Goal: Task Accomplishment & Management: Complete application form

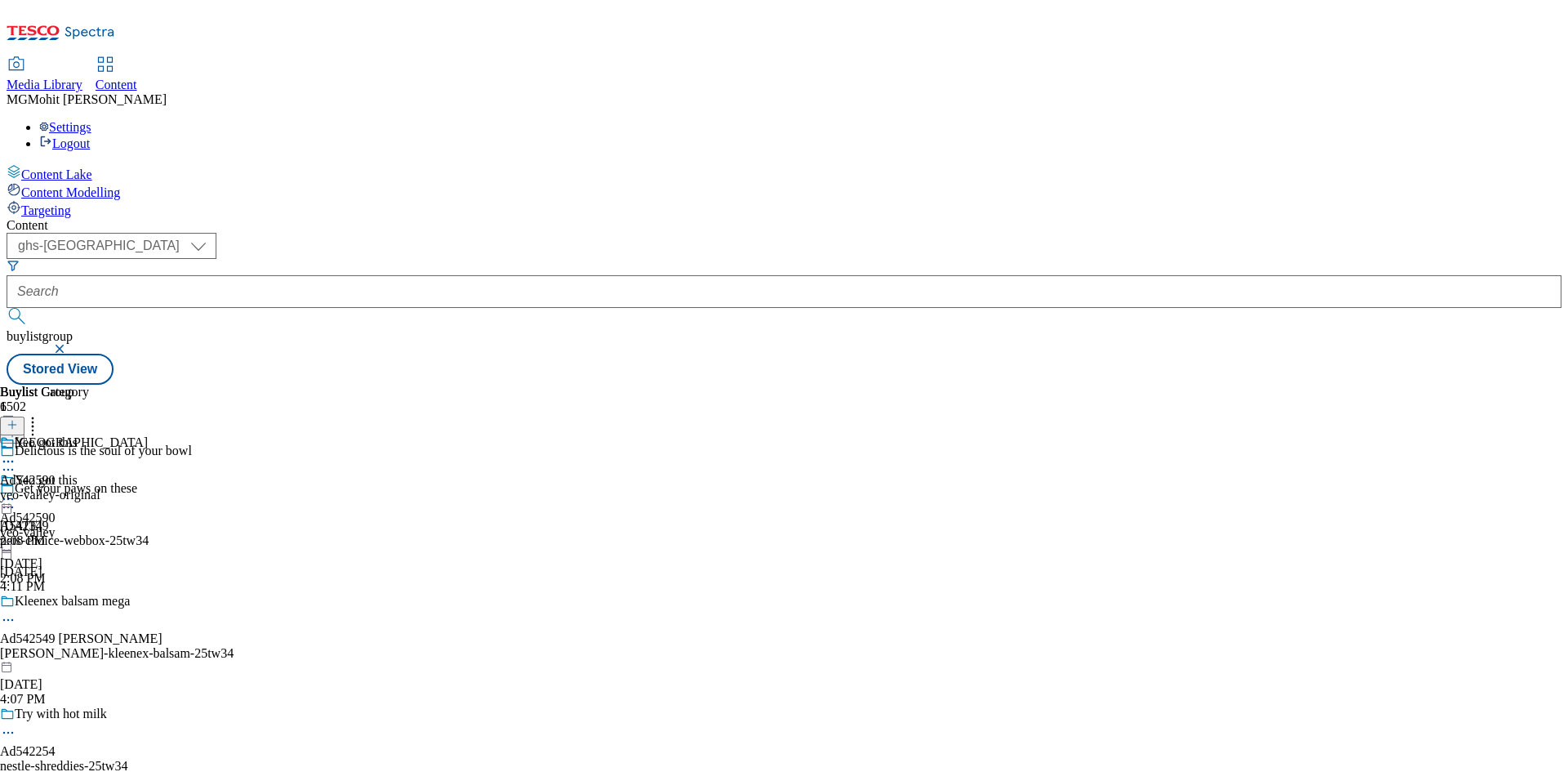
select select "ghs-[GEOGRAPHIC_DATA]"
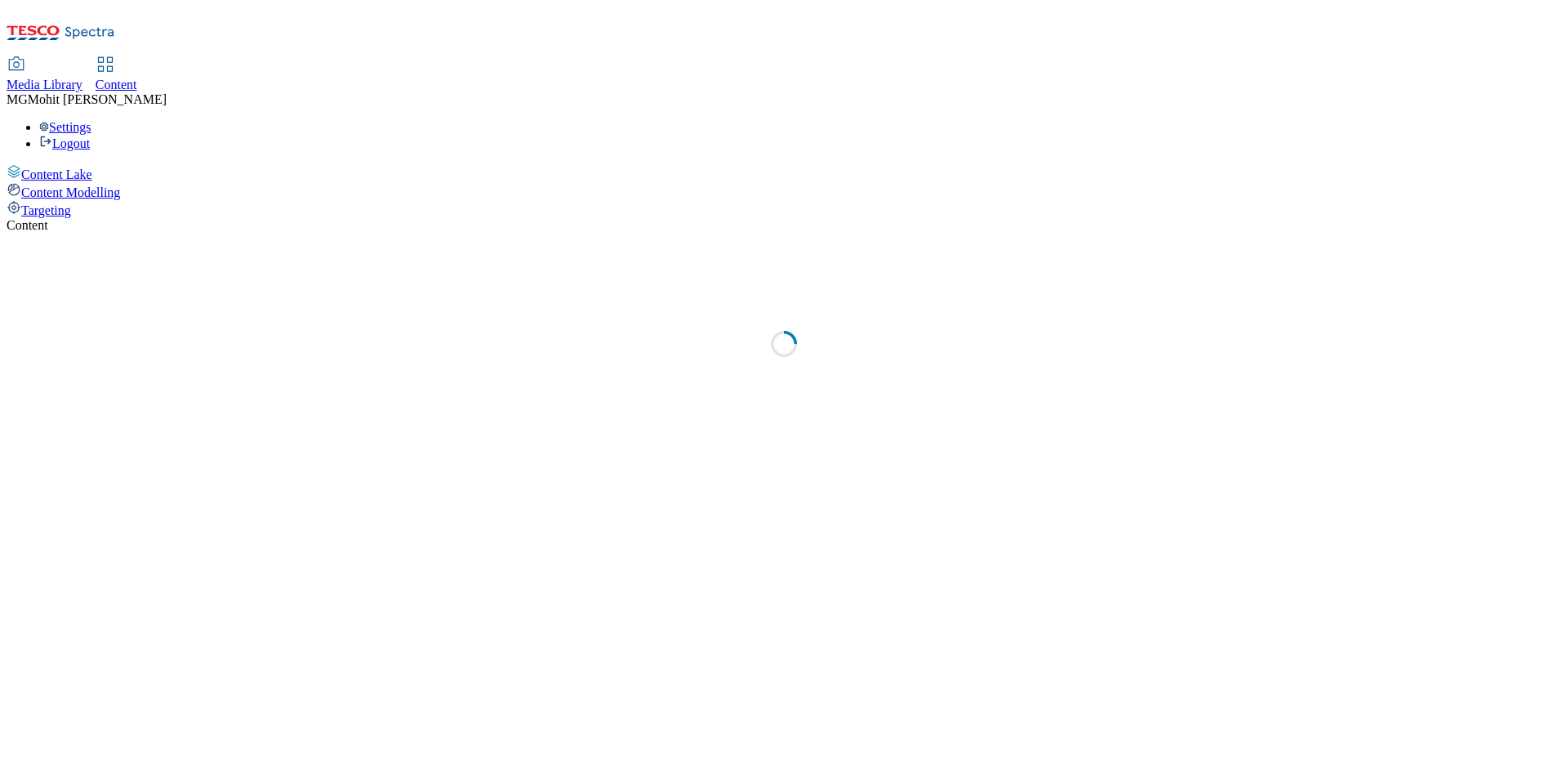
select select "ghs-[GEOGRAPHIC_DATA]"
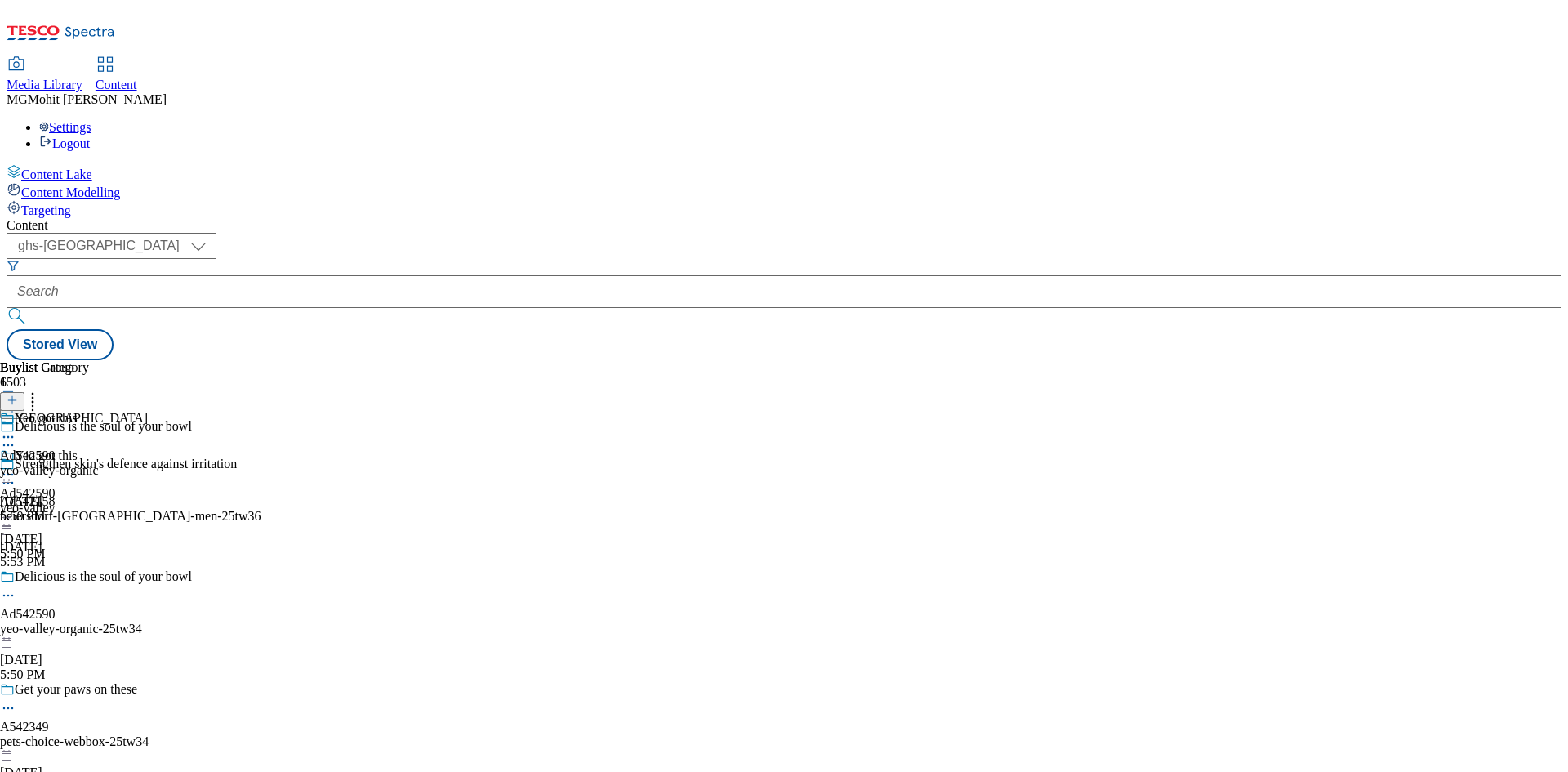
click at [261, 622] on div "yeo-valley-organic-25tw34" at bounding box center [131, 629] width 261 height 14
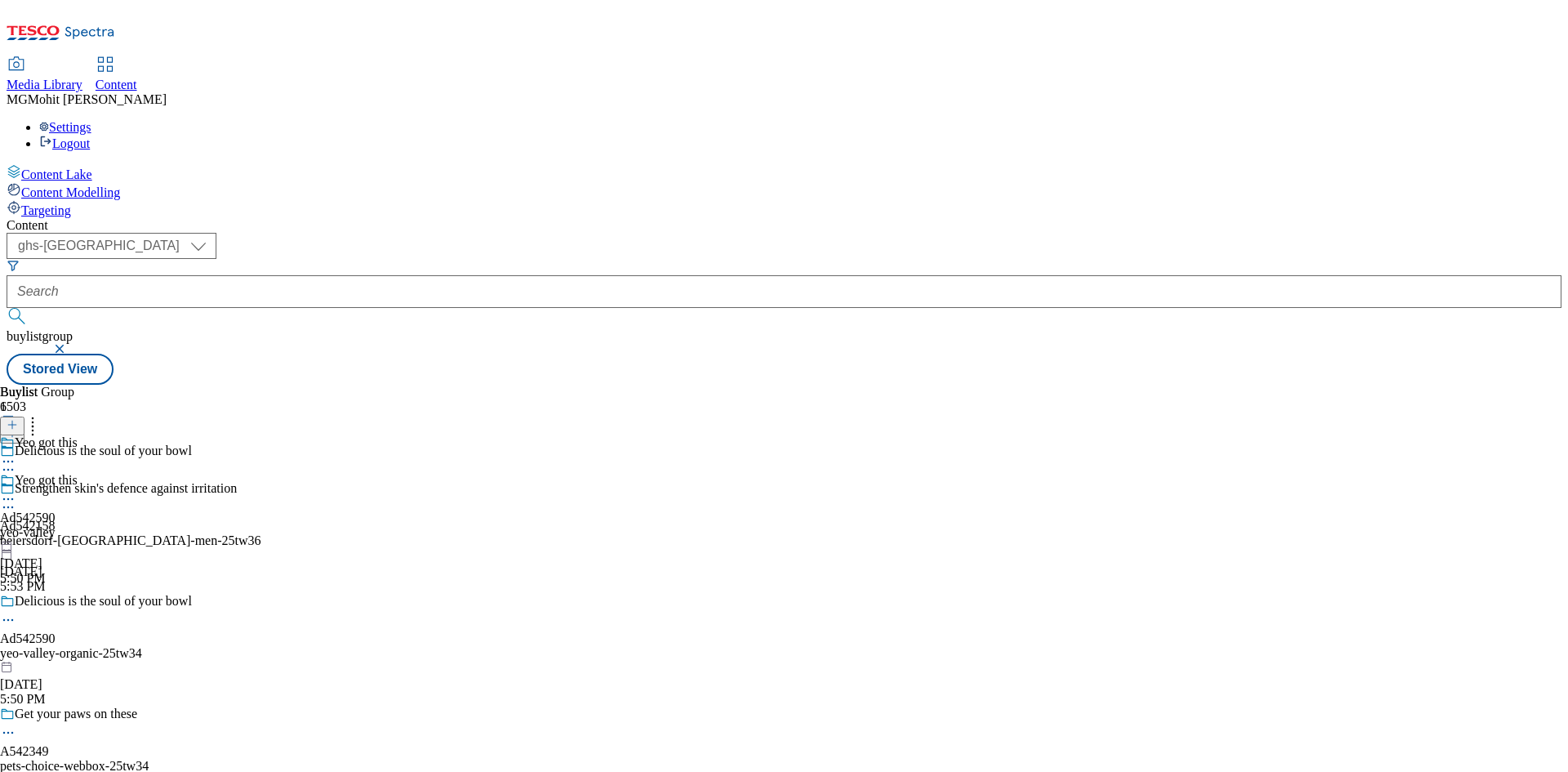
click at [16, 612] on icon at bounding box center [8, 619] width 16 height 16
click at [69, 649] on span "Edit" at bounding box center [60, 655] width 19 height 13
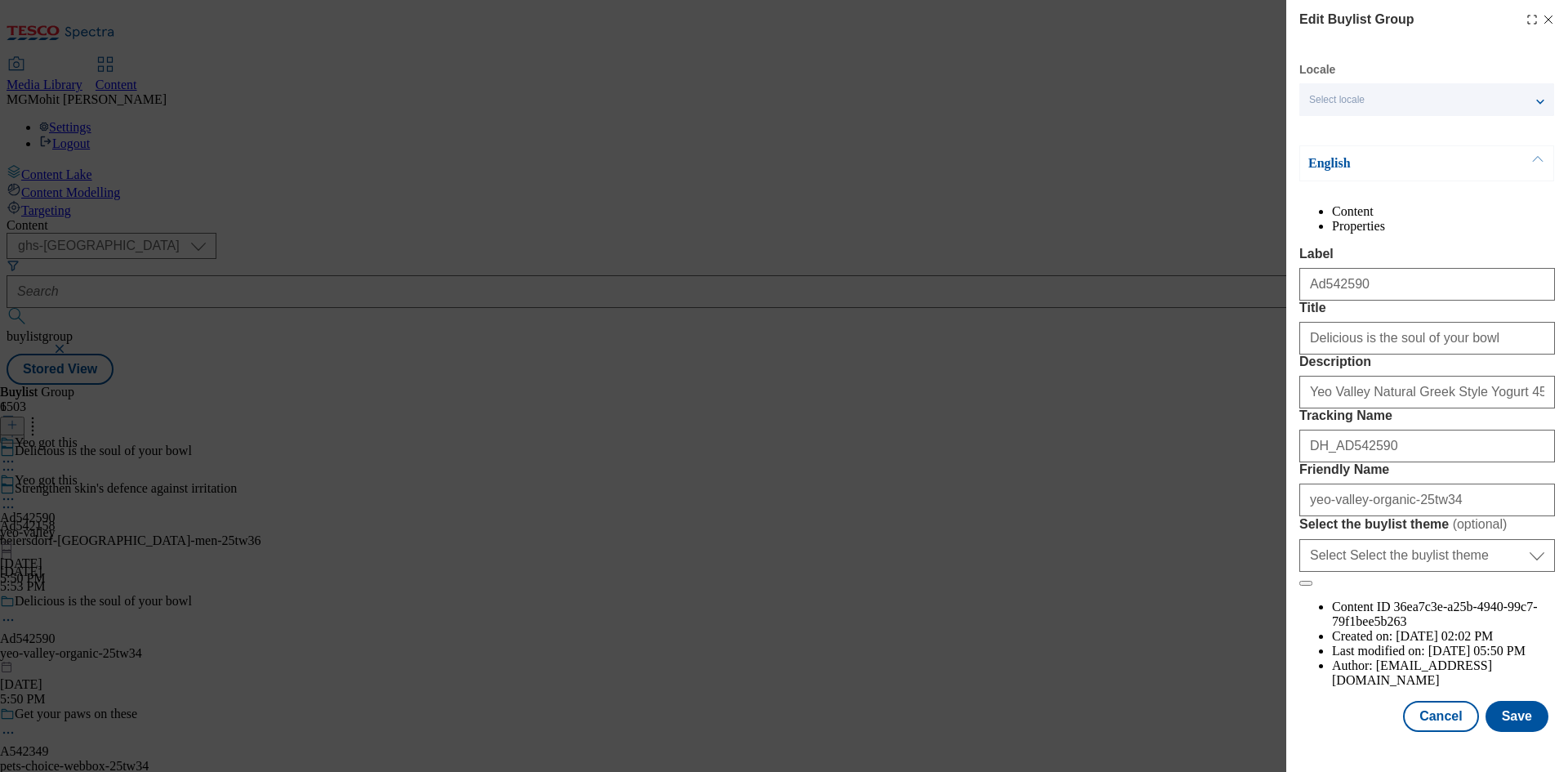
scroll to position [63, 0]
click at [1433, 732] on button "Cancel" at bounding box center [1440, 716] width 75 height 31
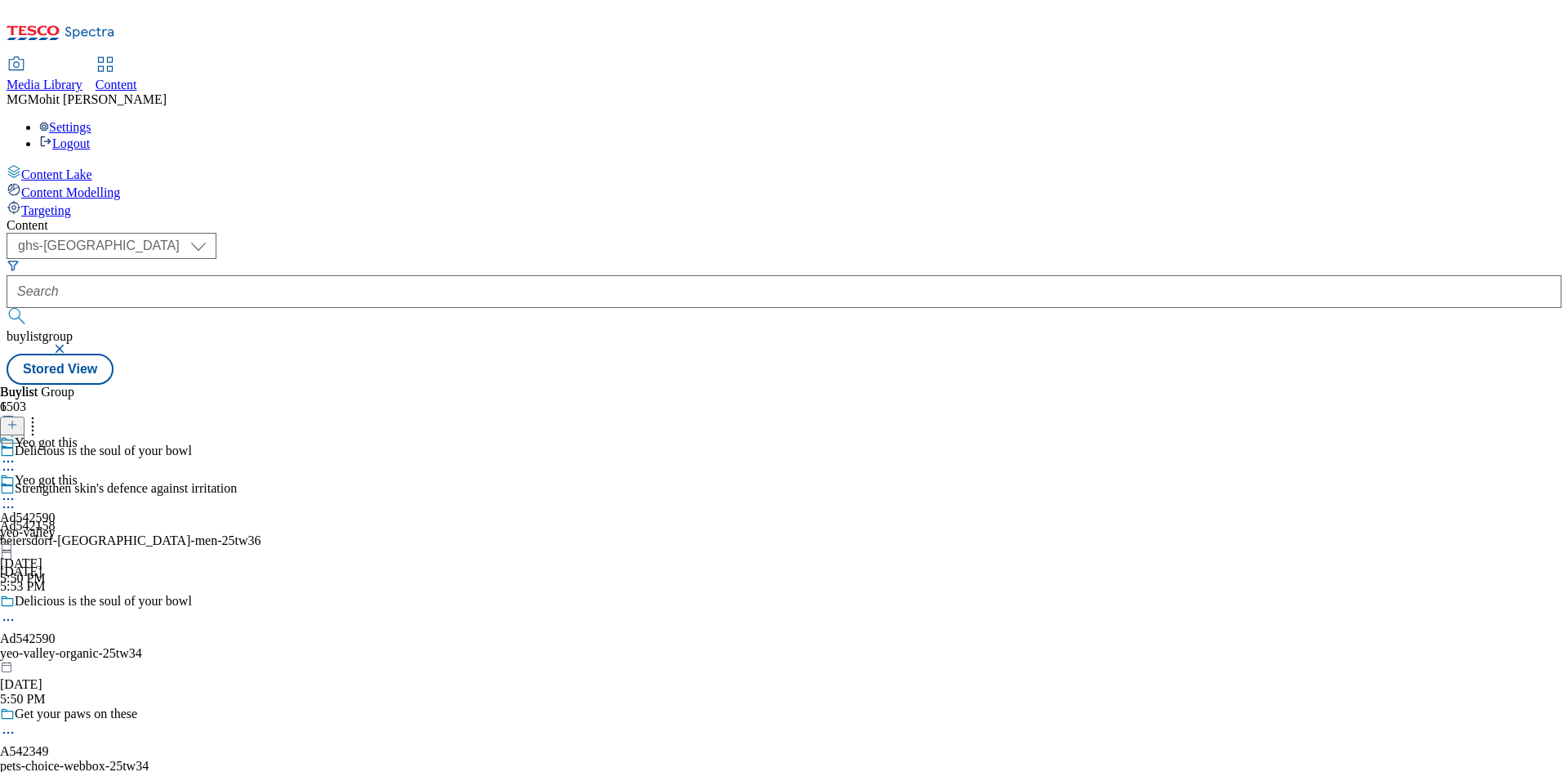
scroll to position [0, 0]
click at [78, 473] on div "Yeo got this Ad542590 yeo-valley [DATE] 5:50 PM" at bounding box center [39, 529] width 78 height 113
click at [16, 491] on icon at bounding box center [8, 499] width 16 height 16
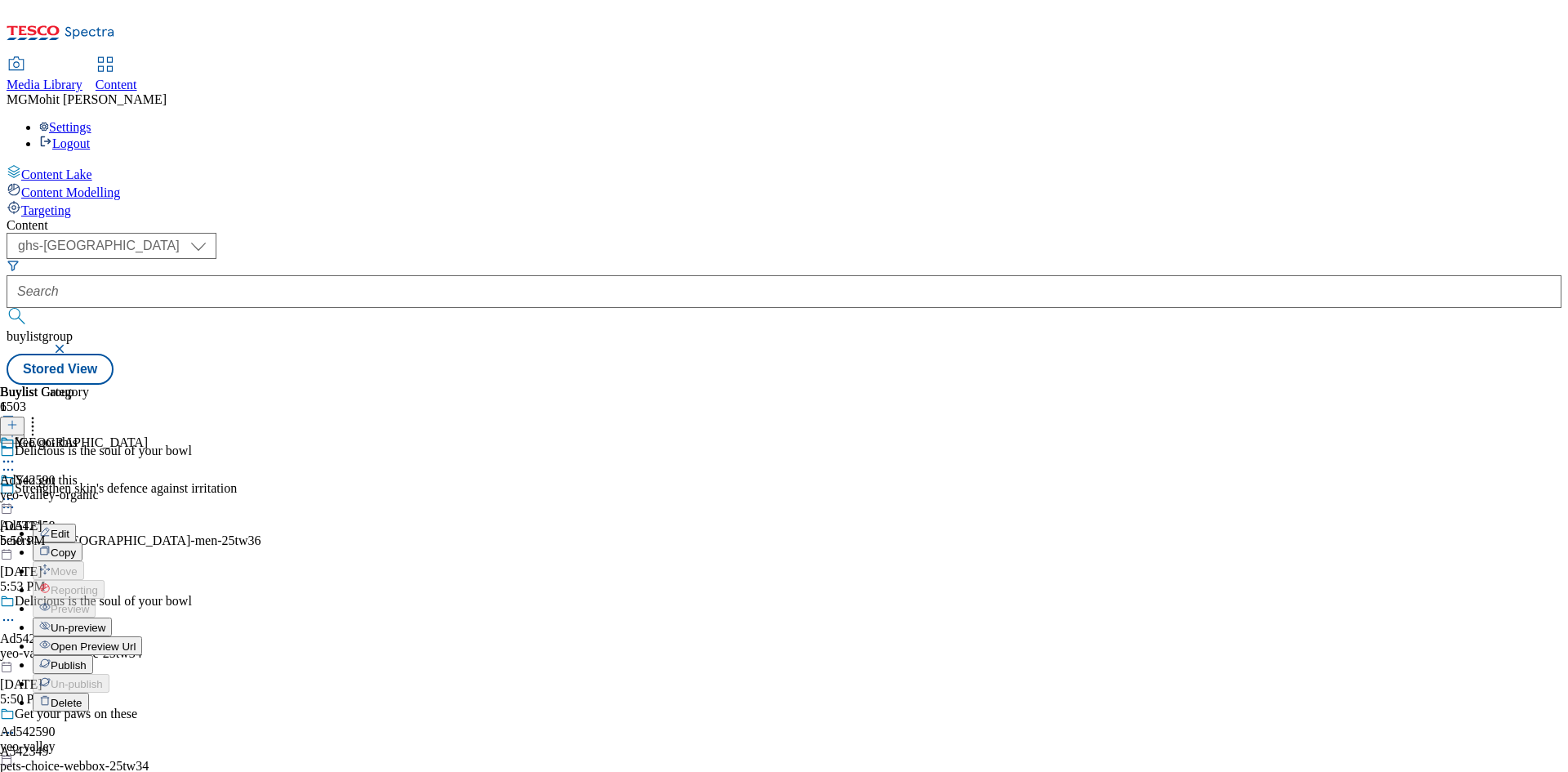
click at [69, 528] on span "Edit" at bounding box center [60, 533] width 19 height 13
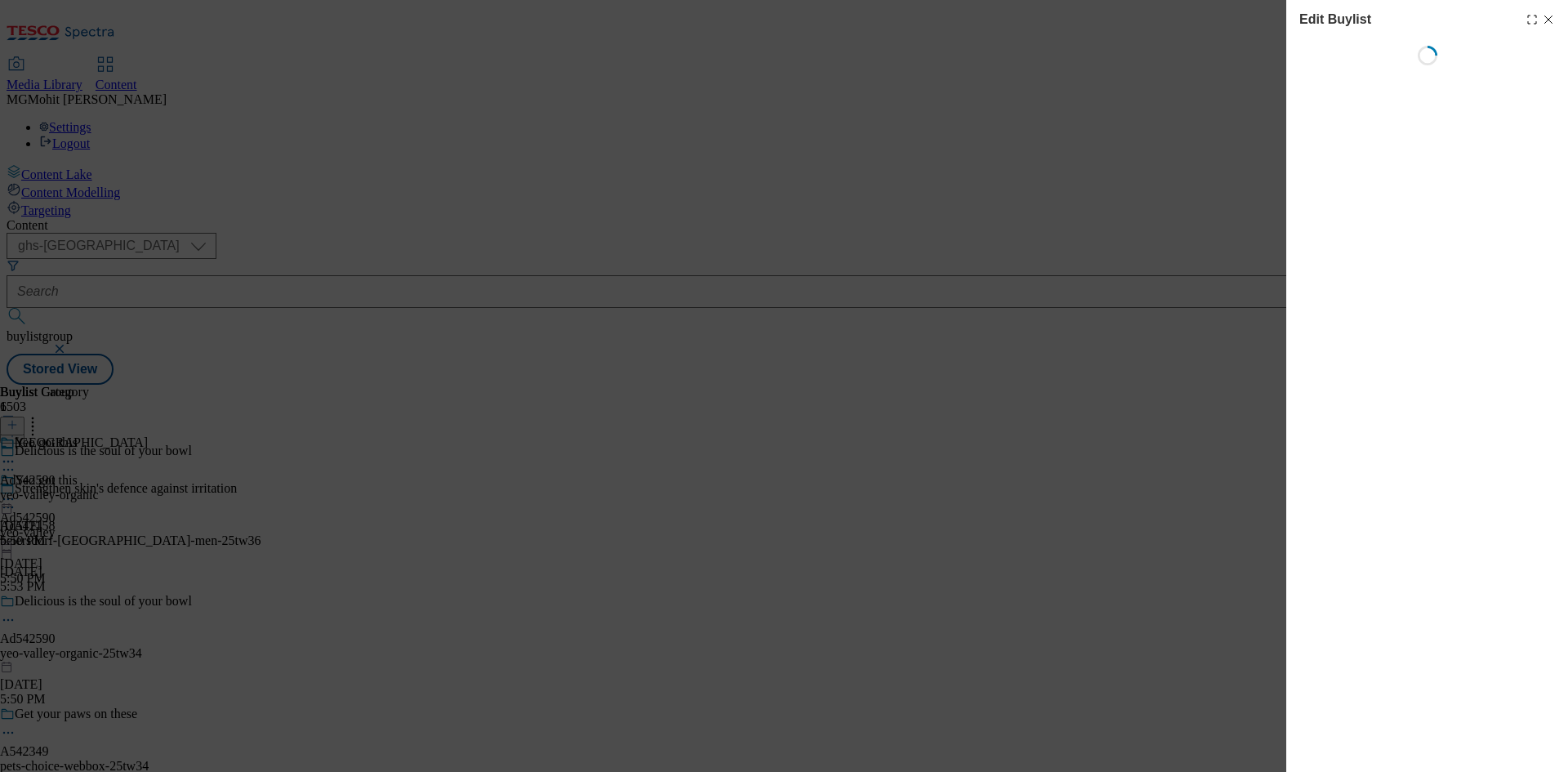
select select "tactical"
select select "supplier funded short term 1-3 weeks"
select select "dunnhumby"
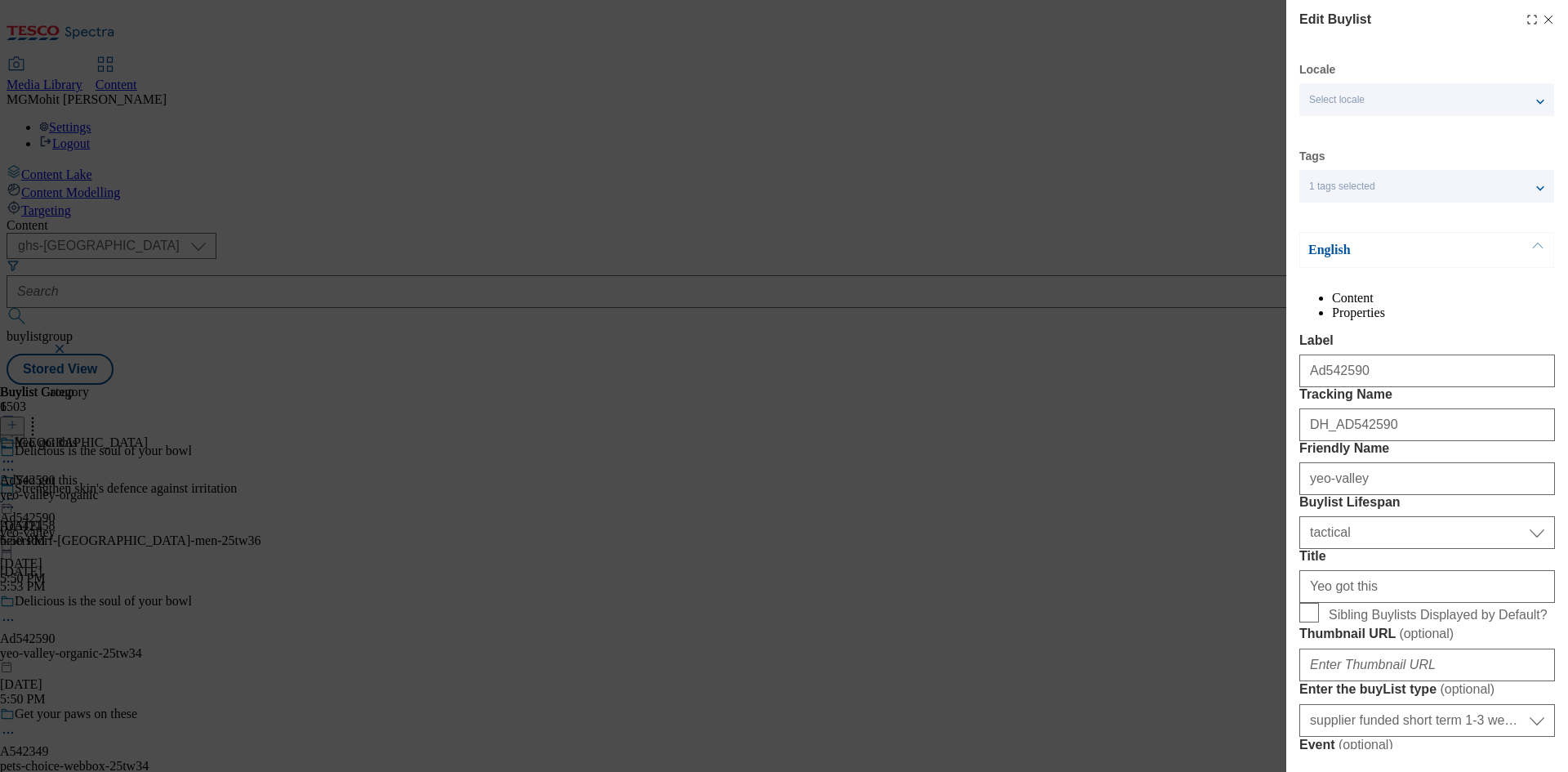
select select "Banner"
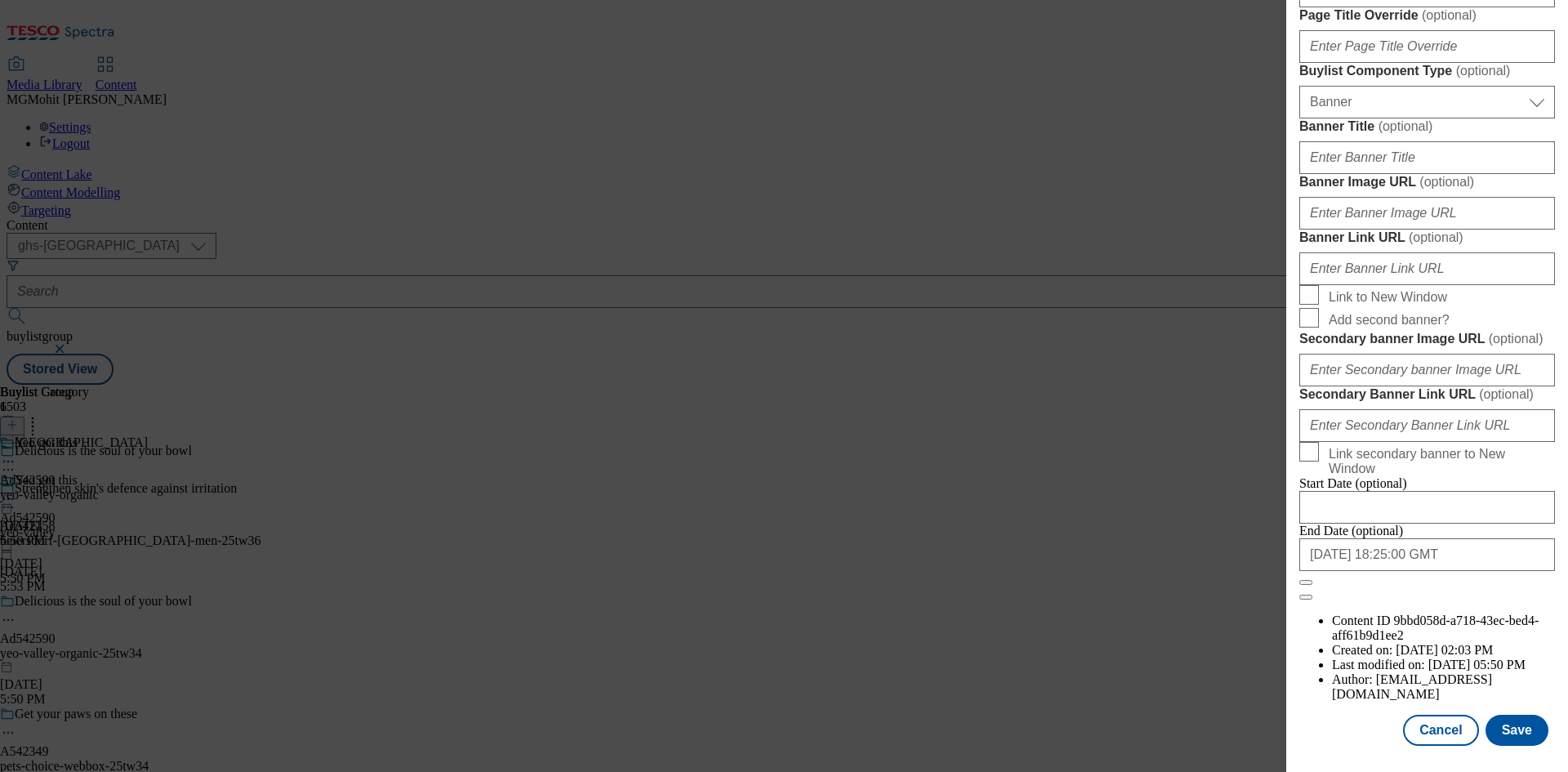
scroll to position [1691, 0]
select select "tactical"
select select "supplier funded short term 1-3 weeks"
select select "dunnhumby"
select select "Banner"
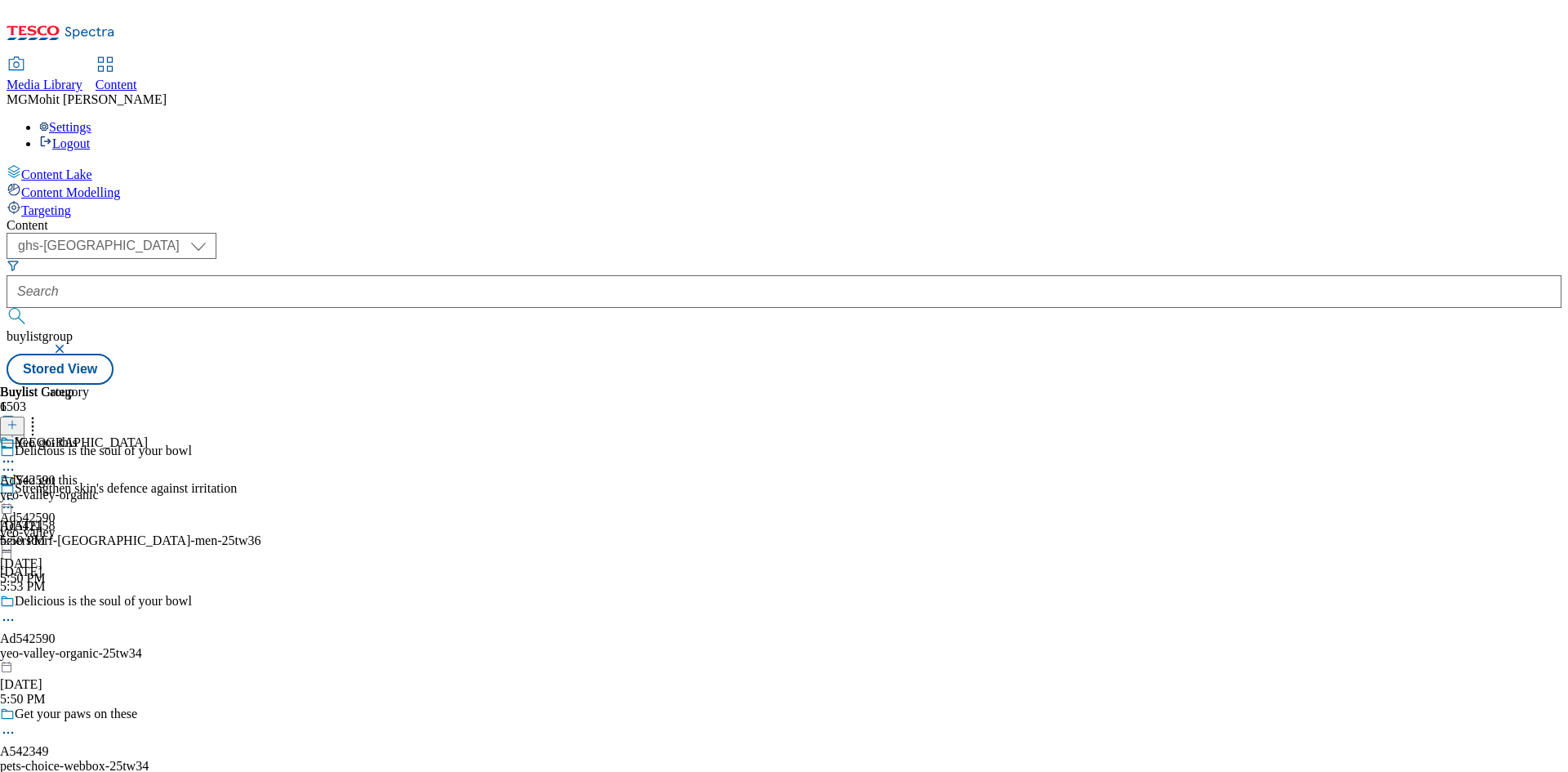
scroll to position [1619, 0]
click at [147, 488] on div "yeo-valley-organic" at bounding box center [73, 495] width 147 height 14
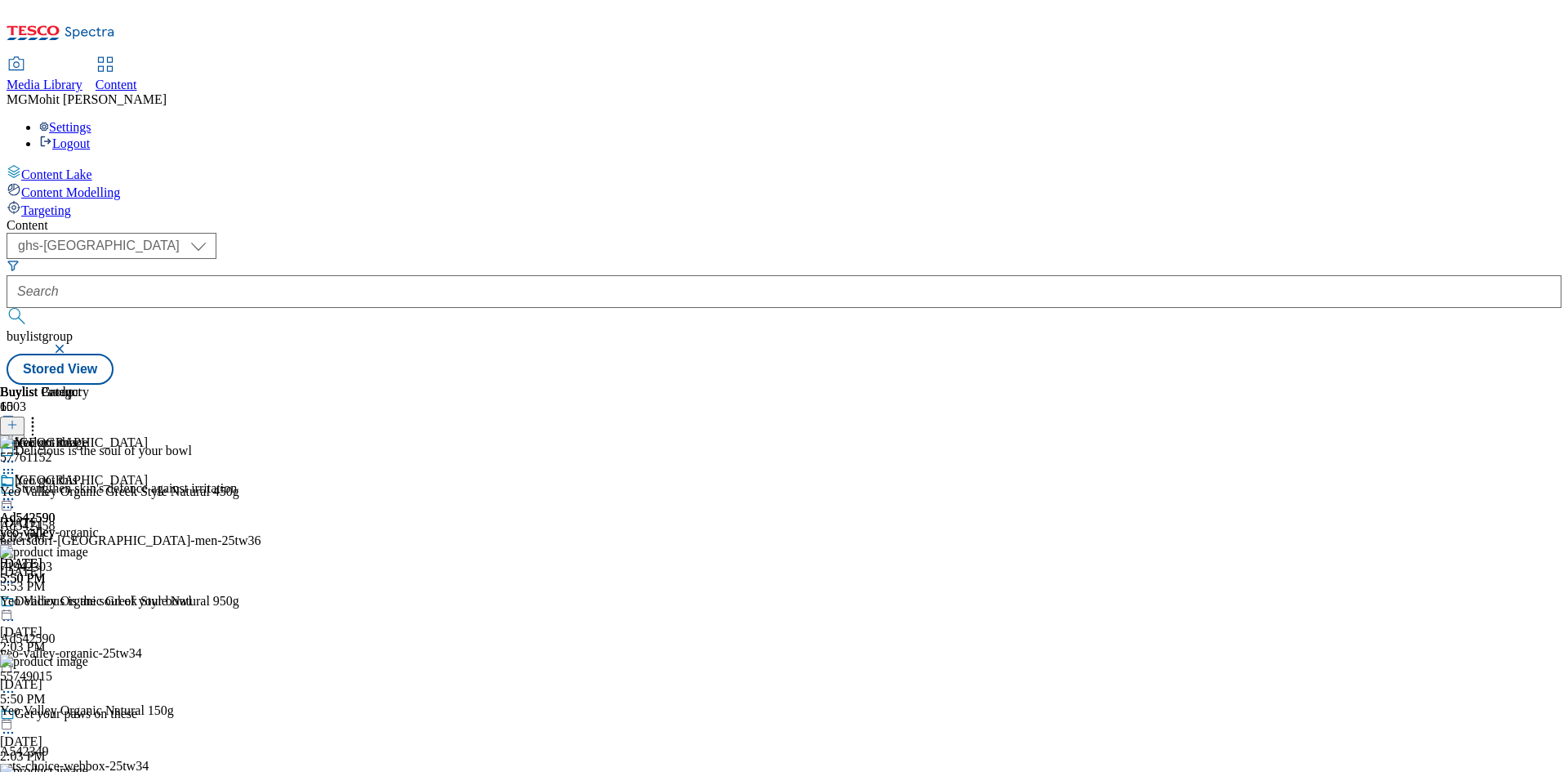
click at [16, 491] on icon at bounding box center [8, 499] width 16 height 16
click at [136, 641] on span "Open Preview Url" at bounding box center [93, 646] width 85 height 13
click at [16, 491] on icon at bounding box center [8, 499] width 16 height 16
click at [87, 659] on span "Publish" at bounding box center [68, 665] width 36 height 13
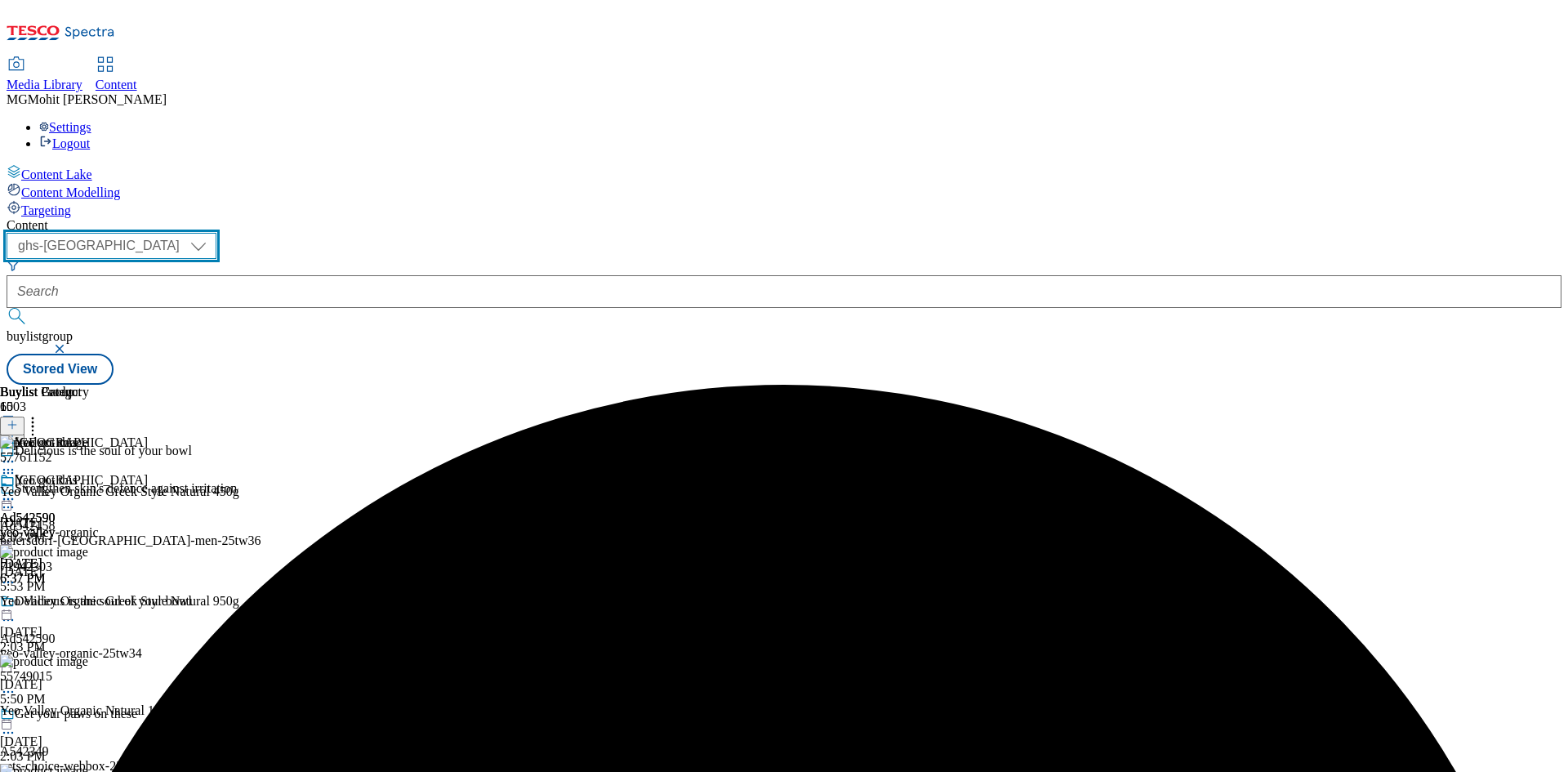
drag, startPoint x: 275, startPoint y: 128, endPoint x: 272, endPoint y: 142, distance: 14.3
click at [217, 233] on select "ghs-roi ghs-[GEOGRAPHIC_DATA]" at bounding box center [111, 245] width 210 height 26
click at [212, 233] on select "ghs-roi ghs-[GEOGRAPHIC_DATA]" at bounding box center [111, 245] width 210 height 26
click at [271, 385] on div "Buylist Group 6503 Delicious is the soul of your bowl Strengthen skin's defence…" at bounding box center [784, 385] width 1555 height 0
click at [217, 233] on select "ghs-roi ghs-[GEOGRAPHIC_DATA]" at bounding box center [111, 245] width 210 height 26
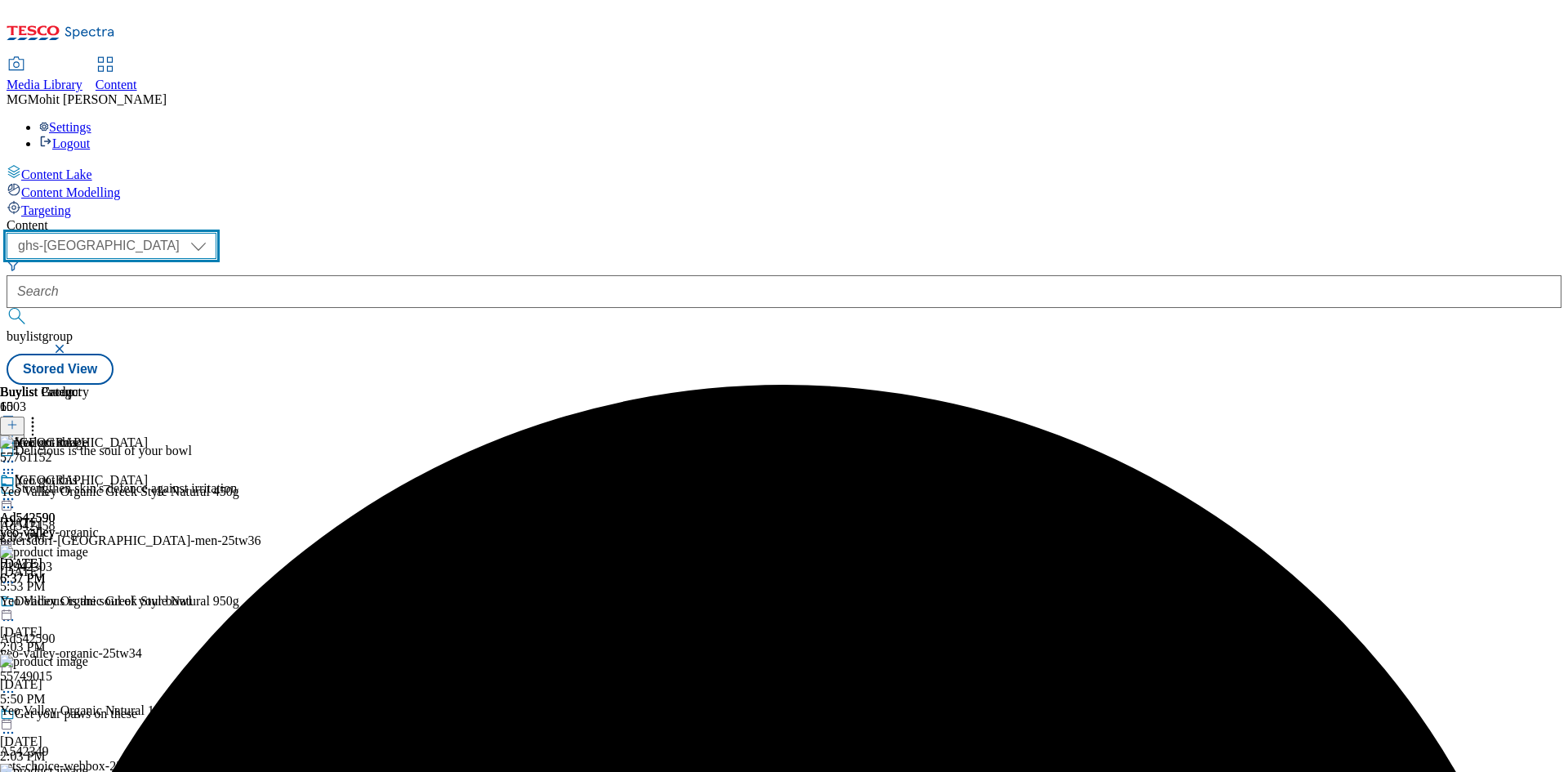
select select "ghs-roi"
click at [212, 233] on select "ghs-roi ghs-[GEOGRAPHIC_DATA]" at bounding box center [111, 245] width 210 height 26
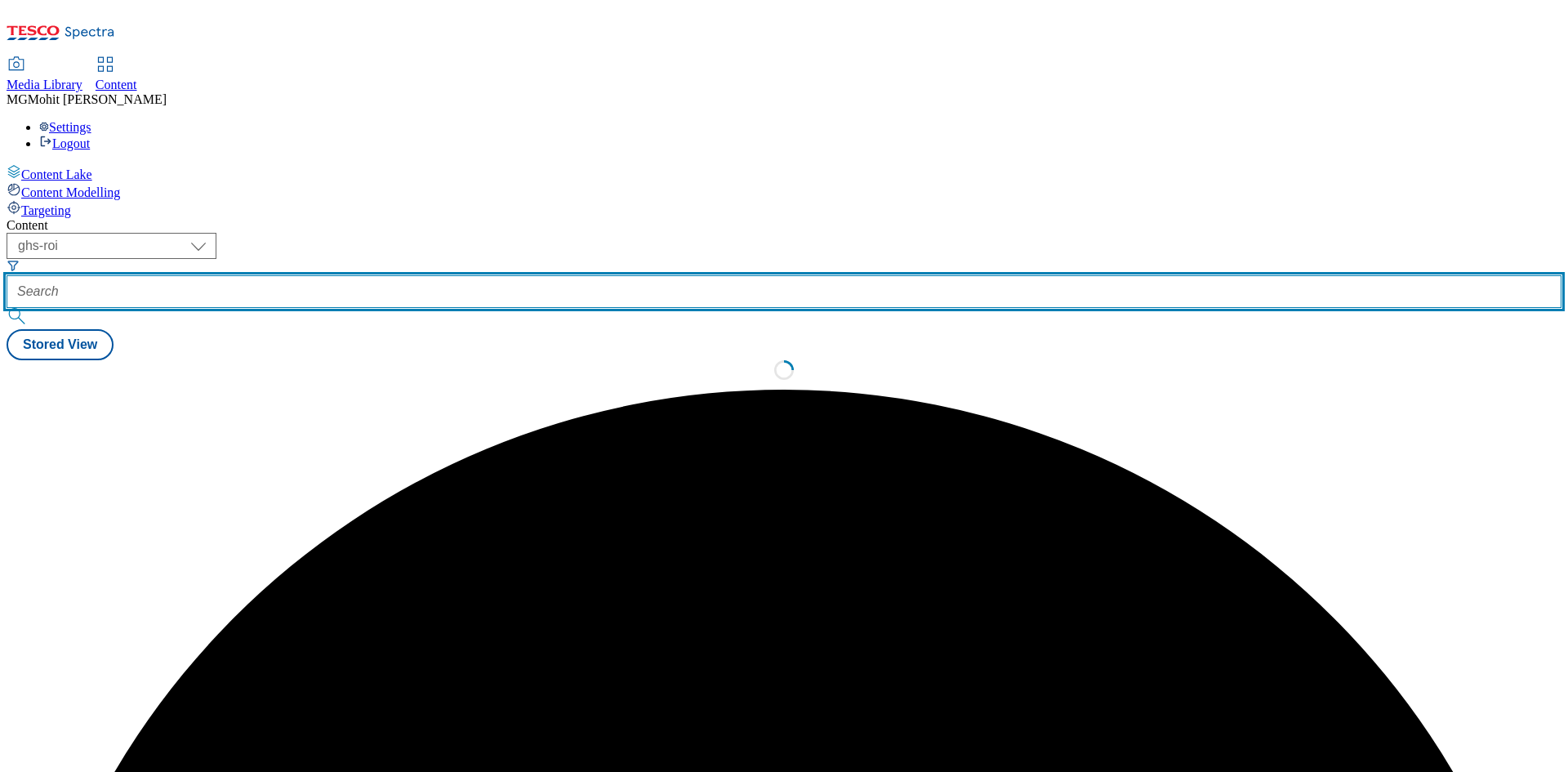
click at [393, 276] on input "text" at bounding box center [784, 292] width 1555 height 33
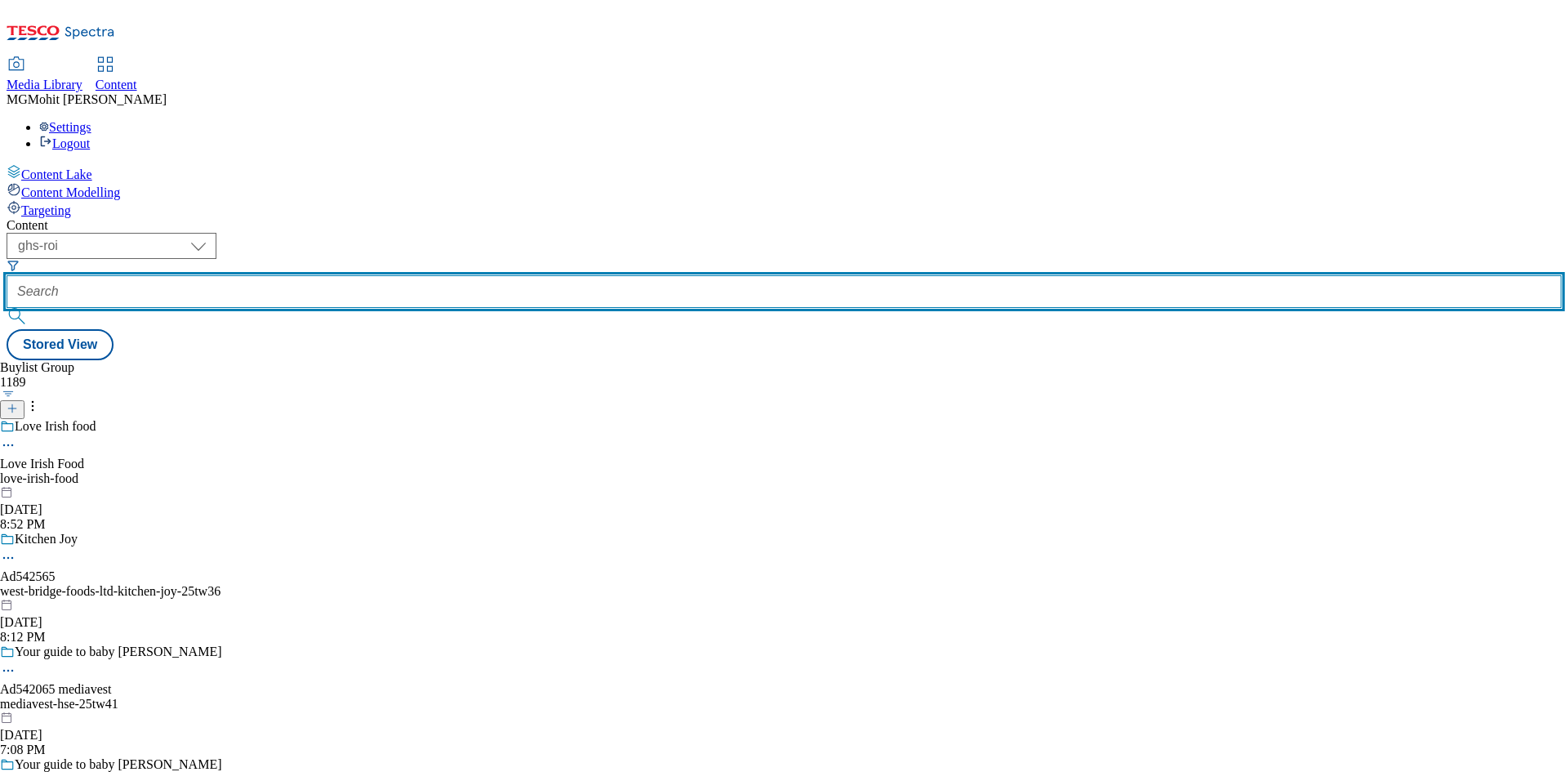
paste input "Ad542063"
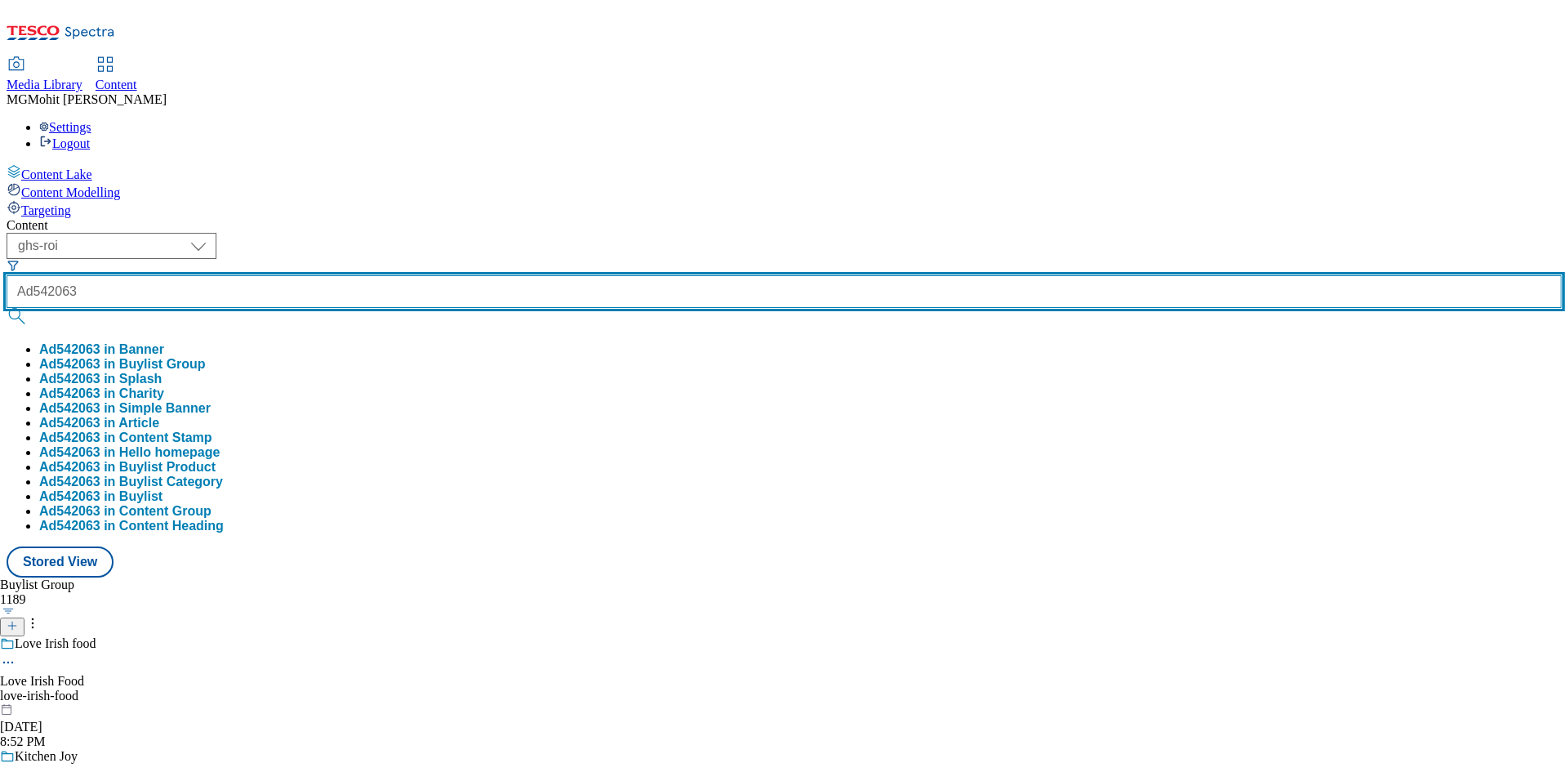
type input "Ad542063"
click at [7, 308] on button "submit" at bounding box center [18, 315] width 23 height 16
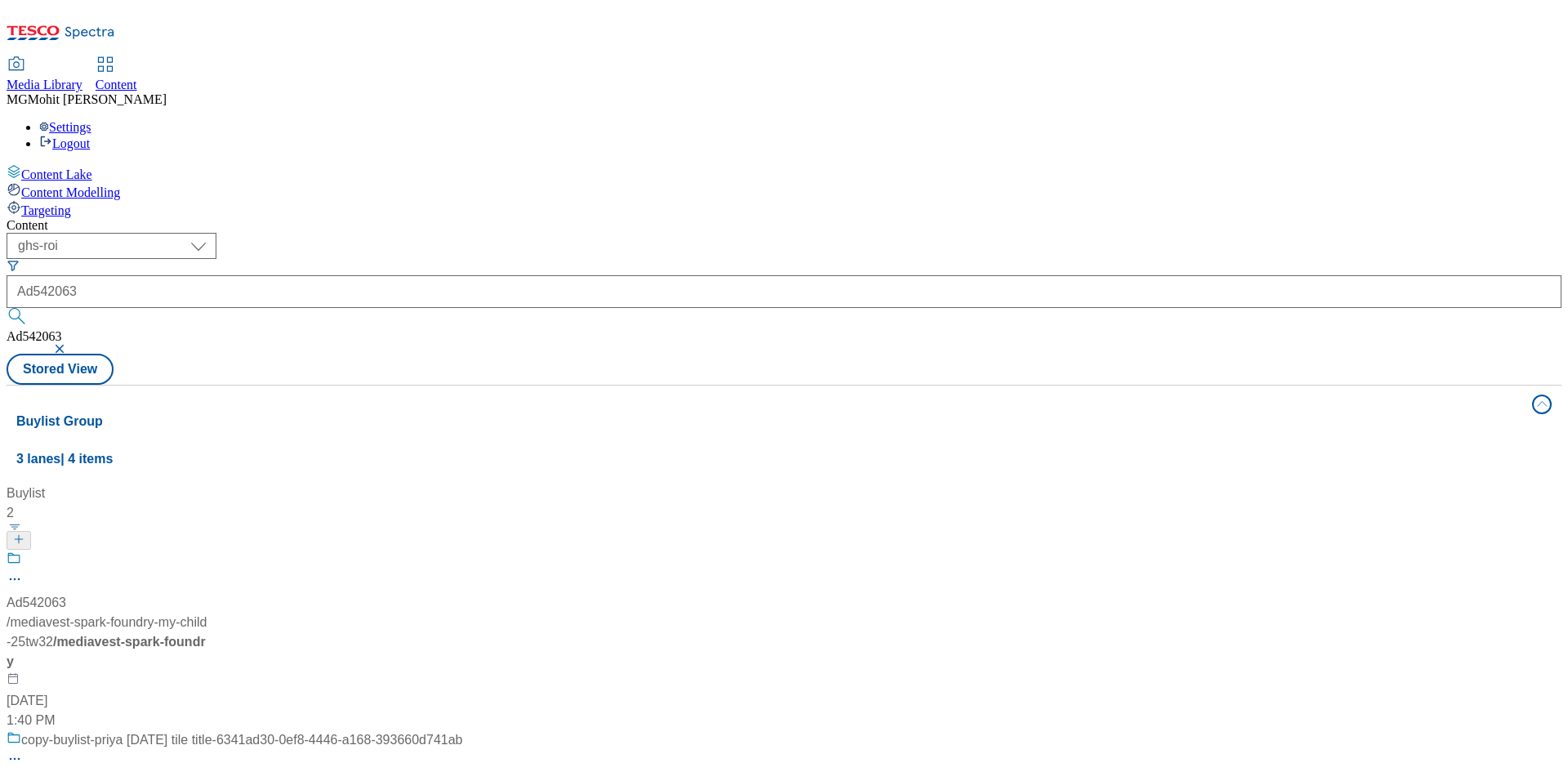
click at [48, 218] on div "Content Lake Content Modelling Targeting" at bounding box center [784, 191] width 1555 height 54
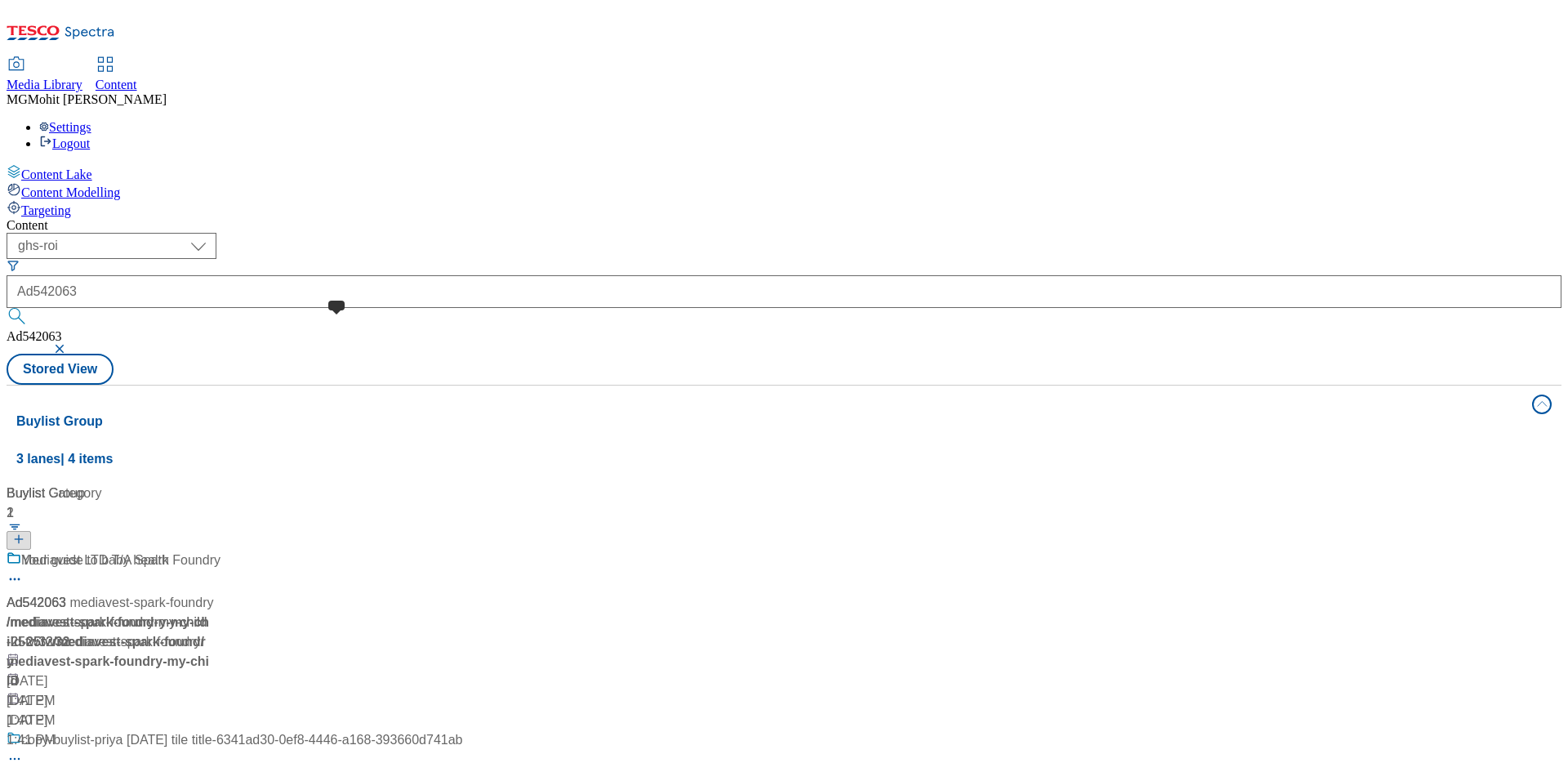
click at [21, 550] on span at bounding box center [21, 560] width 0 height 20
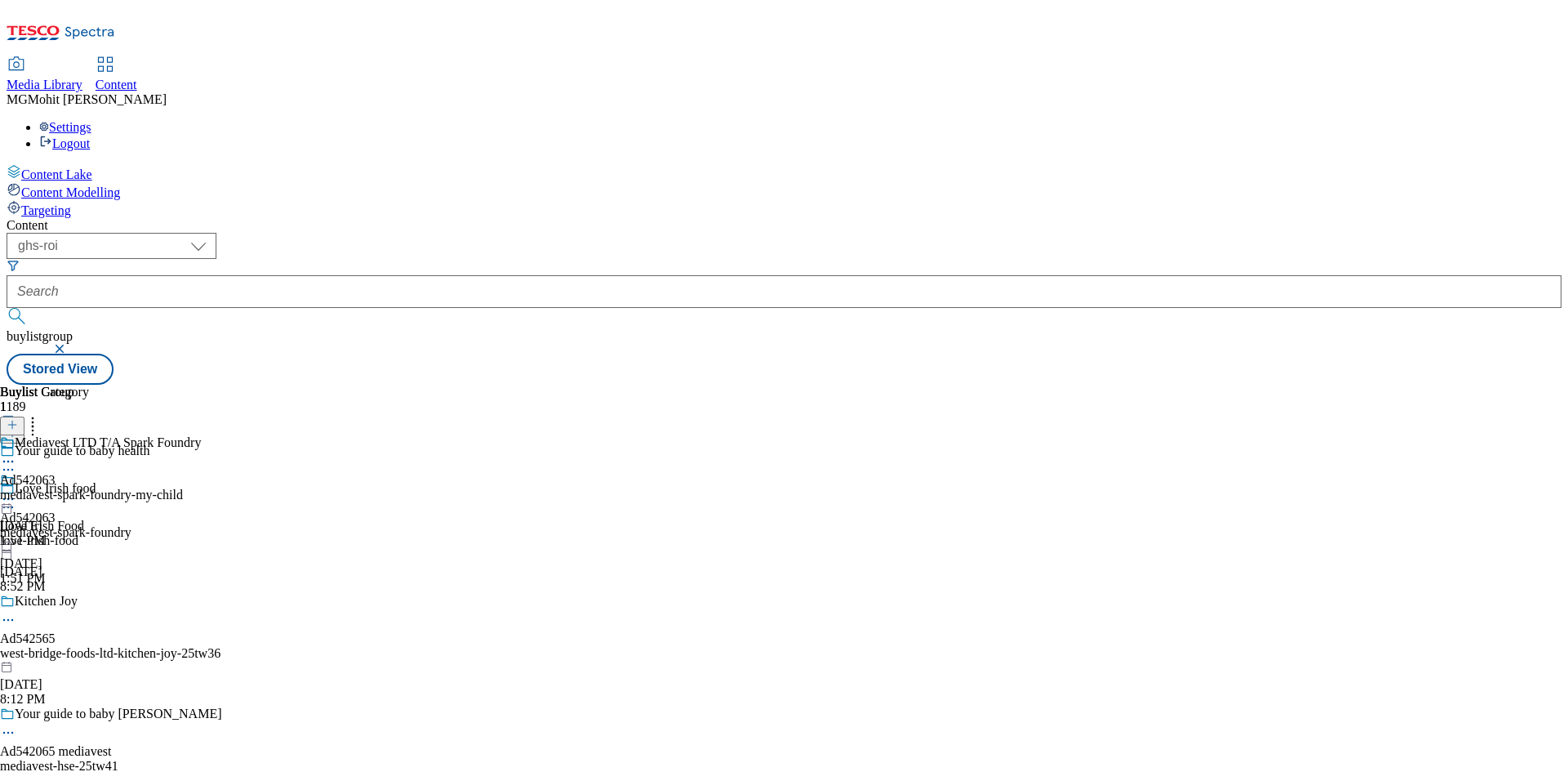
click at [16, 462] on icon at bounding box center [8, 469] width 16 height 16
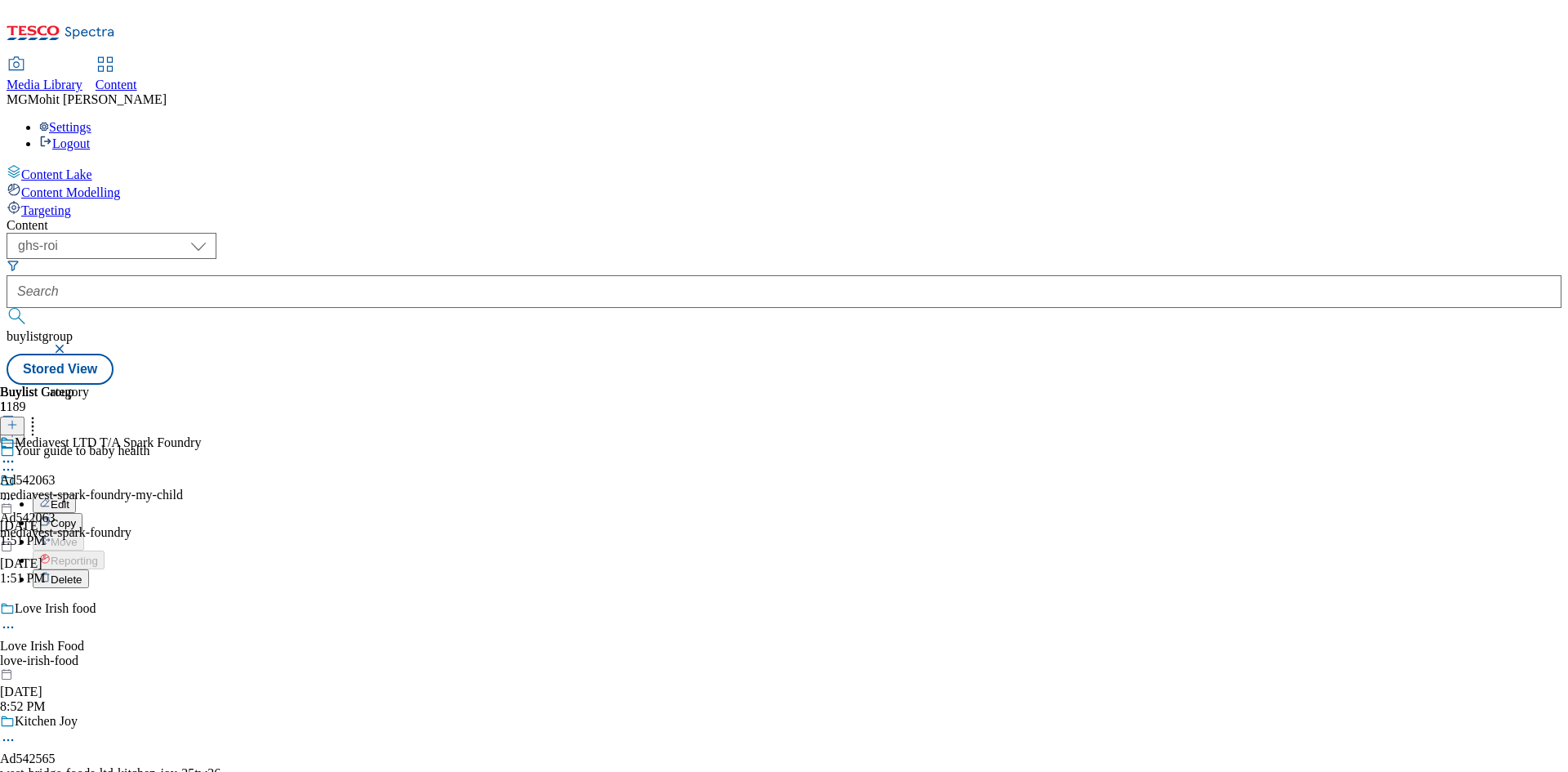
click at [69, 498] on span "Edit" at bounding box center [60, 504] width 19 height 13
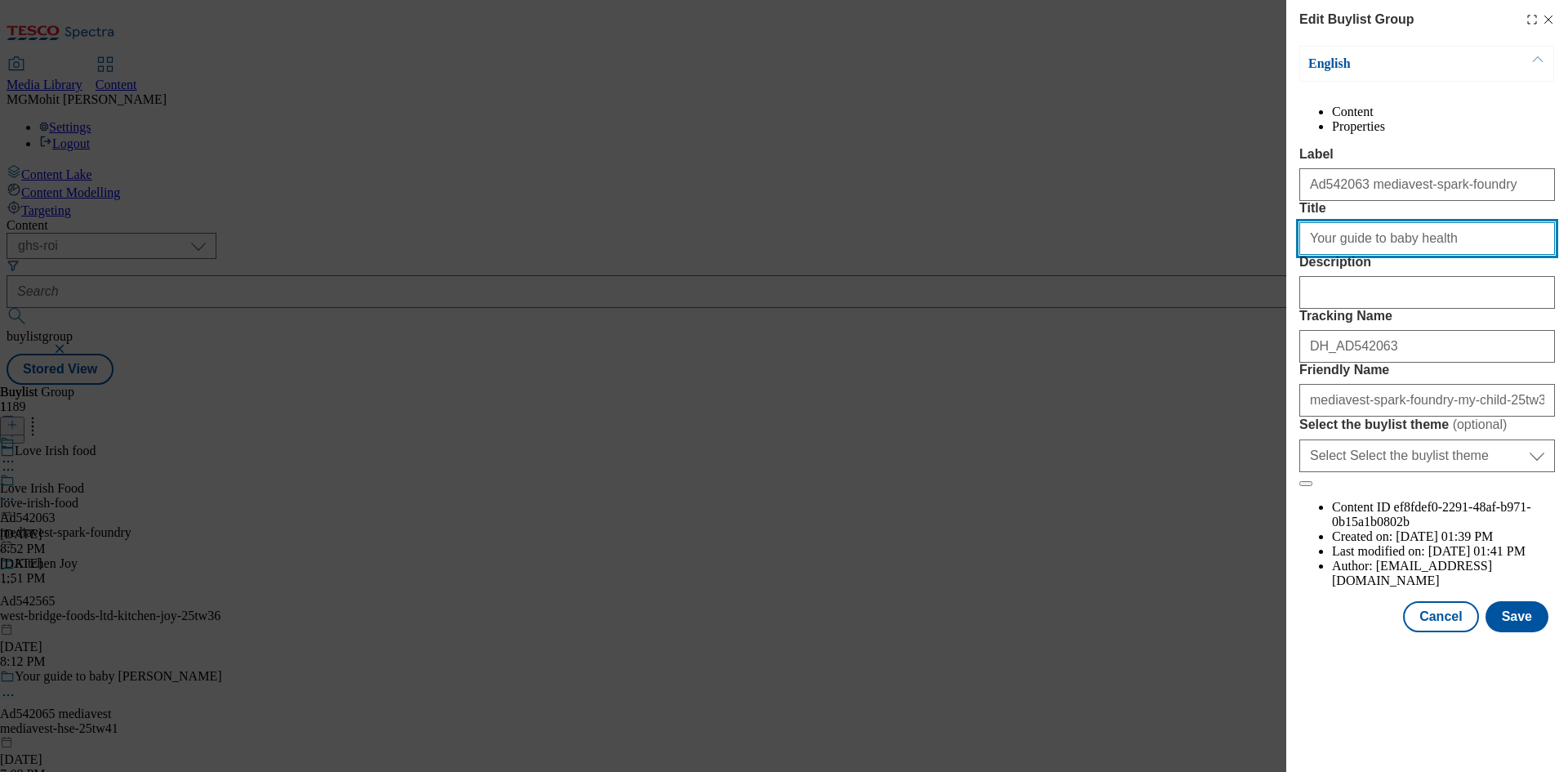
drag, startPoint x: 1321, startPoint y: 296, endPoint x: 1269, endPoint y: 294, distance: 52.0
click at [1274, 294] on div "Edit Buylist Group English Content Properties Label Ad542063 mediavest-spark-fo…" at bounding box center [784, 386] width 1568 height 772
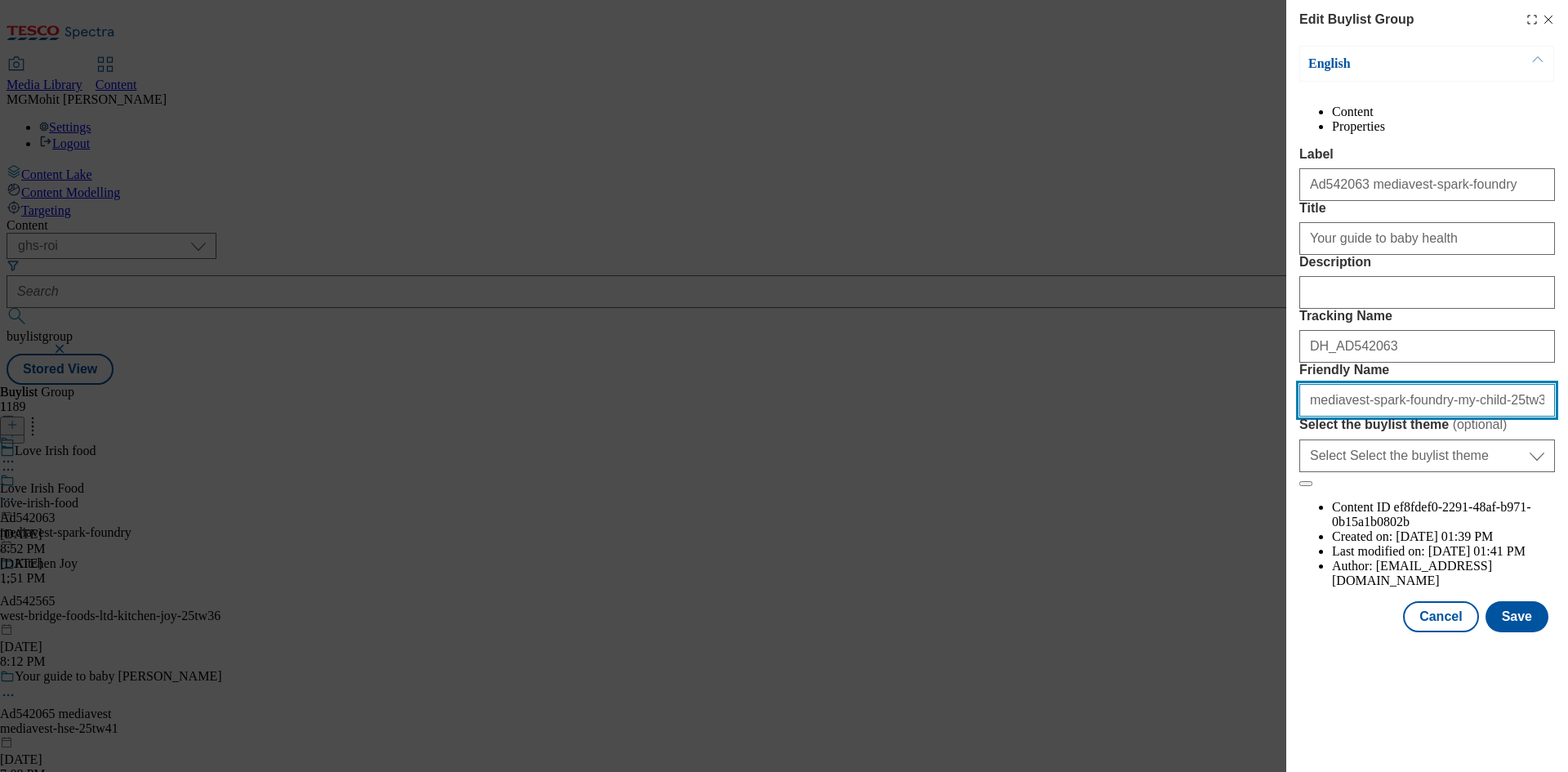
drag, startPoint x: 1521, startPoint y: 544, endPoint x: 1215, endPoint y: 550, distance: 306.1
click at [1218, 550] on div "Edit Buylist Group English Content Properties Label Ad542063 mediavest-spark-fo…" at bounding box center [784, 386] width 1568 height 772
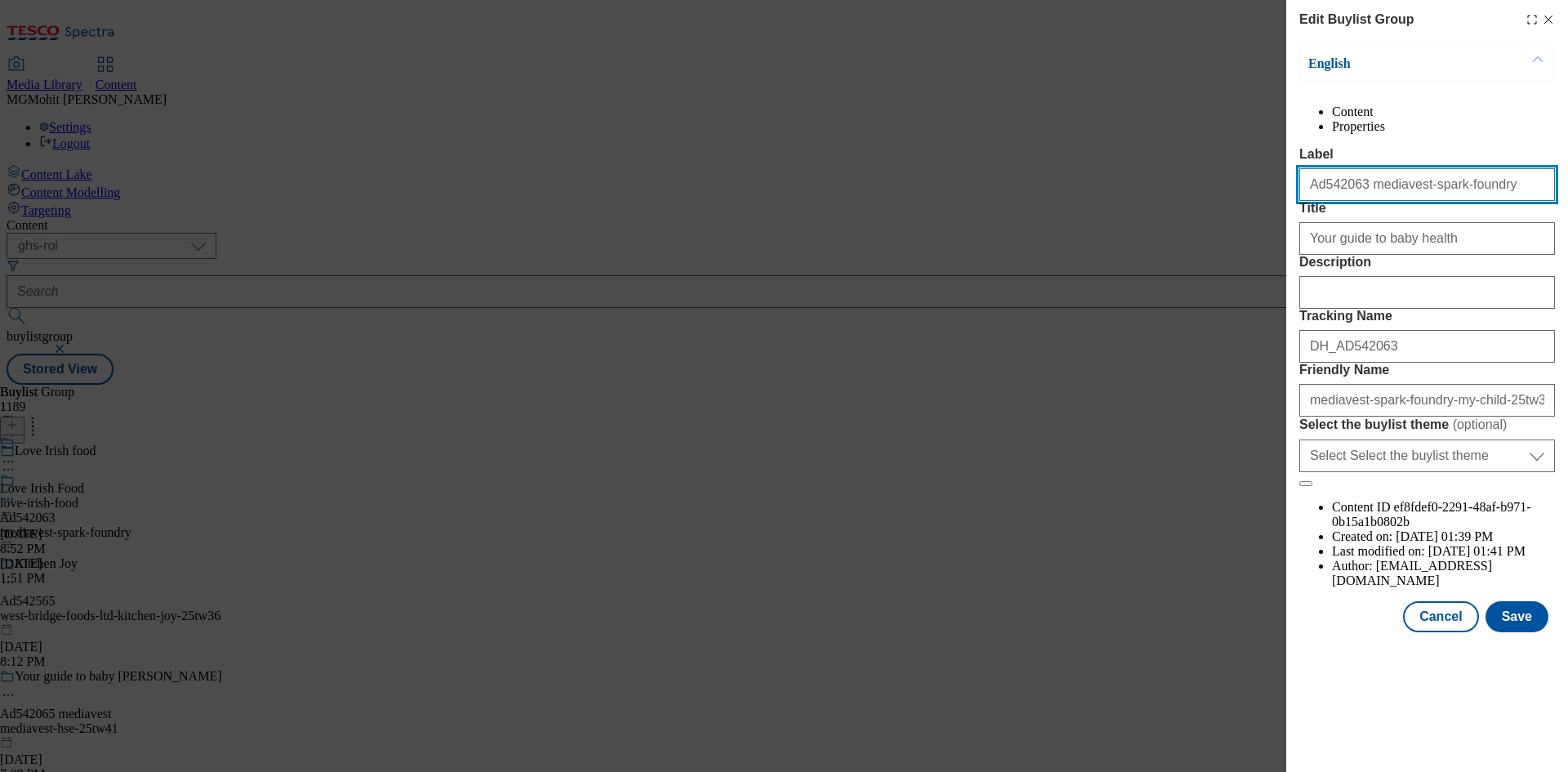
click at [1377, 201] on input "Ad542063 mediavest-spark-foundry" at bounding box center [1426, 185] width 255 height 33
click at [1463, 201] on input "Ad542063 mediavest-spark-foundry" at bounding box center [1426, 185] width 255 height 33
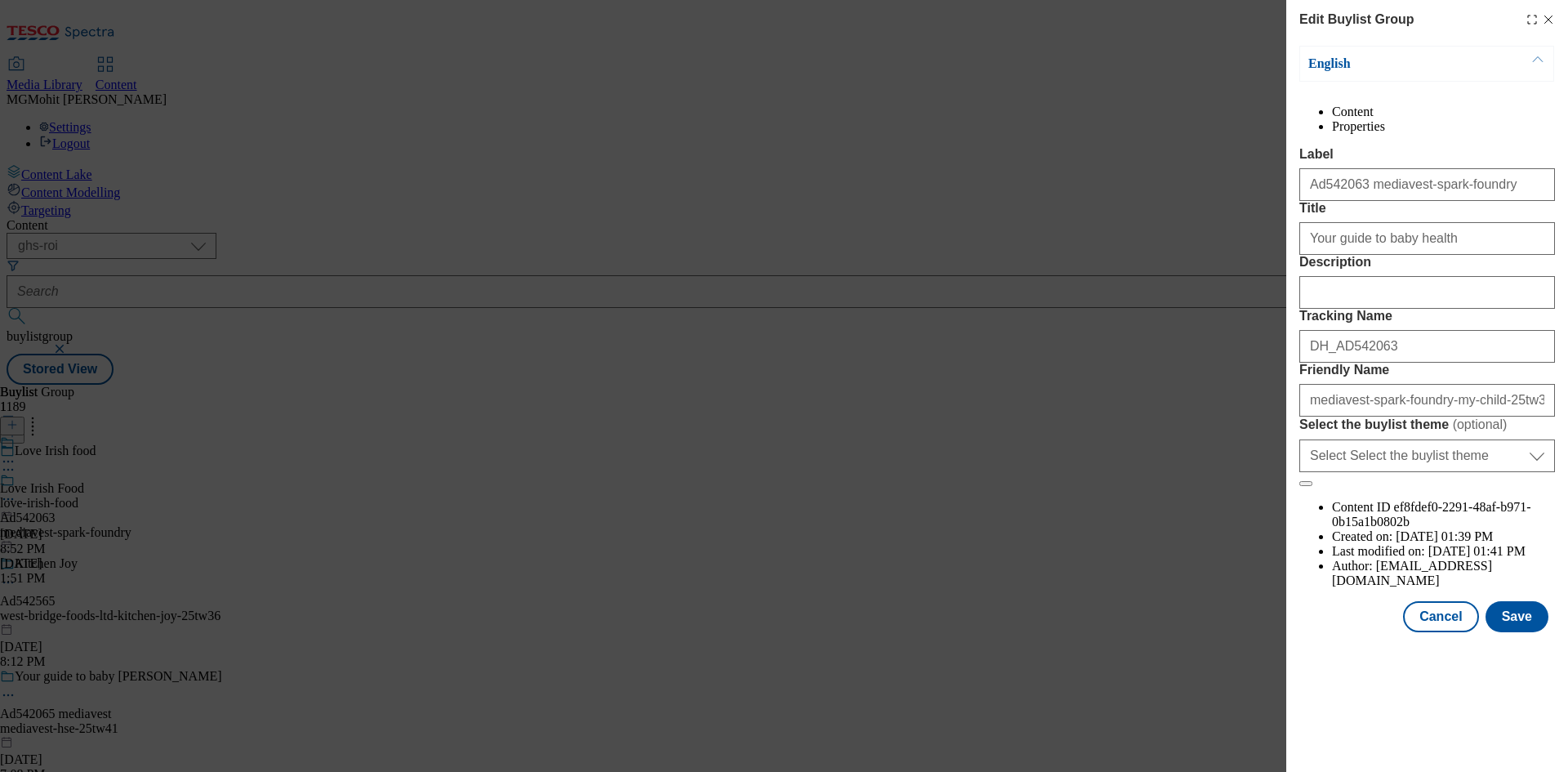
click at [933, 255] on div "Edit Buylist Group English Content Properties Label Ad542063 mediavest-spark-fo…" at bounding box center [784, 386] width 1568 height 772
click at [1448, 632] on button "Cancel" at bounding box center [1440, 616] width 75 height 31
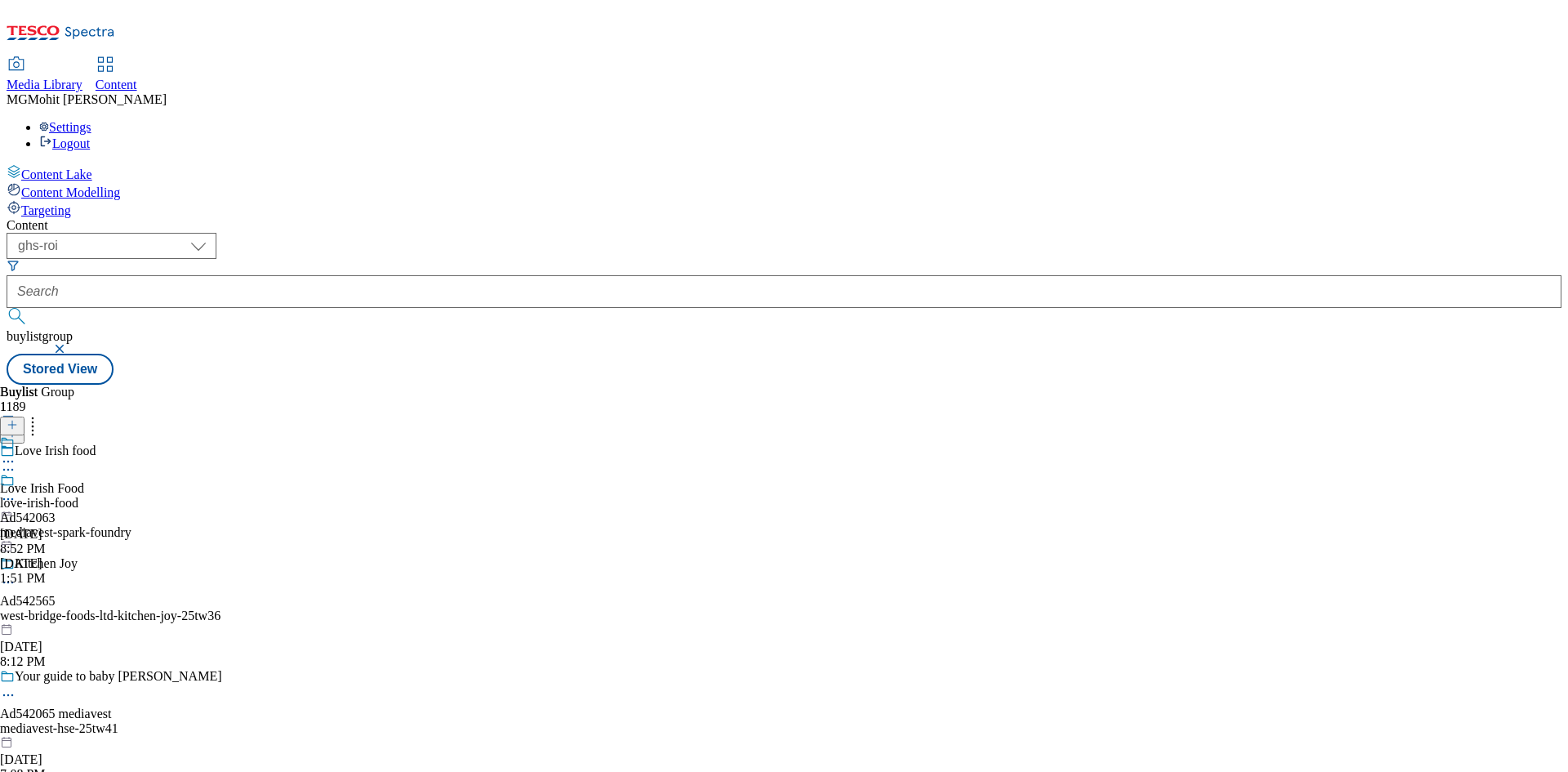
click at [131, 473] on div "Ad542063 mediavest-spark-foundry [DATE] 1:51 PM" at bounding box center [66, 529] width 131 height 113
click at [16, 491] on icon at bounding box center [8, 499] width 16 height 16
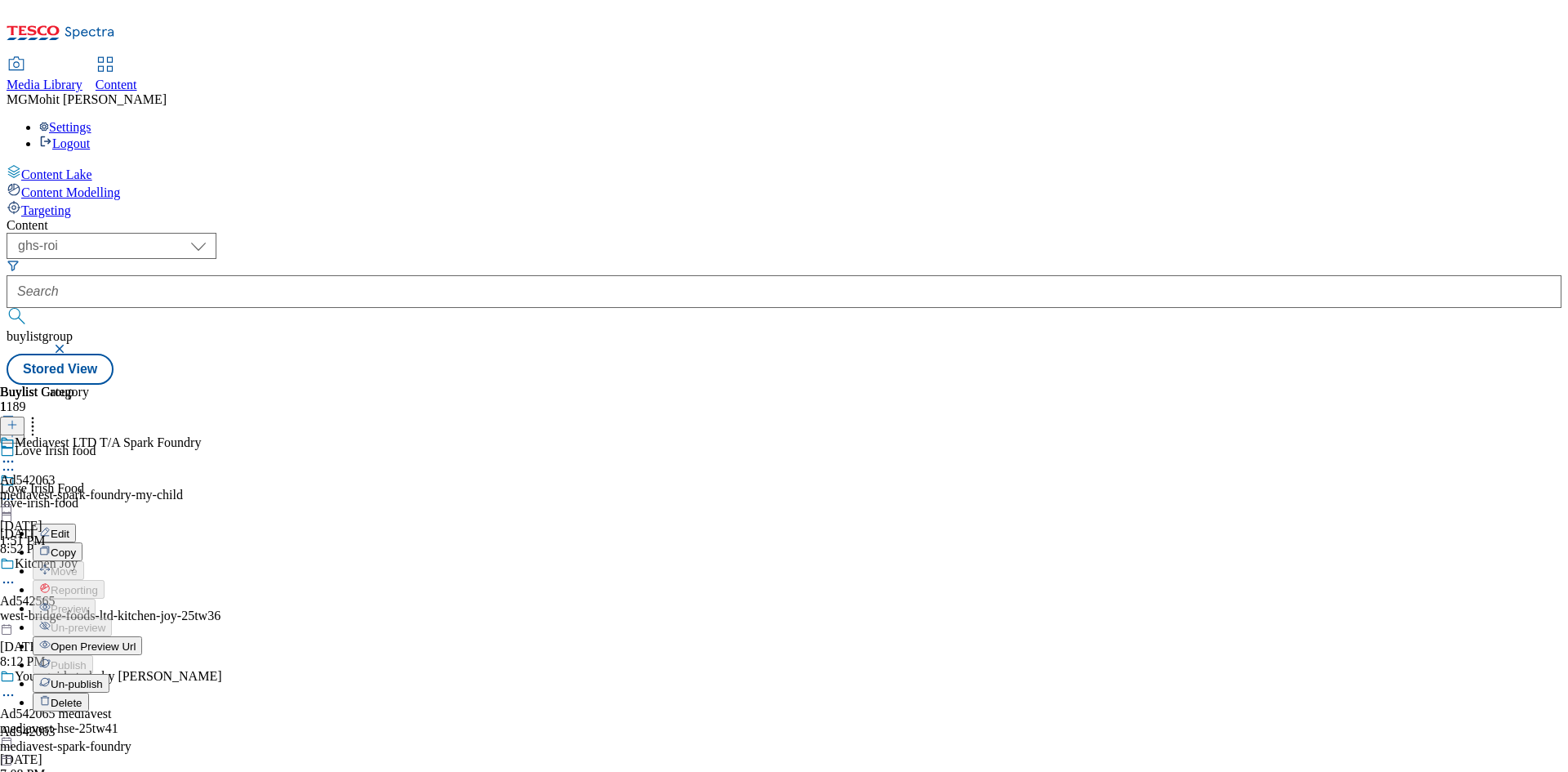
click at [69, 528] on span "Edit" at bounding box center [60, 533] width 19 height 13
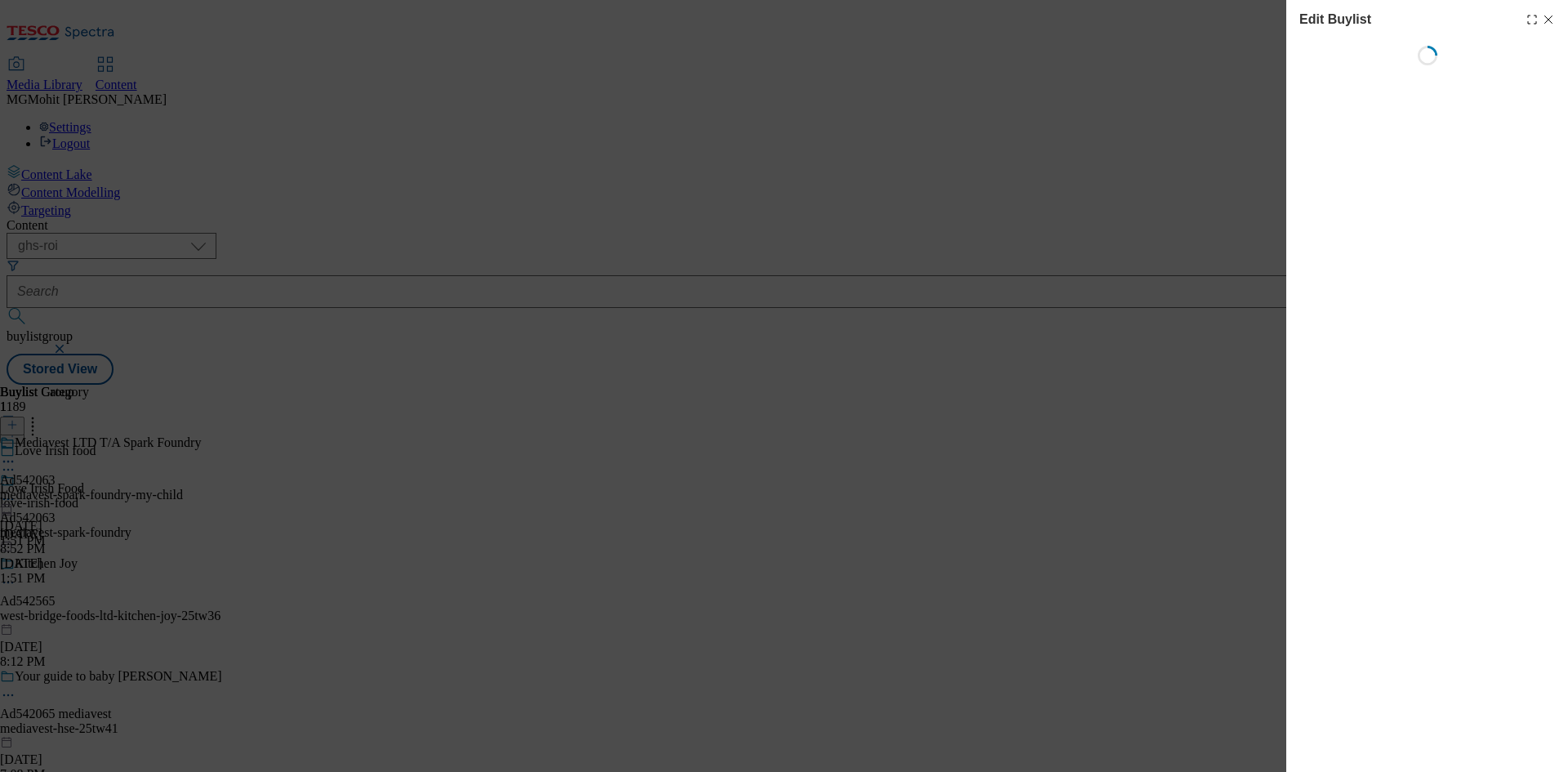
select select "tactical"
select select "supplier funded short term 1-3 weeks"
select select "dunnhumby"
select select "Banner"
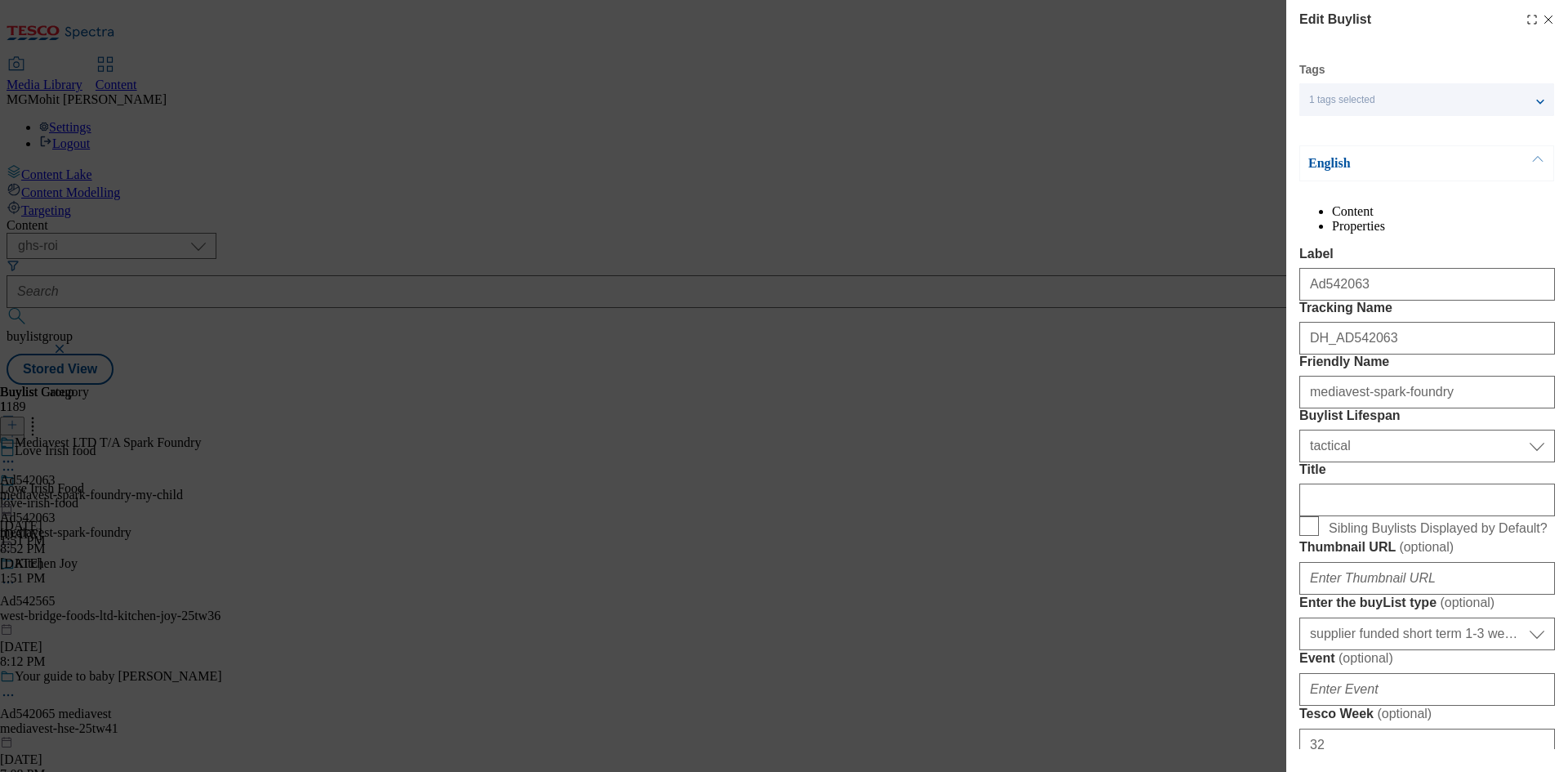
select select "tactical"
select select "supplier funded short term 1-3 weeks"
select select "dunnhumby"
select select "Banner"
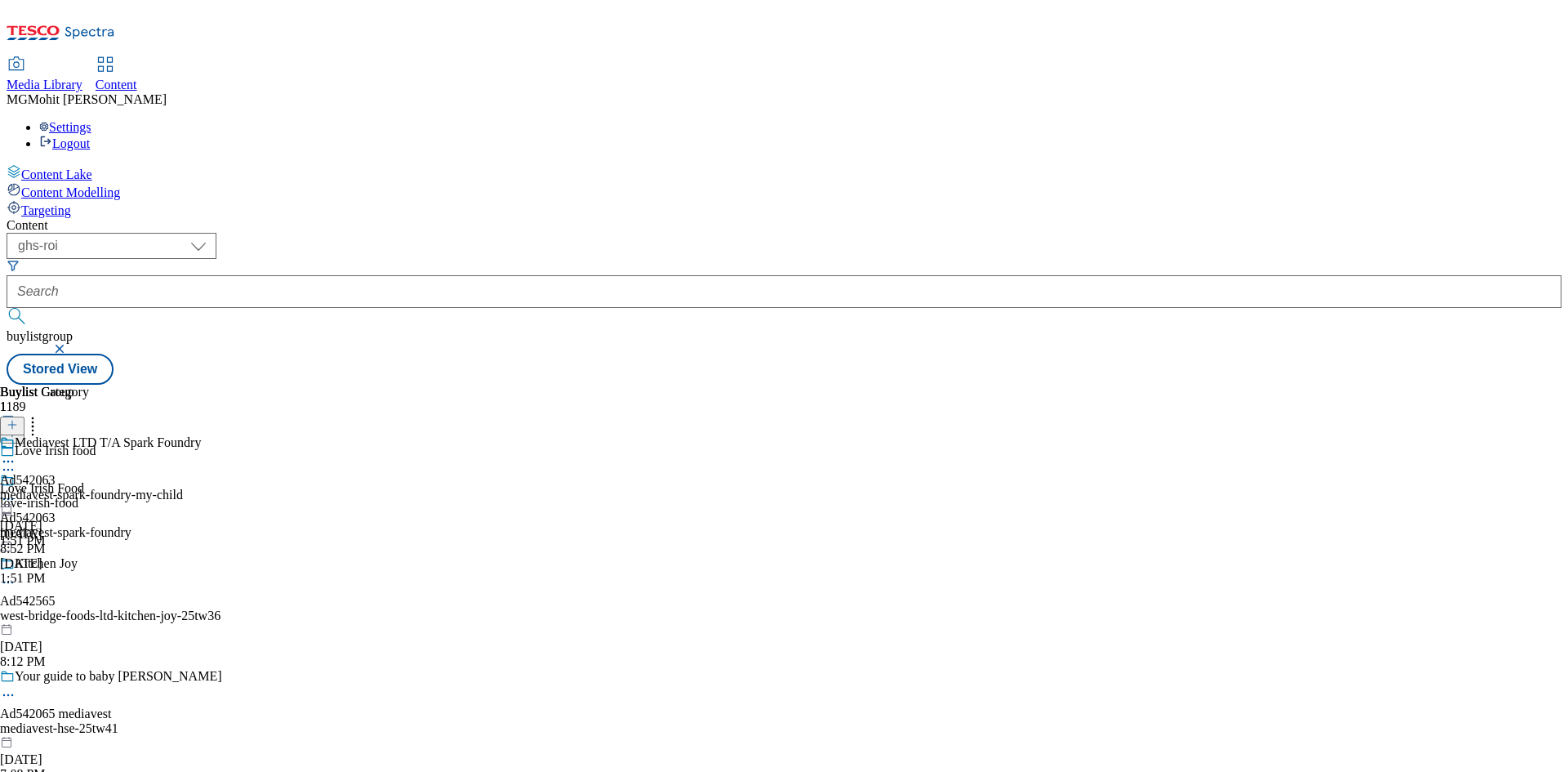
click at [131, 503] on div "Ad542063 mediavest-spark-foundry [DATE] 1:51 PM" at bounding box center [66, 529] width 131 height 113
click at [16, 433] on line at bounding box center [13, 433] width 8 height 0
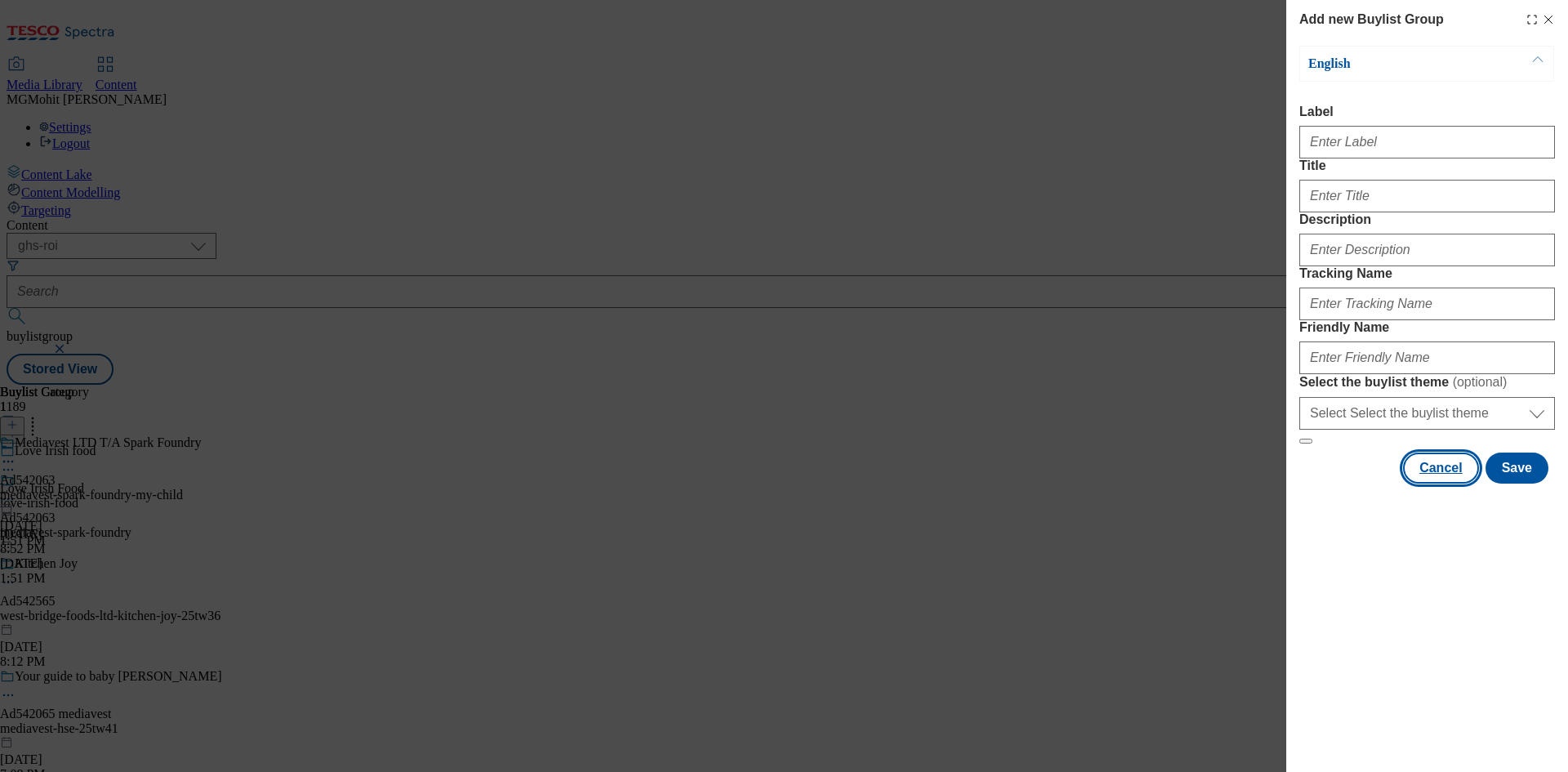
click at [1444, 484] on button "Cancel" at bounding box center [1440, 468] width 75 height 31
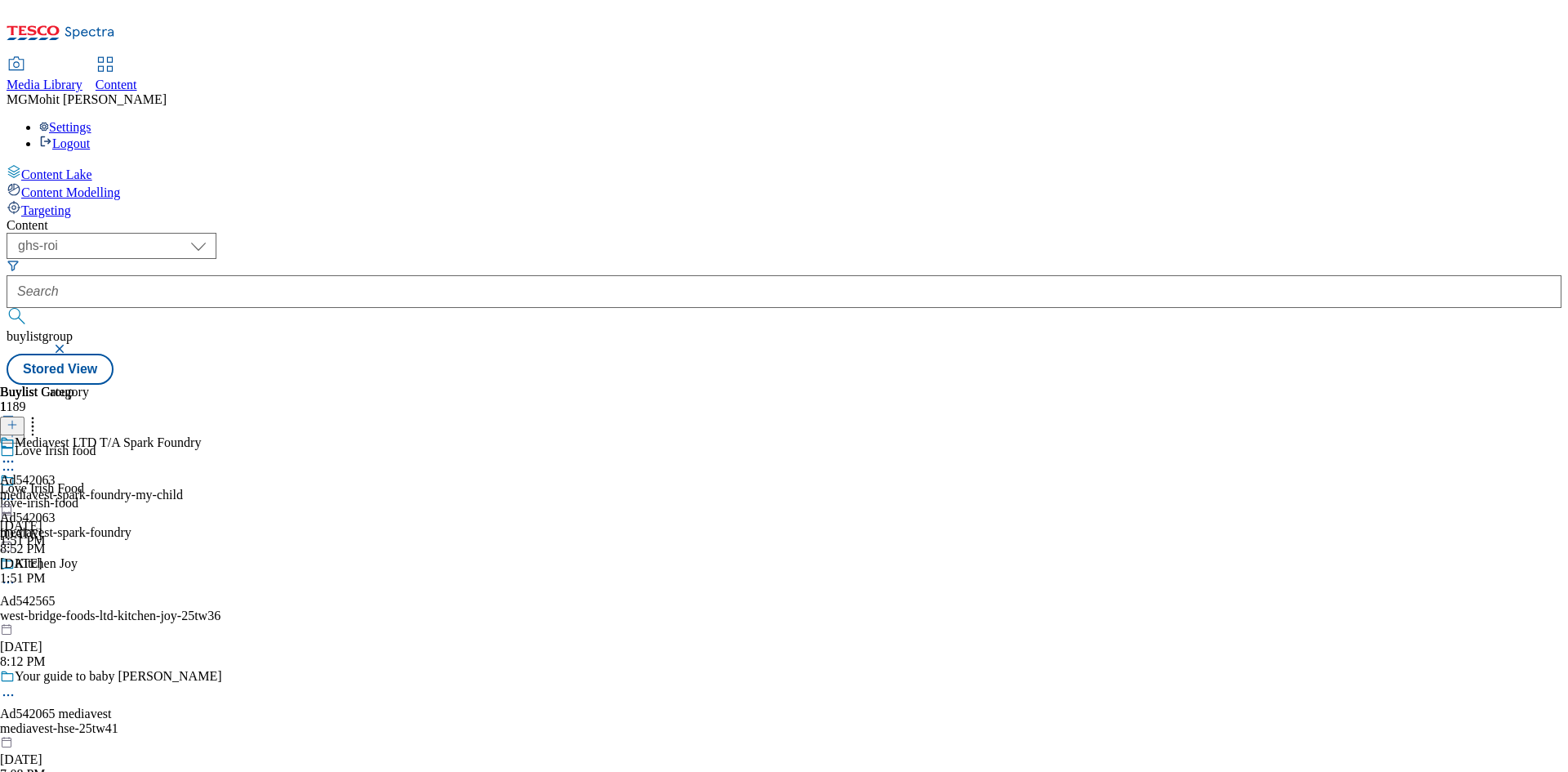
click at [131, 521] on div "Ad542063 mediavest-spark-foundry [DATE] 1:51 PM" at bounding box center [66, 529] width 131 height 113
click at [256, 385] on header "Buylist Group 1189" at bounding box center [128, 415] width 256 height 59
click at [18, 427] on icon at bounding box center [13, 433] width 12 height 12
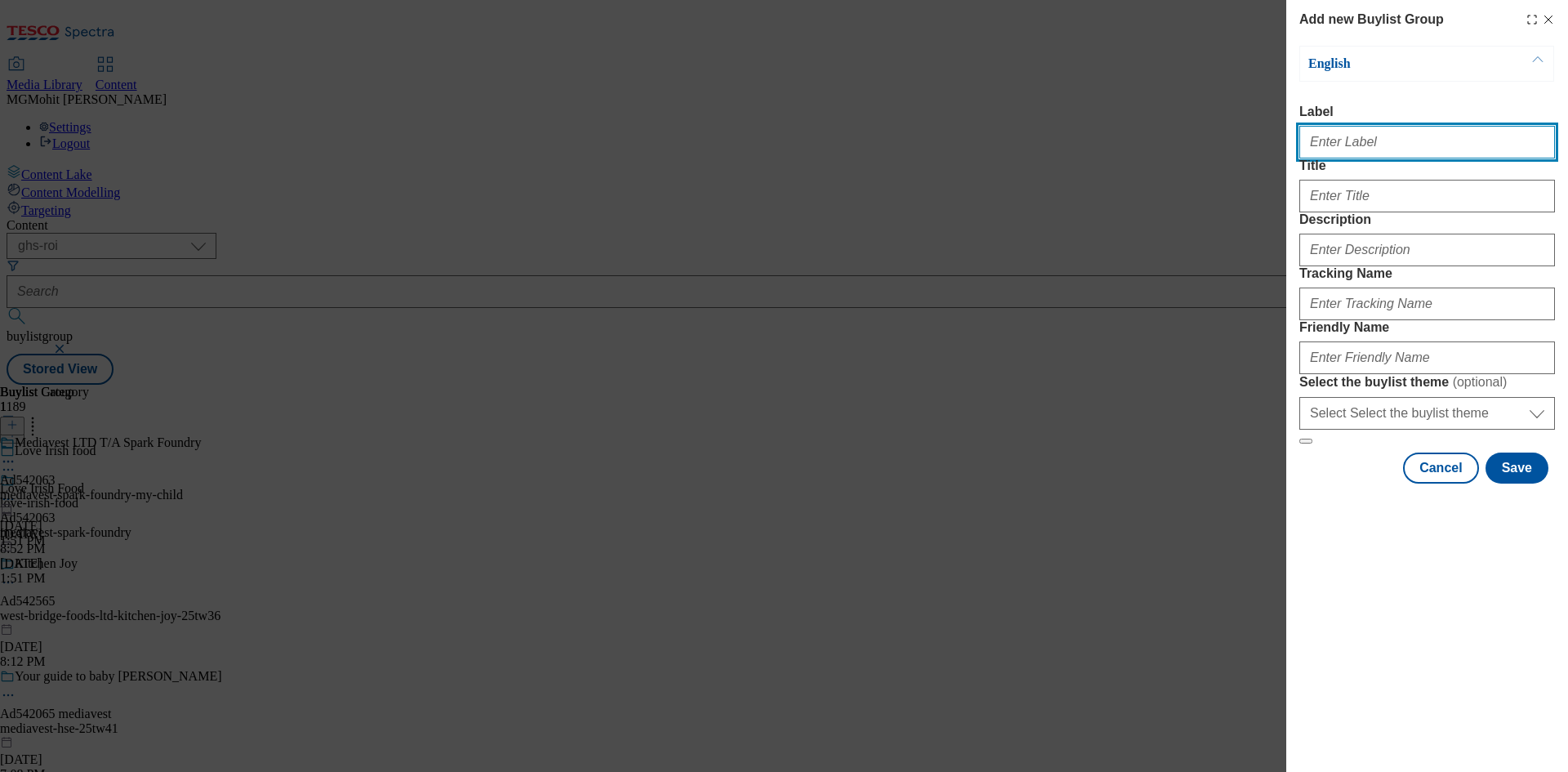
click at [1352, 155] on input "Label" at bounding box center [1426, 142] width 255 height 33
paste input "Ad542067 mediavest-spark-foundry"
type input "Ad542067 mediavest-spark-foundry"
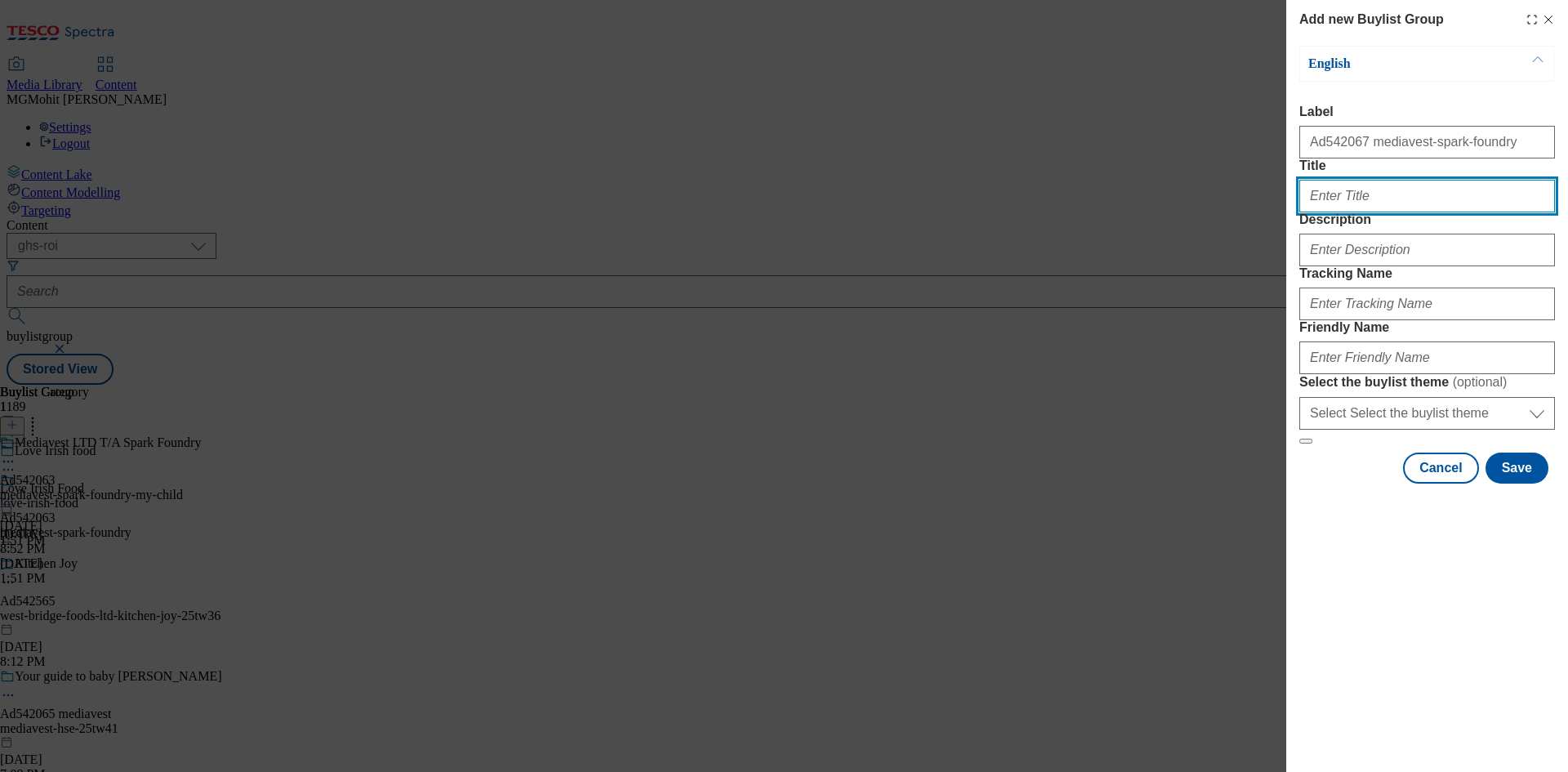
click at [1335, 212] on input "Title" at bounding box center [1426, 196] width 255 height 33
paste input "Your guide to baby health"
type input "Your guide to baby health"
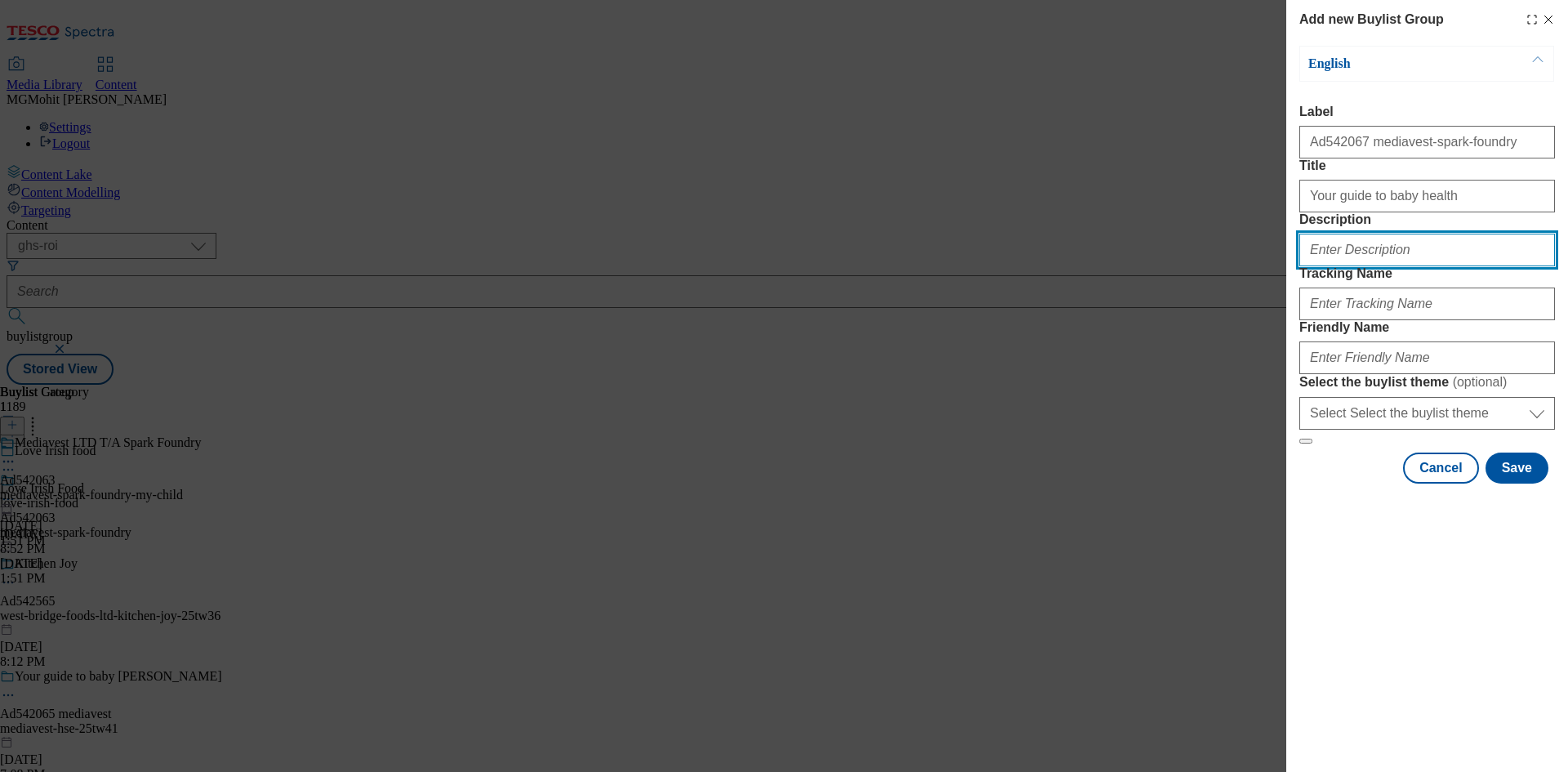
click at [1372, 266] on input "Description" at bounding box center [1426, 249] width 255 height 33
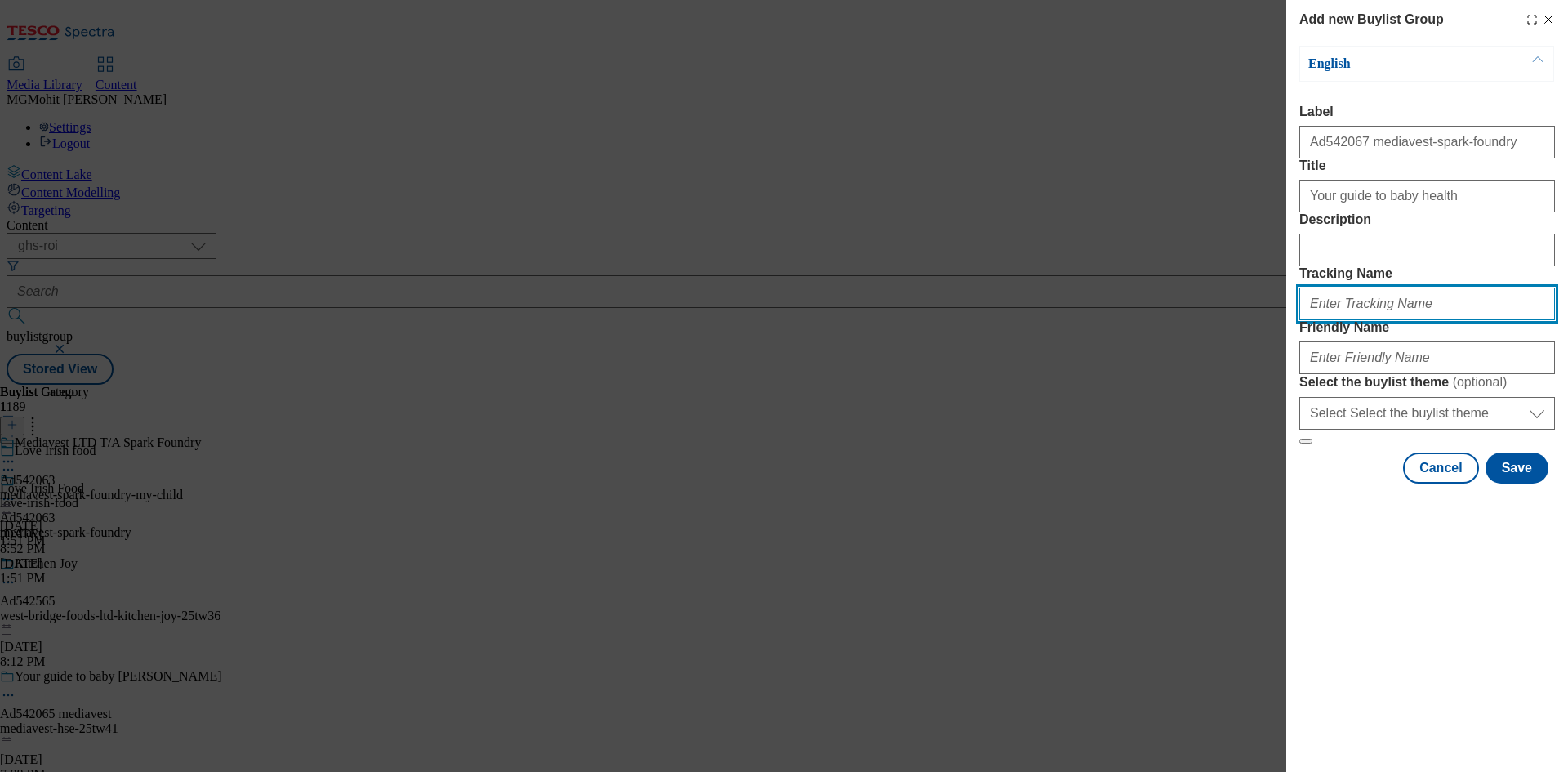
click at [1361, 320] on input "Tracking Name" at bounding box center [1426, 303] width 255 height 33
paste input "mediavest-spark-foundry-my-child-25tw49"
type input "mediavest-spark-foundry-my-child-25tw49"
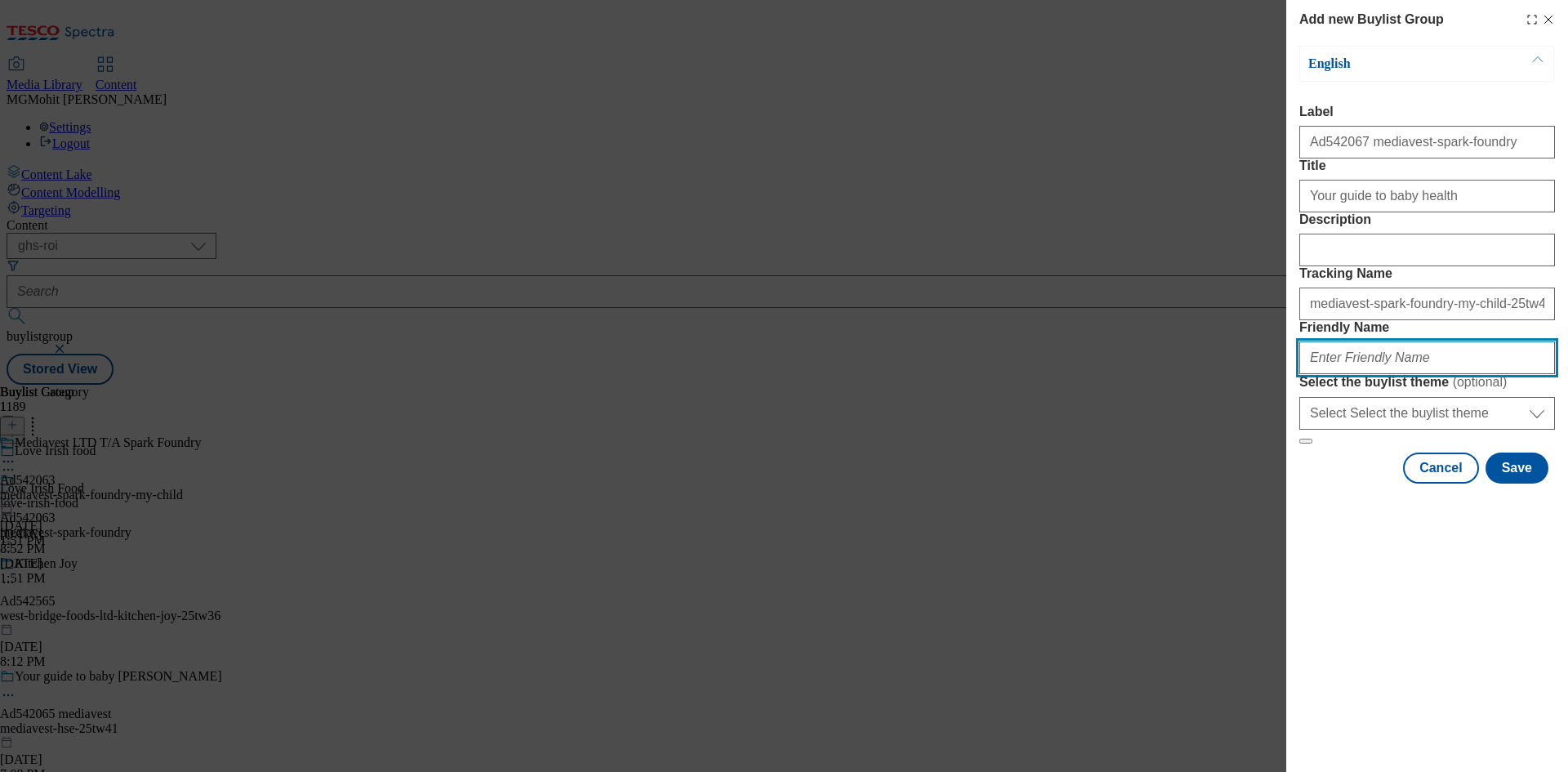
click at [1346, 374] on input "Friendly Name" at bounding box center [1426, 357] width 255 height 33
drag, startPoint x: 1365, startPoint y: 476, endPoint x: 1124, endPoint y: 463, distance: 241.4
click at [1150, 465] on div "Add new Buylist Group English Label Ad542067 mediavest-spark-foundry Title Your…" at bounding box center [784, 386] width 1568 height 772
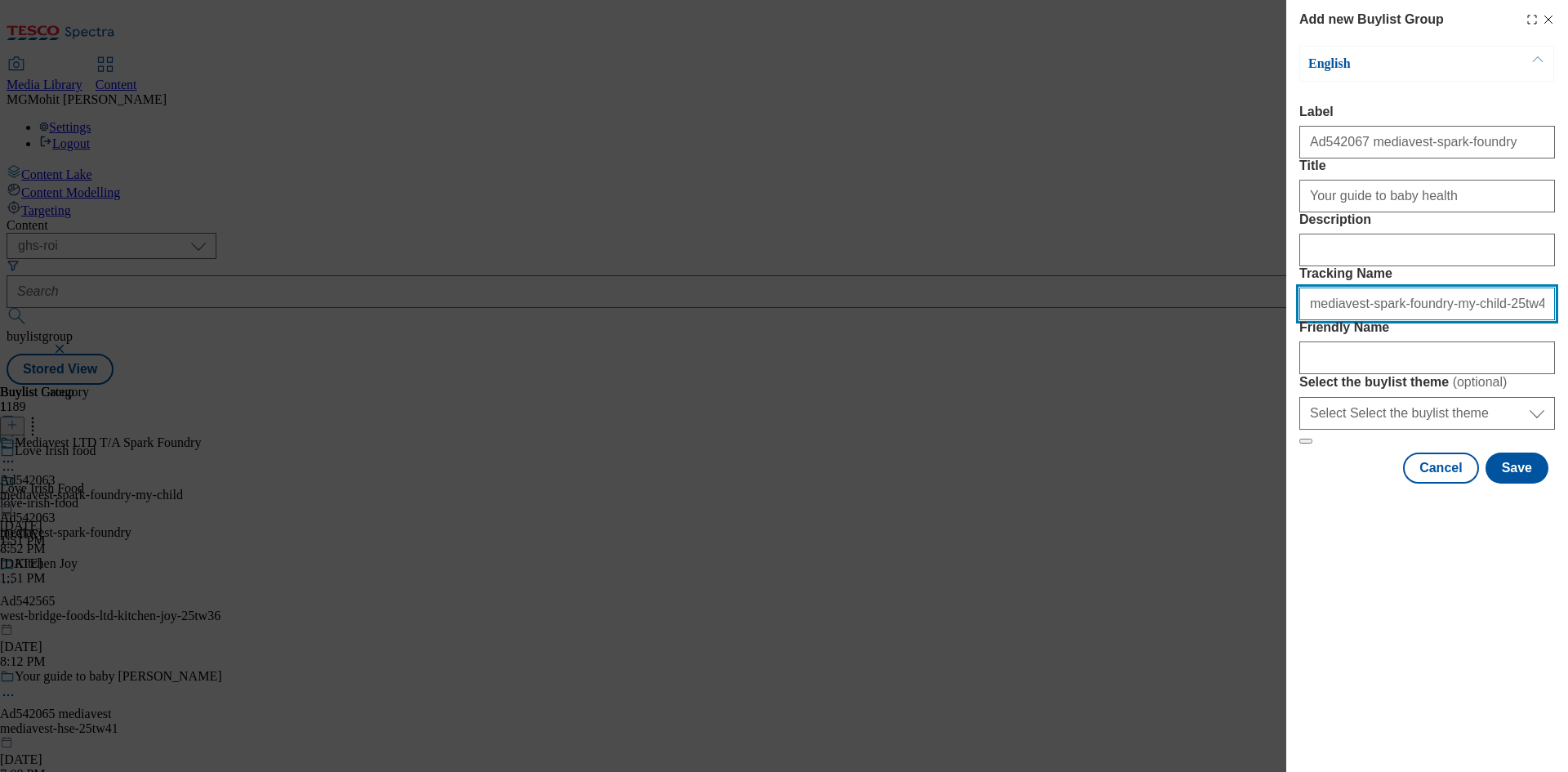
drag, startPoint x: 1544, startPoint y: 394, endPoint x: 1139, endPoint y: 420, distance: 405.8
click at [1111, 412] on div "Add new Buylist Group English Label Ad542067 mediavest-spark-foundry Title Your…" at bounding box center [784, 386] width 1568 height 772
click at [1344, 374] on div "Modal" at bounding box center [1426, 354] width 255 height 40
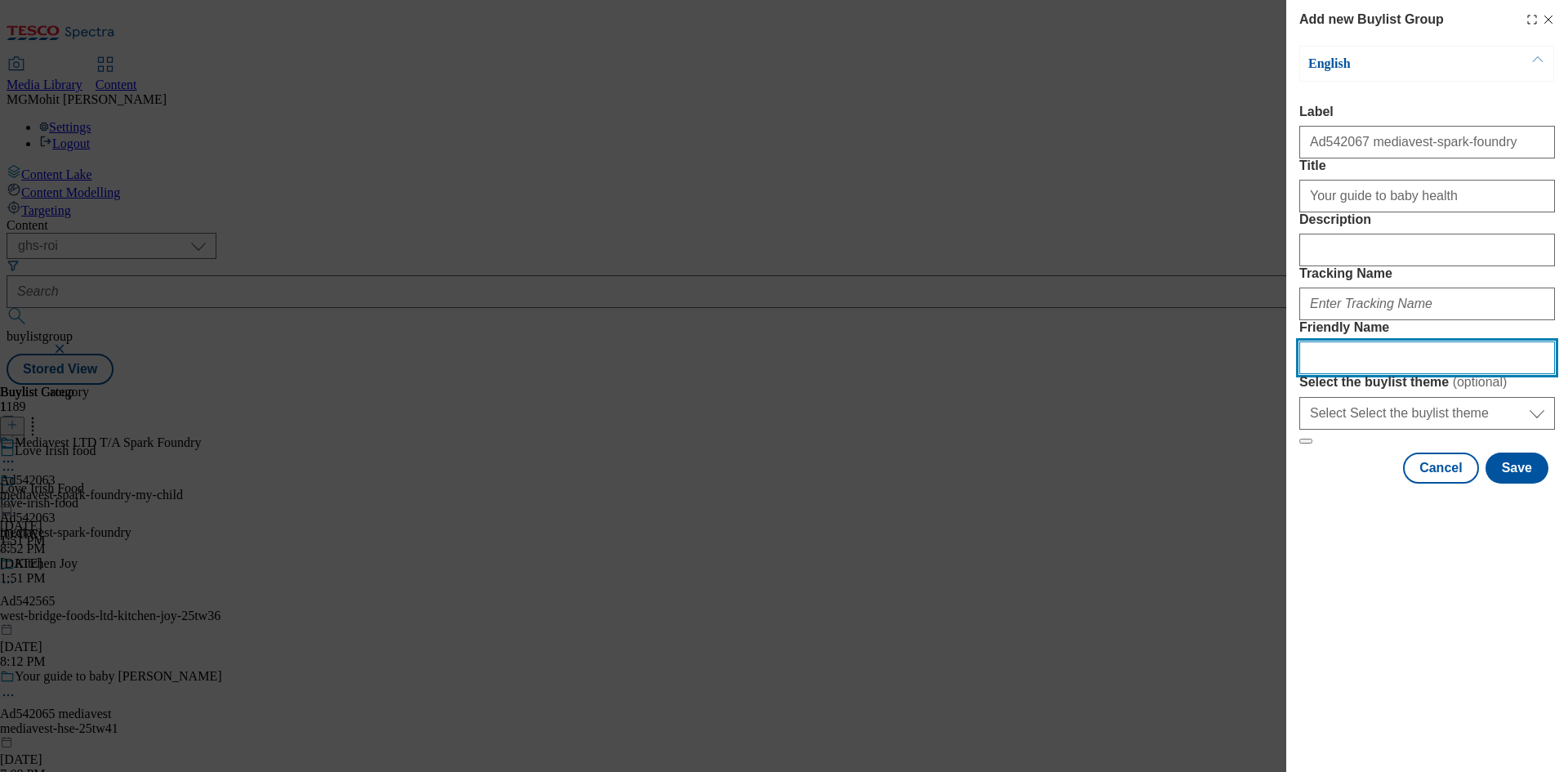
click at [1335, 374] on input "Friendly Name" at bounding box center [1426, 357] width 255 height 33
paste input "mediavest-spark-foundry-my-child-25tw49"
type input "mediavest-spark-foundry-my-child-25tw49"
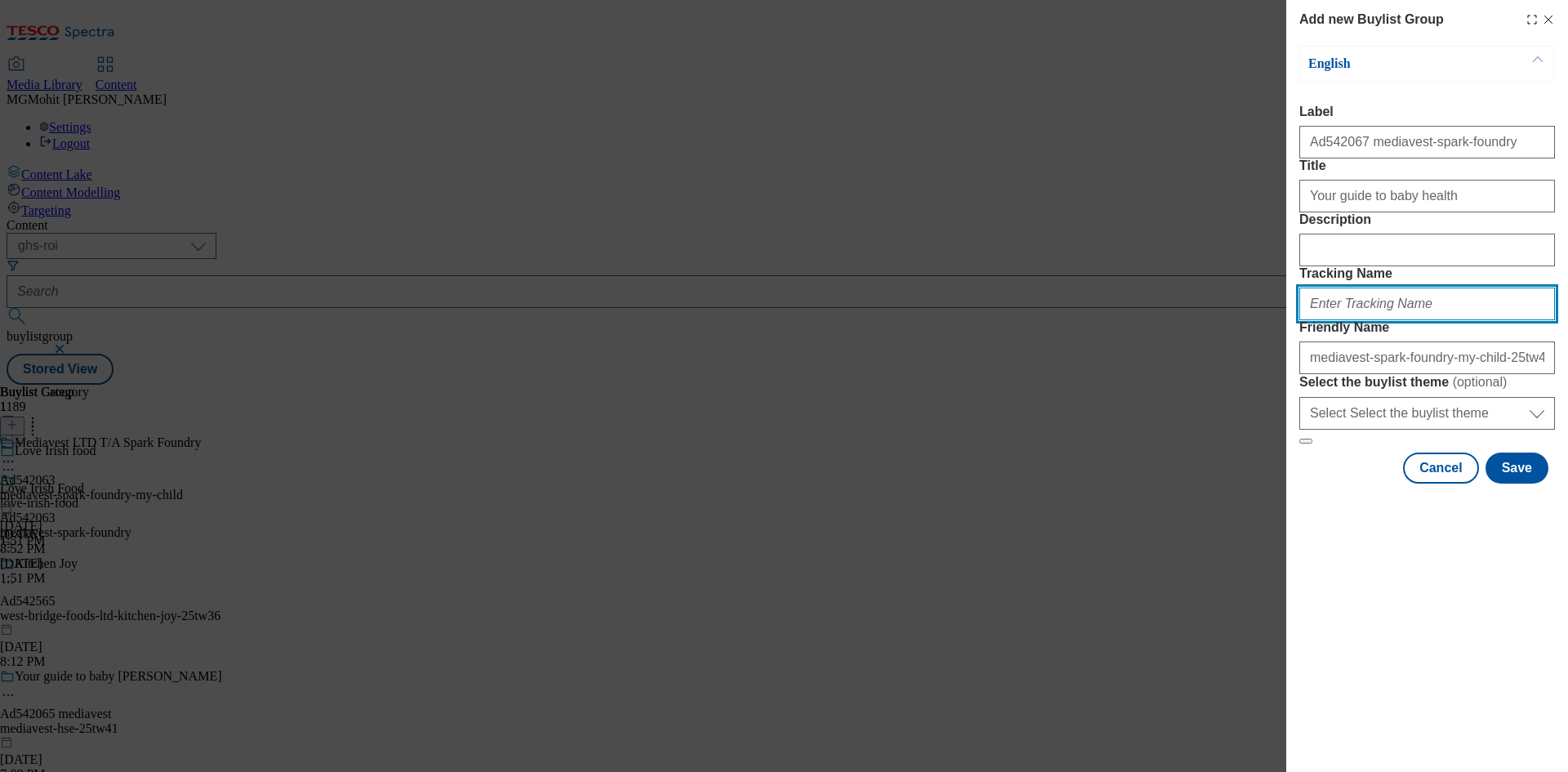
click at [1342, 320] on input "Tracking Name" at bounding box center [1426, 303] width 255 height 33
paste input "DH_AD542067"
type input "DH_AD542067"
click at [1517, 484] on button "Save" at bounding box center [1517, 468] width 63 height 31
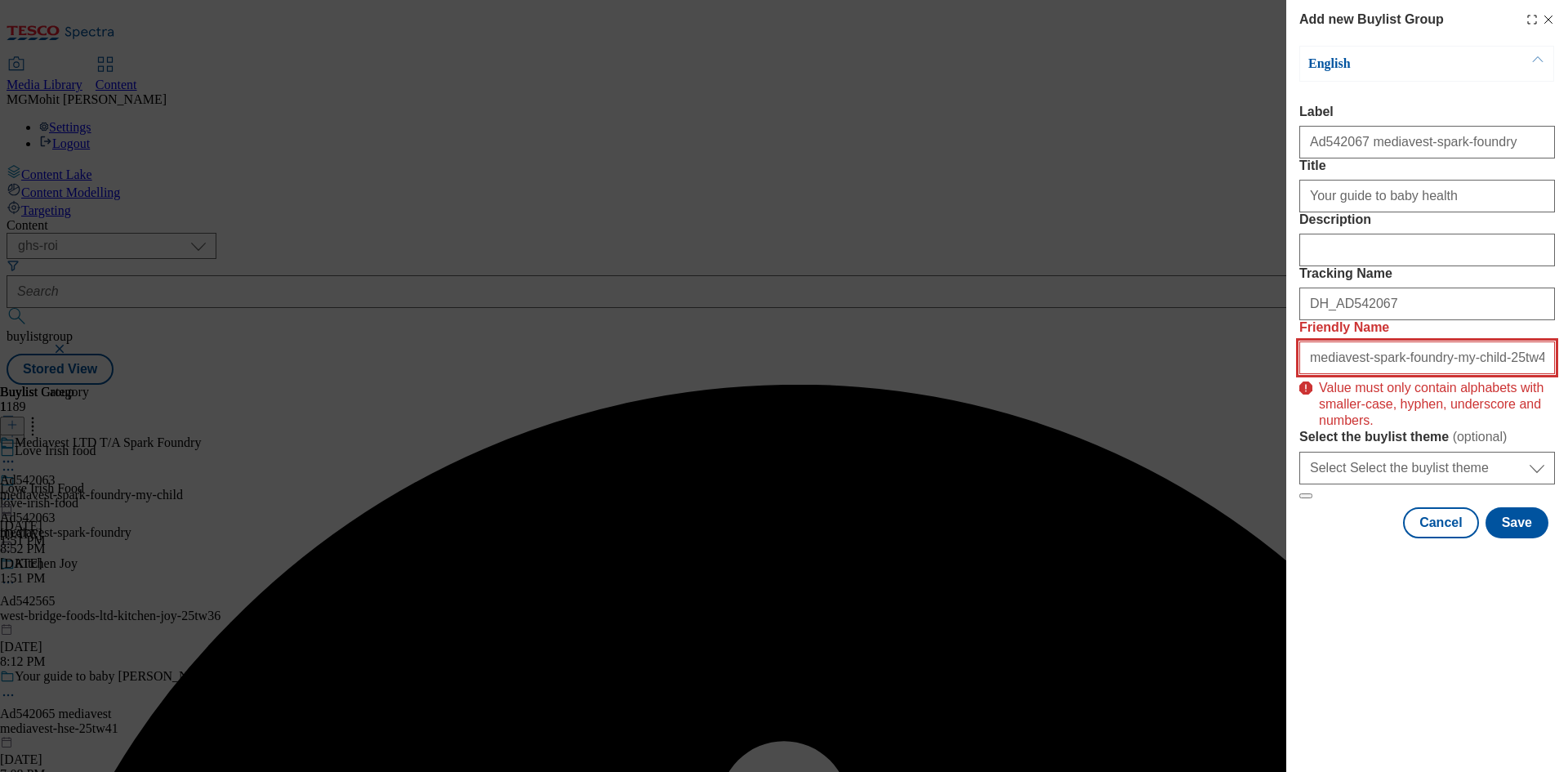
click at [1528, 374] on input "mediavest-spark-foundry-my-child-25tw49" at bounding box center [1426, 357] width 255 height 33
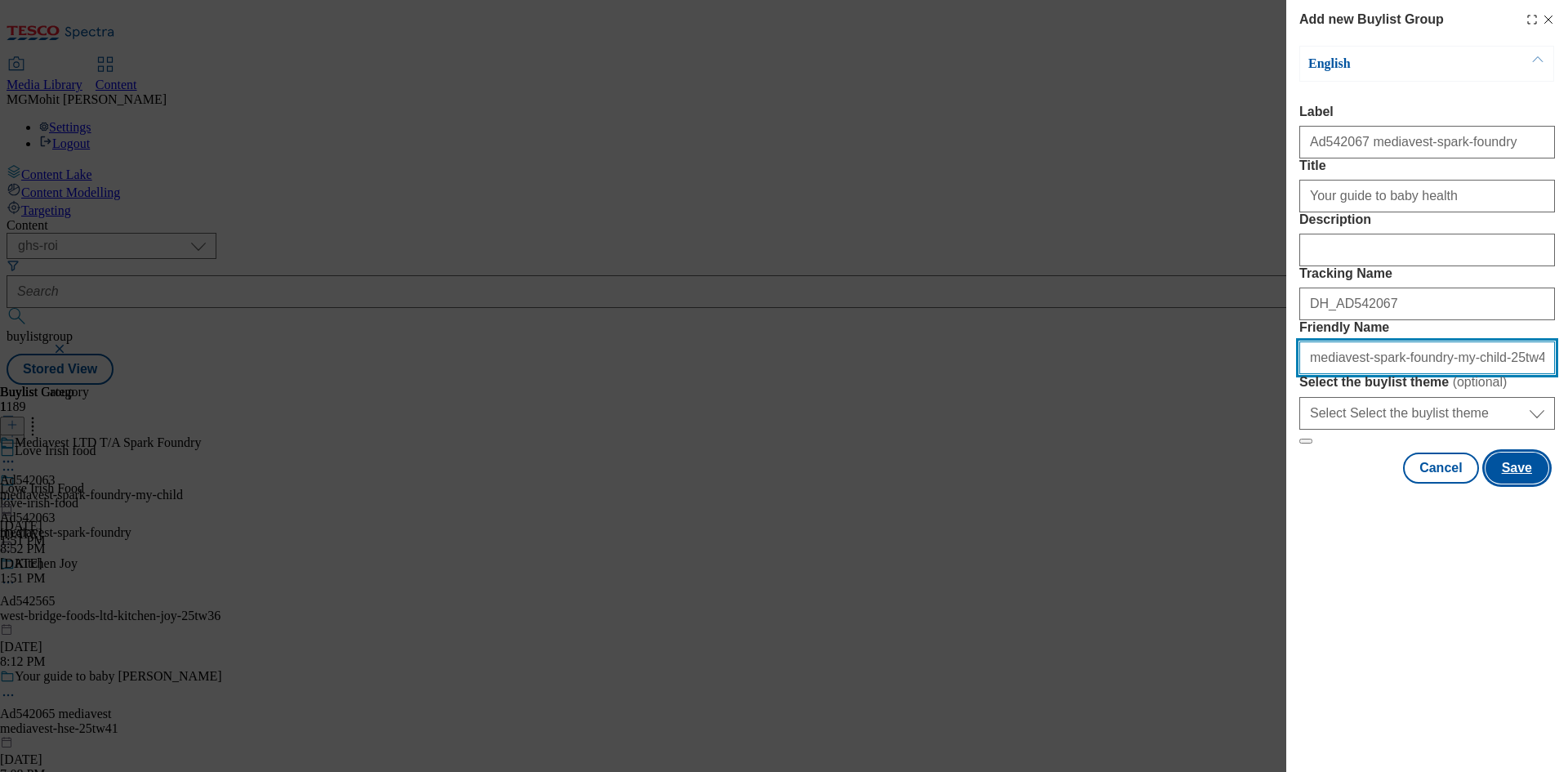
type input "mediavest-spark-foundry-my-child-25tw49"
click at [1517, 484] on button "Save" at bounding box center [1517, 468] width 63 height 31
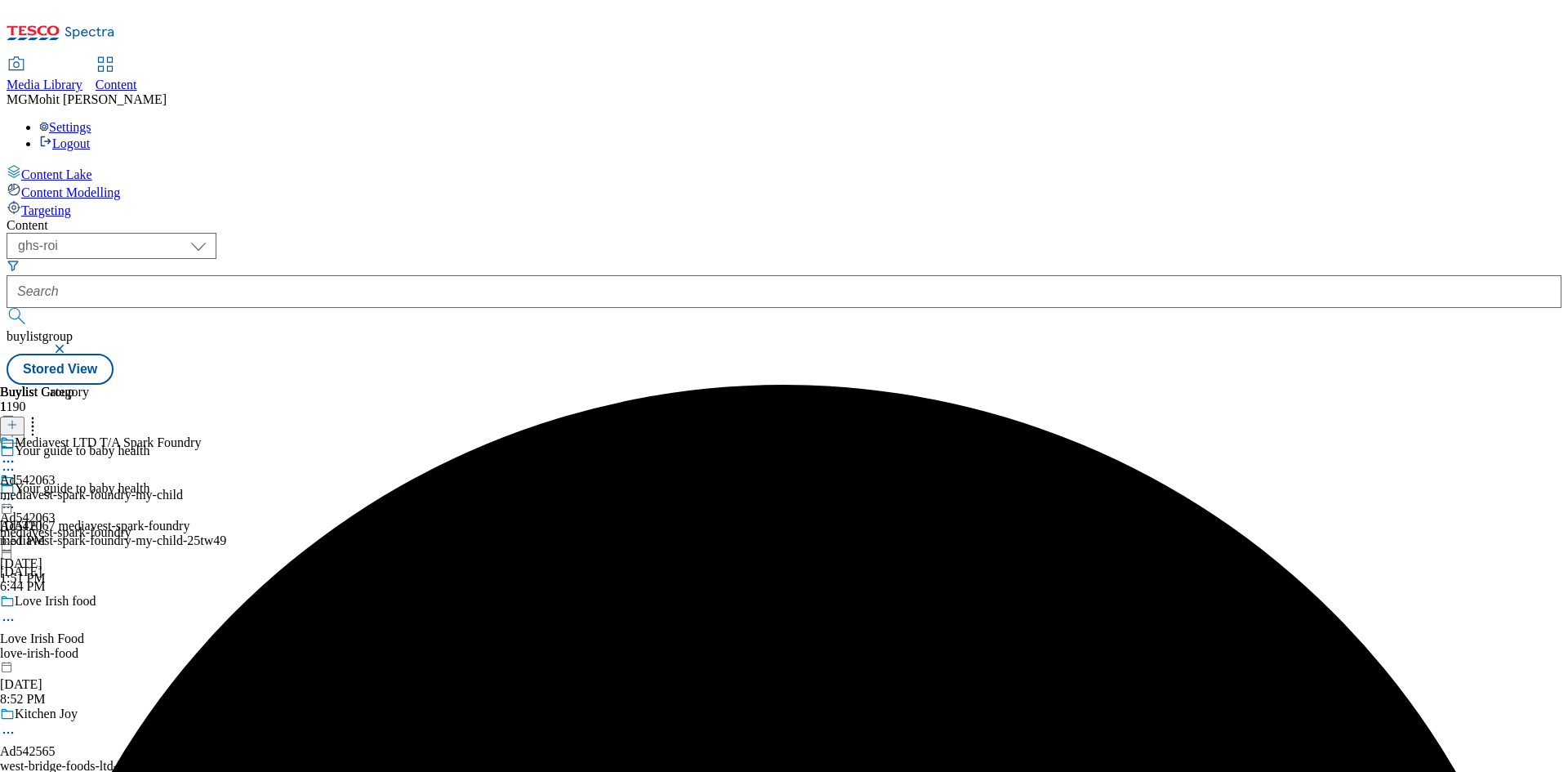
click at [256, 533] on div "mediavest-spark-foundry-my-child-25tw49" at bounding box center [128, 540] width 256 height 14
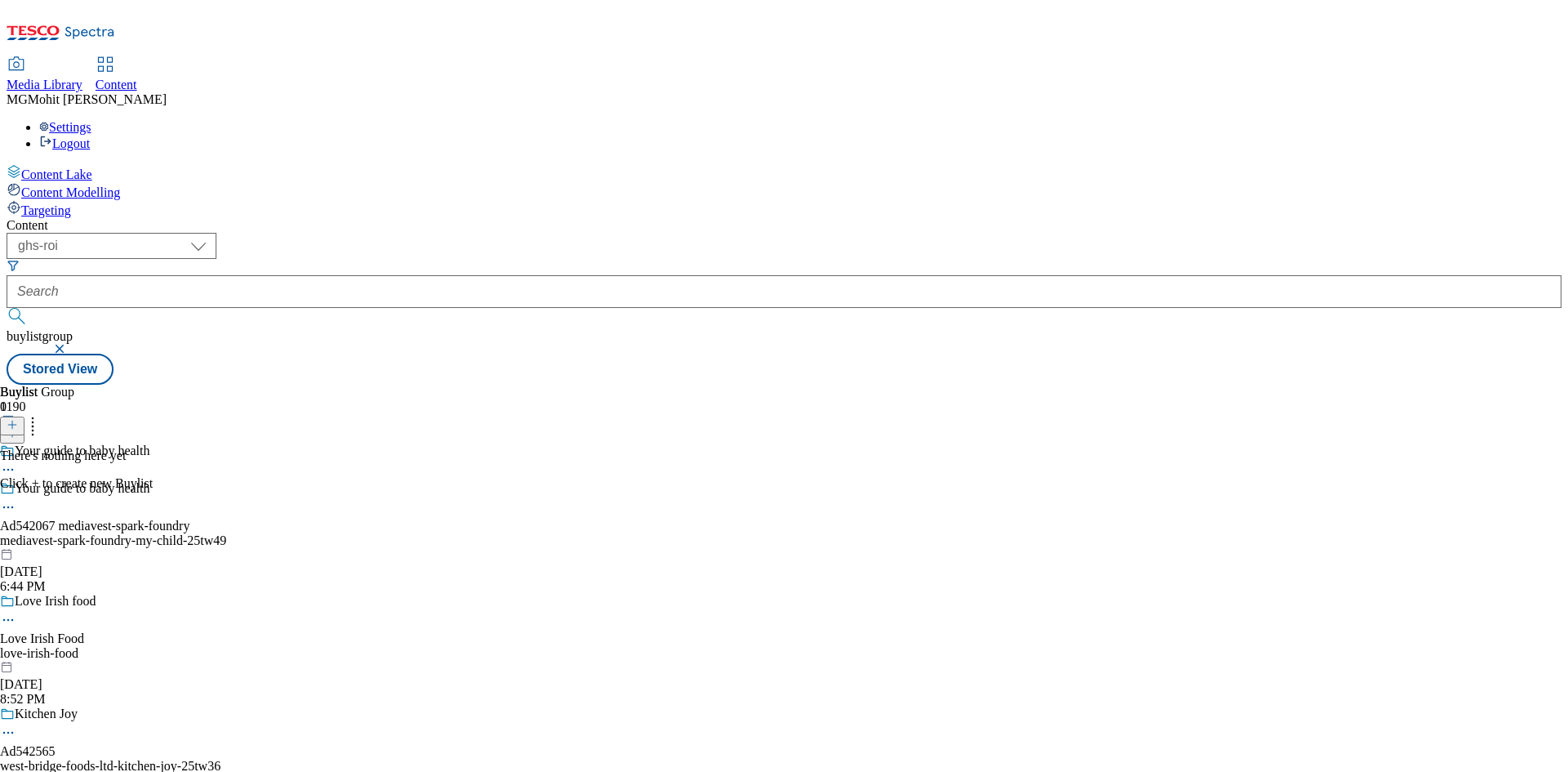
click at [16, 425] on line at bounding box center [13, 425] width 8 height 0
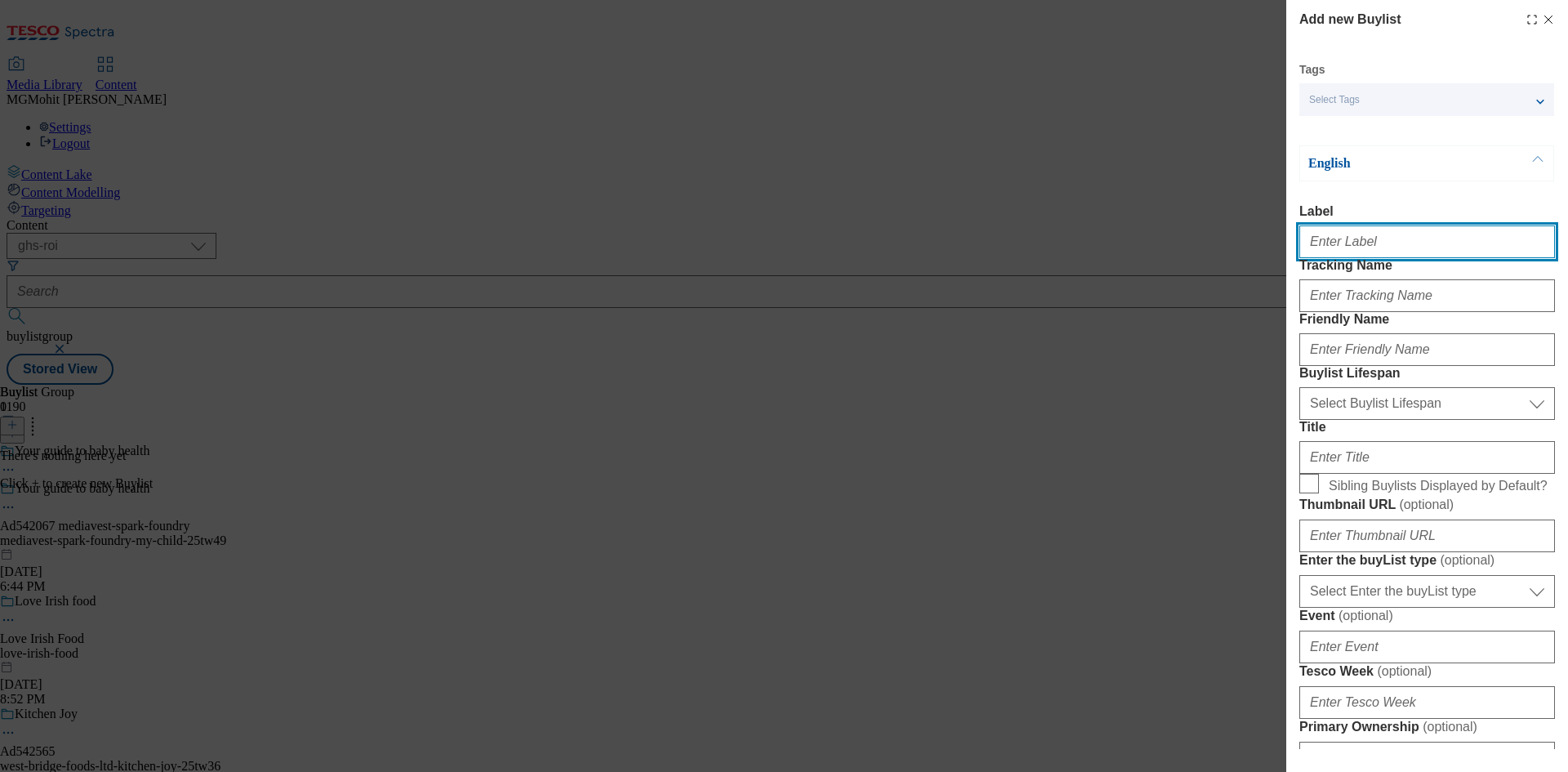
click at [1329, 249] on input "Label" at bounding box center [1426, 242] width 255 height 33
paste input "Ad542067"
type input "Ad542067"
click at [522, 472] on div "Add new Buylist Tags Select Tags fnf marketplace whoosh ghs English Label Ad542…" at bounding box center [784, 386] width 1568 height 772
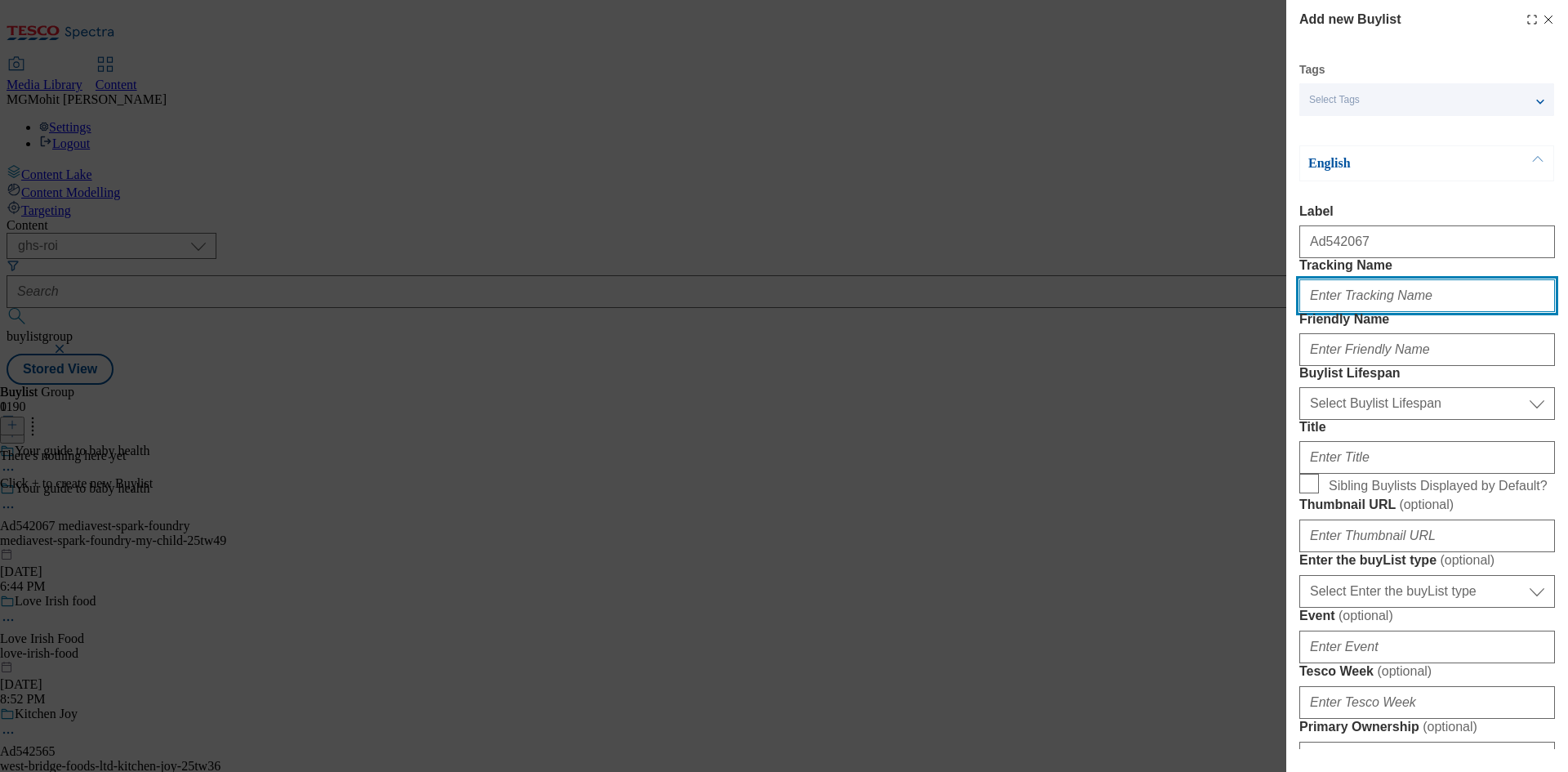
click at [1327, 312] on input "Tracking Name" at bounding box center [1426, 295] width 255 height 33
paste input "DH_AD542067"
type input "DH_AD542067"
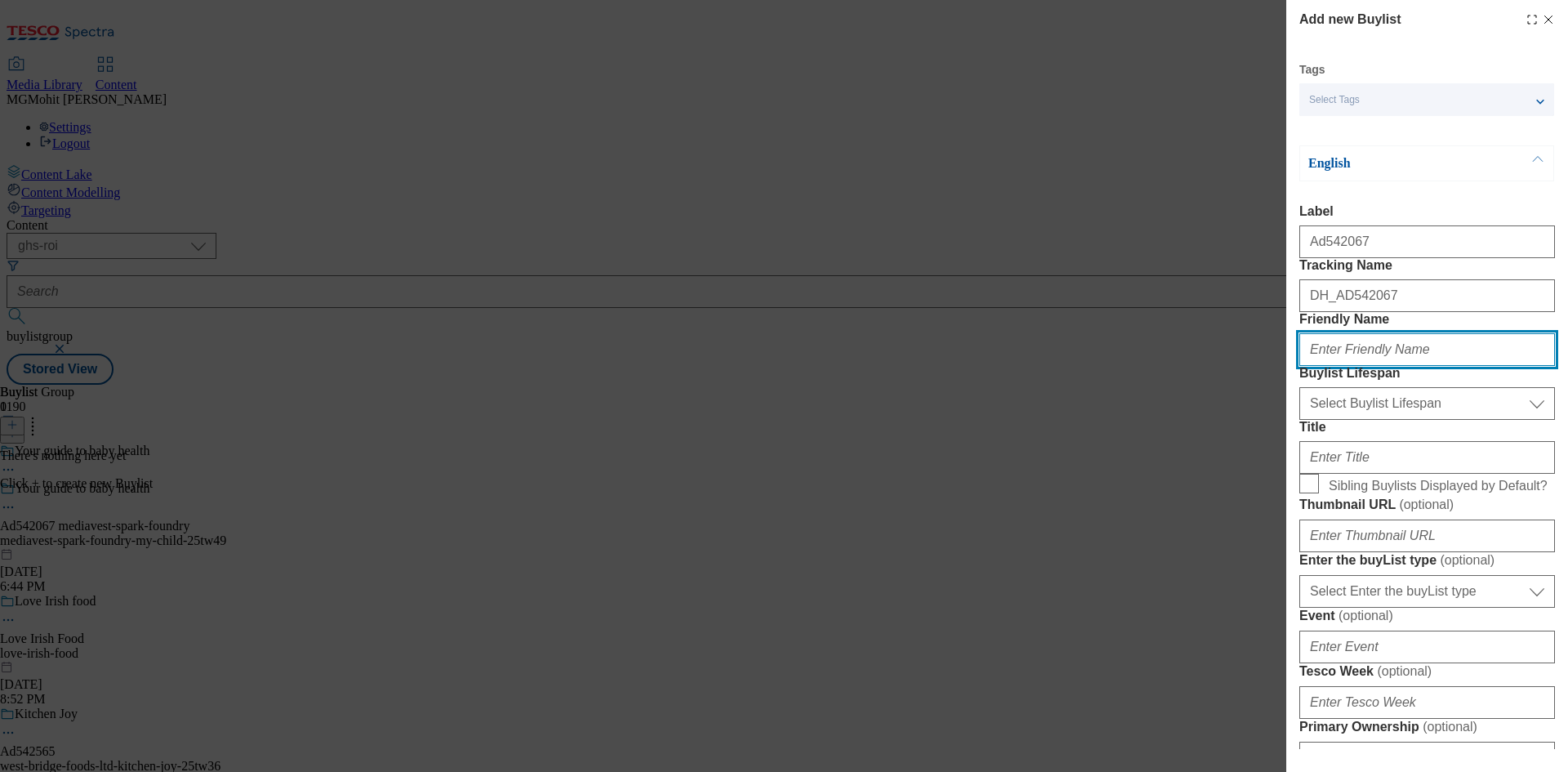
click at [1354, 366] on input "Friendly Name" at bounding box center [1426, 349] width 255 height 33
paste input "mediavest-spark-foundry"
type input "mediavest-spark-foundry"
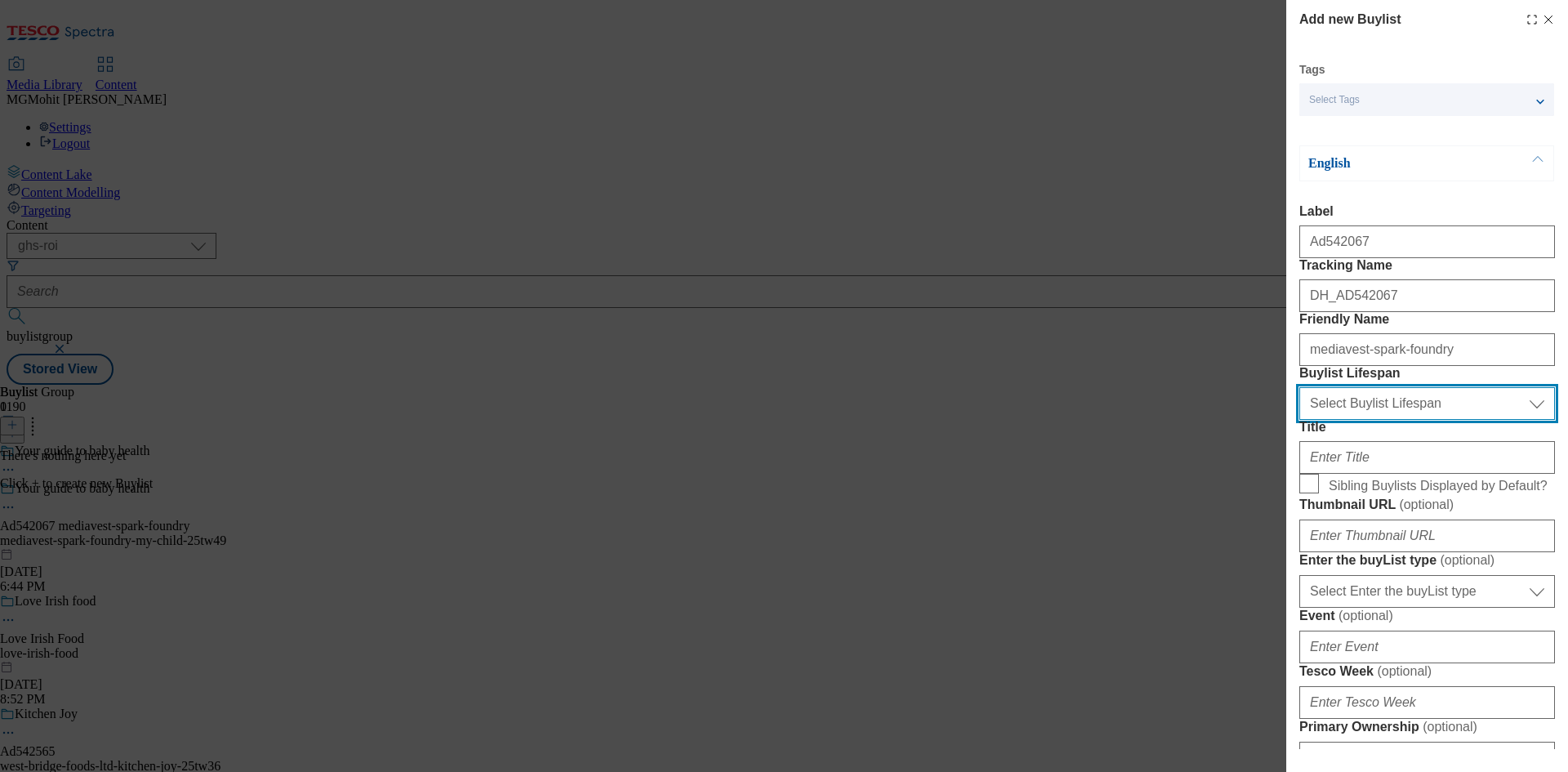
click at [1355, 420] on select "Select Buylist Lifespan evergreen seasonal tactical" at bounding box center [1426, 403] width 255 height 33
select select "tactical"
click at [1299, 420] on select "Select Buylist Lifespan evergreen seasonal tactical" at bounding box center [1426, 403] width 255 height 33
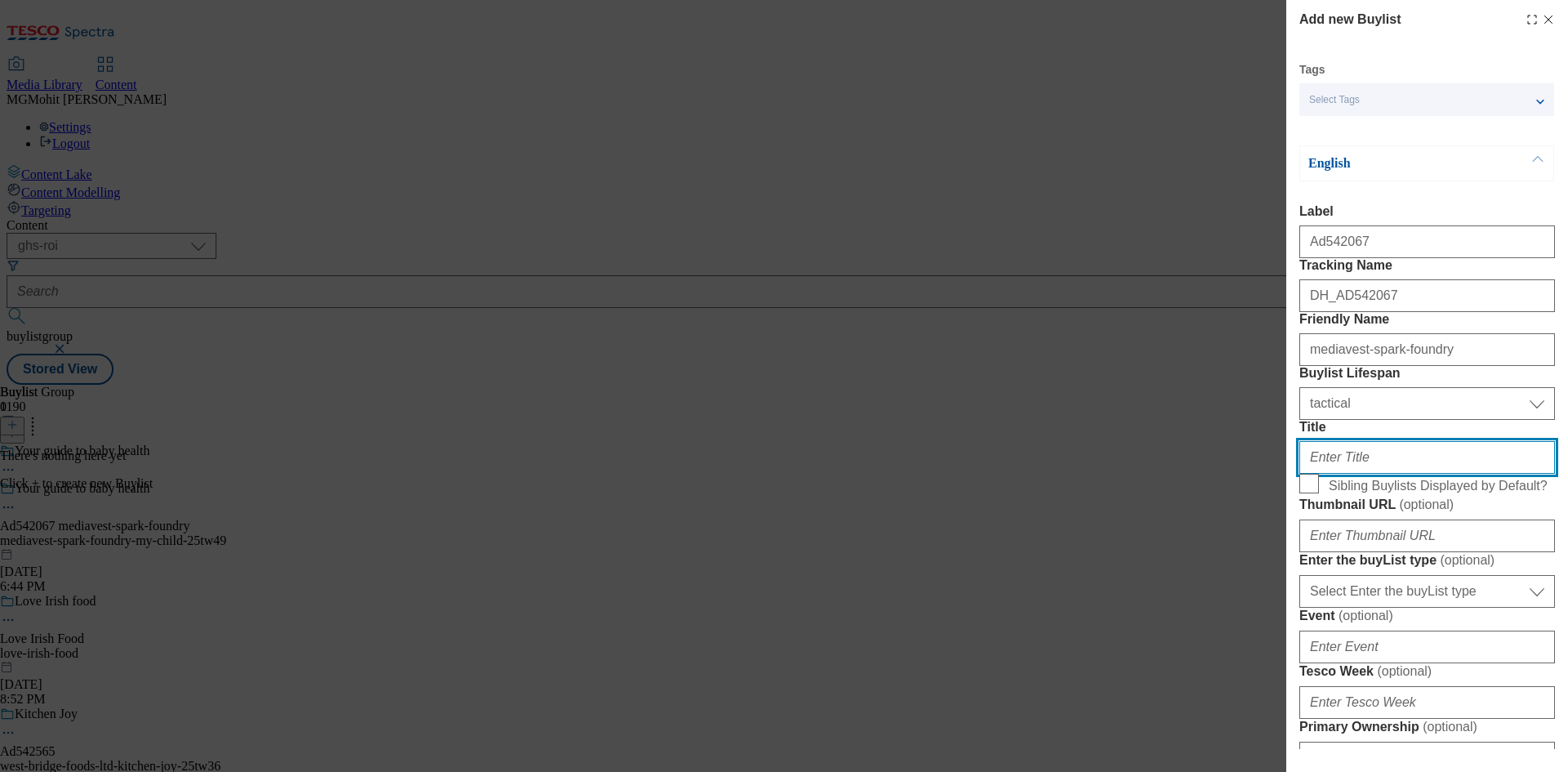
click at [1335, 474] on input "Title" at bounding box center [1426, 457] width 255 height 33
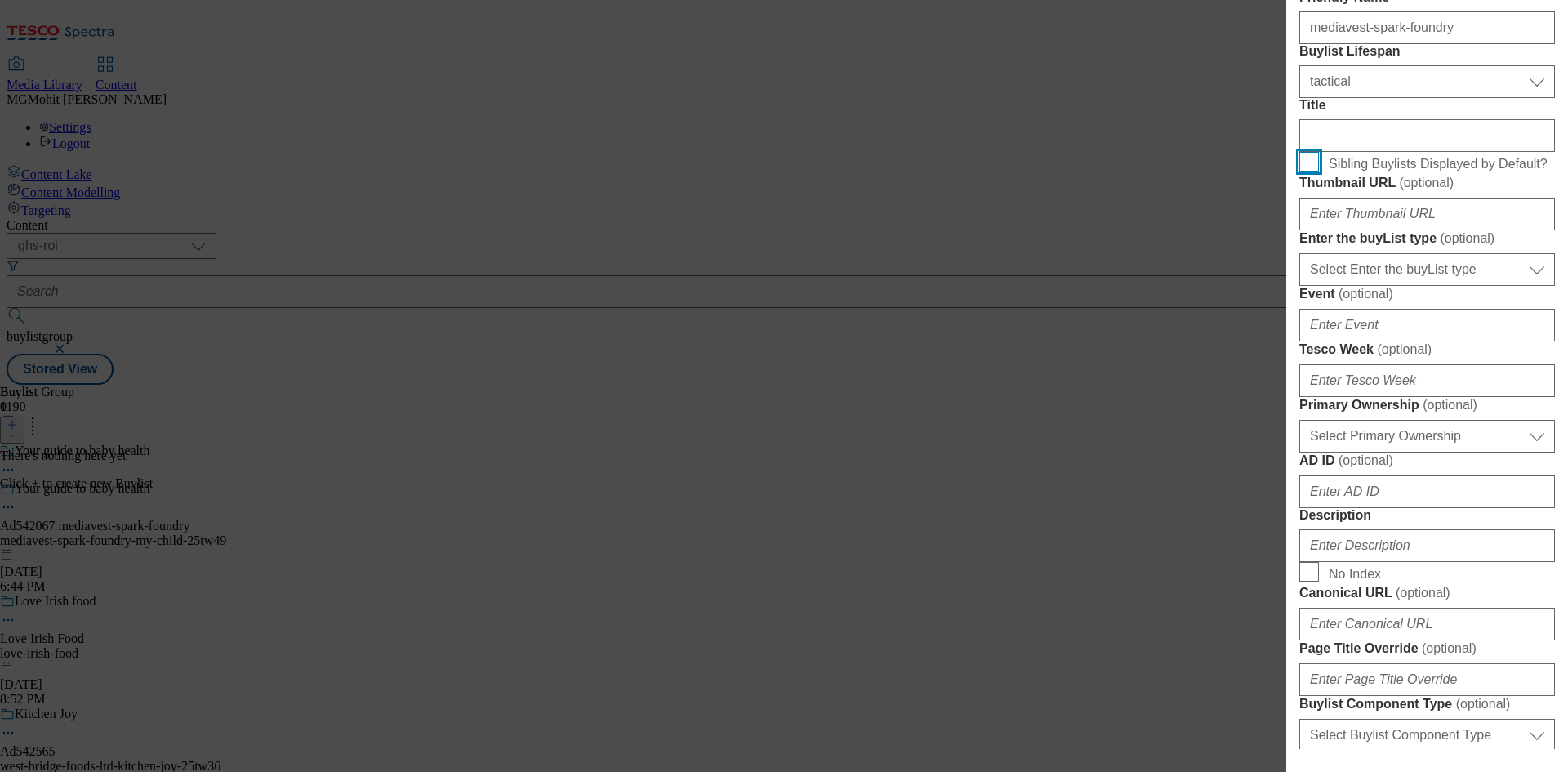
scroll to position [327, 0]
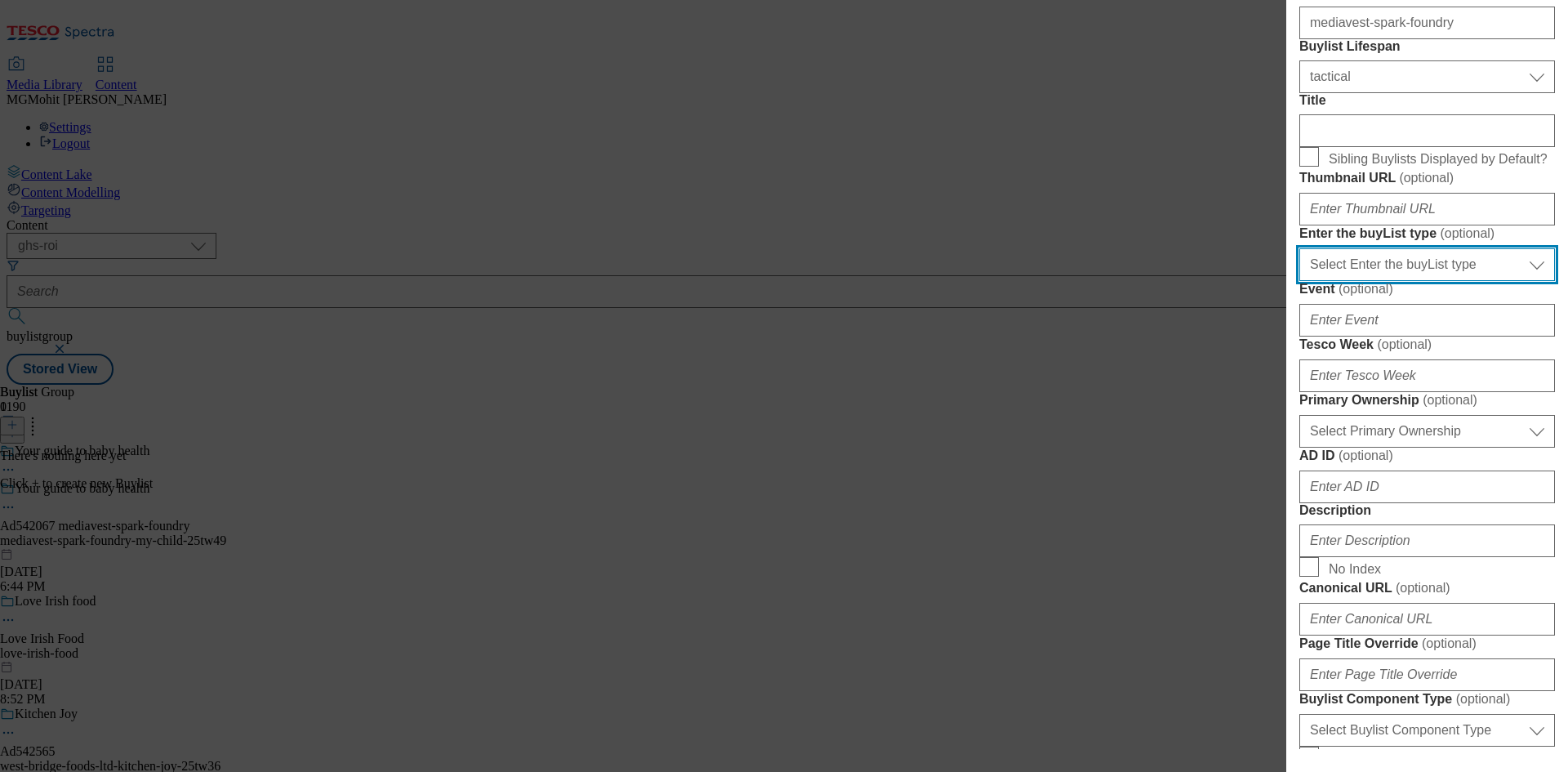
drag, startPoint x: 1374, startPoint y: 453, endPoint x: 1366, endPoint y: 470, distance: 18.8
click at [1374, 281] on select "Select Enter the buyList type event supplier funded long term >4 weeks supplier…" at bounding box center [1426, 265] width 255 height 33
select select "supplier funded short term 1-3 weeks"
click at [1299, 281] on select "Select Enter the buyList type event supplier funded long term >4 weeks supplier…" at bounding box center [1426, 265] width 255 height 33
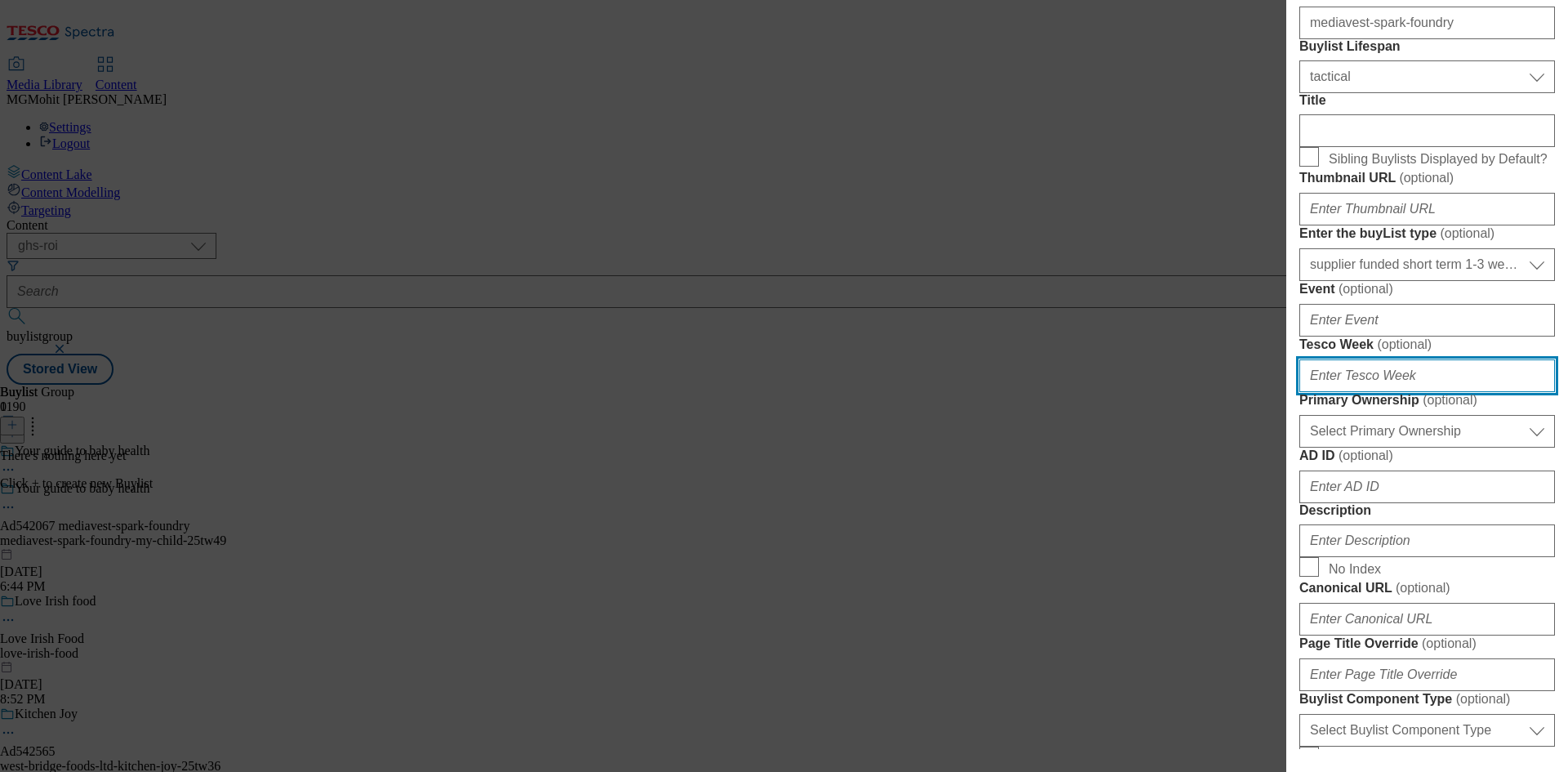
click at [1335, 392] on input "Tesco Week ( optional )" at bounding box center [1426, 375] width 255 height 33
type input "49"
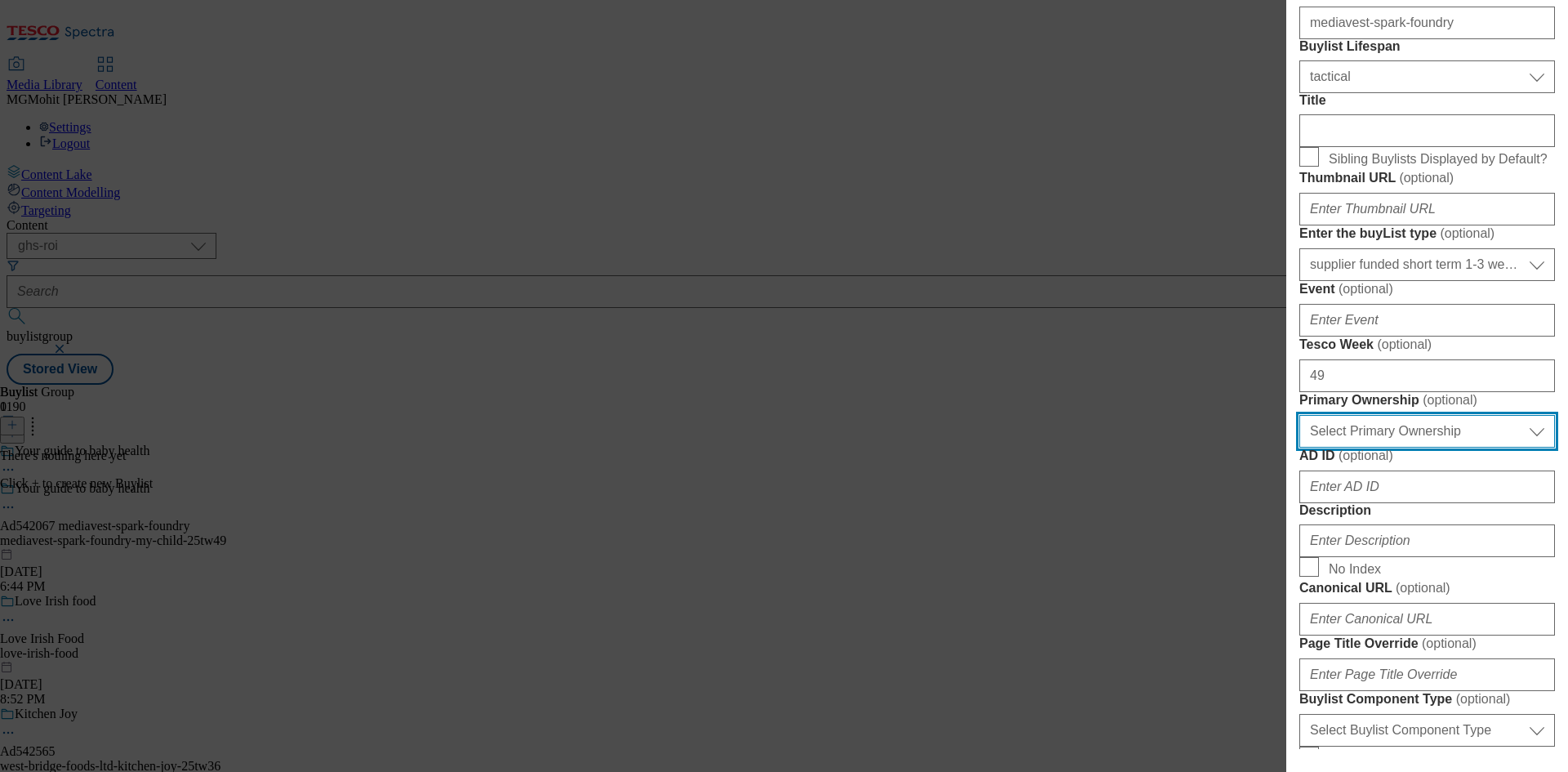
scroll to position [572, 0]
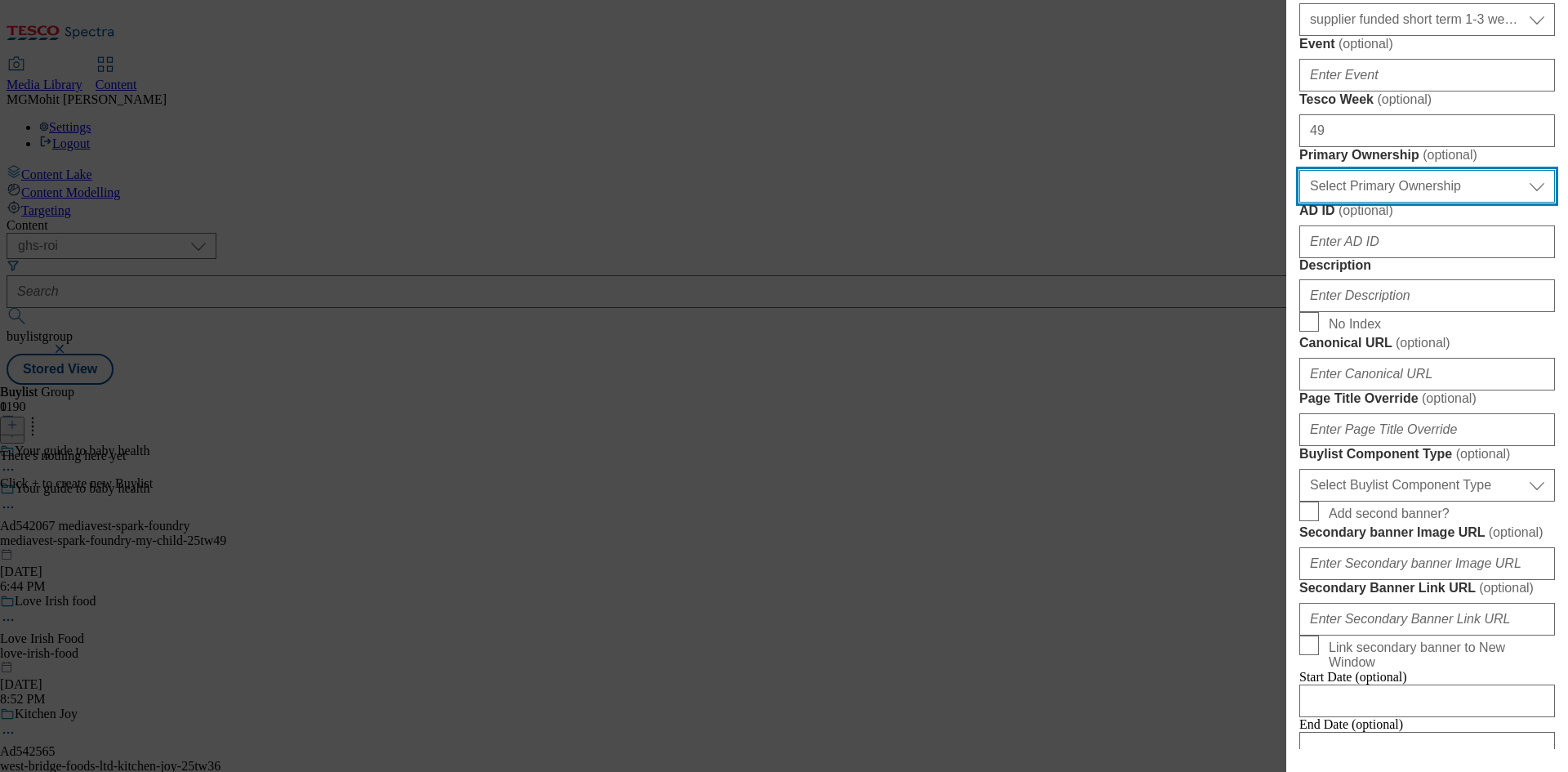
click at [1379, 202] on select "Select Primary Ownership [PERSON_NAME]" at bounding box center [1426, 186] width 255 height 33
select select "dunnhumby"
click at [1299, 202] on select "Select Primary Ownership [PERSON_NAME]" at bounding box center [1426, 186] width 255 height 33
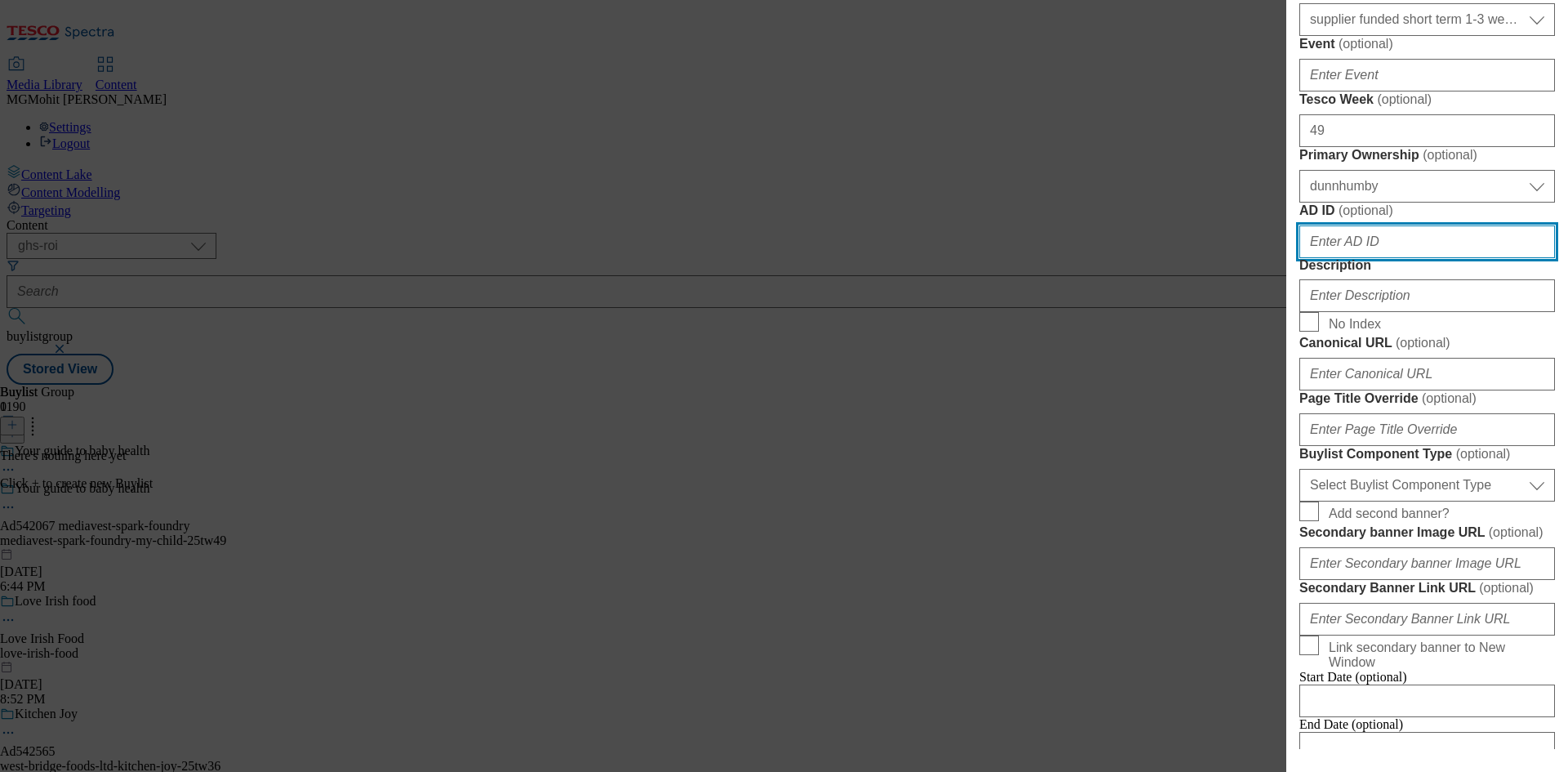
click at [1343, 258] on input "AD ID ( optional )" at bounding box center [1426, 242] width 255 height 33
paste input "542067"
type input "542067"
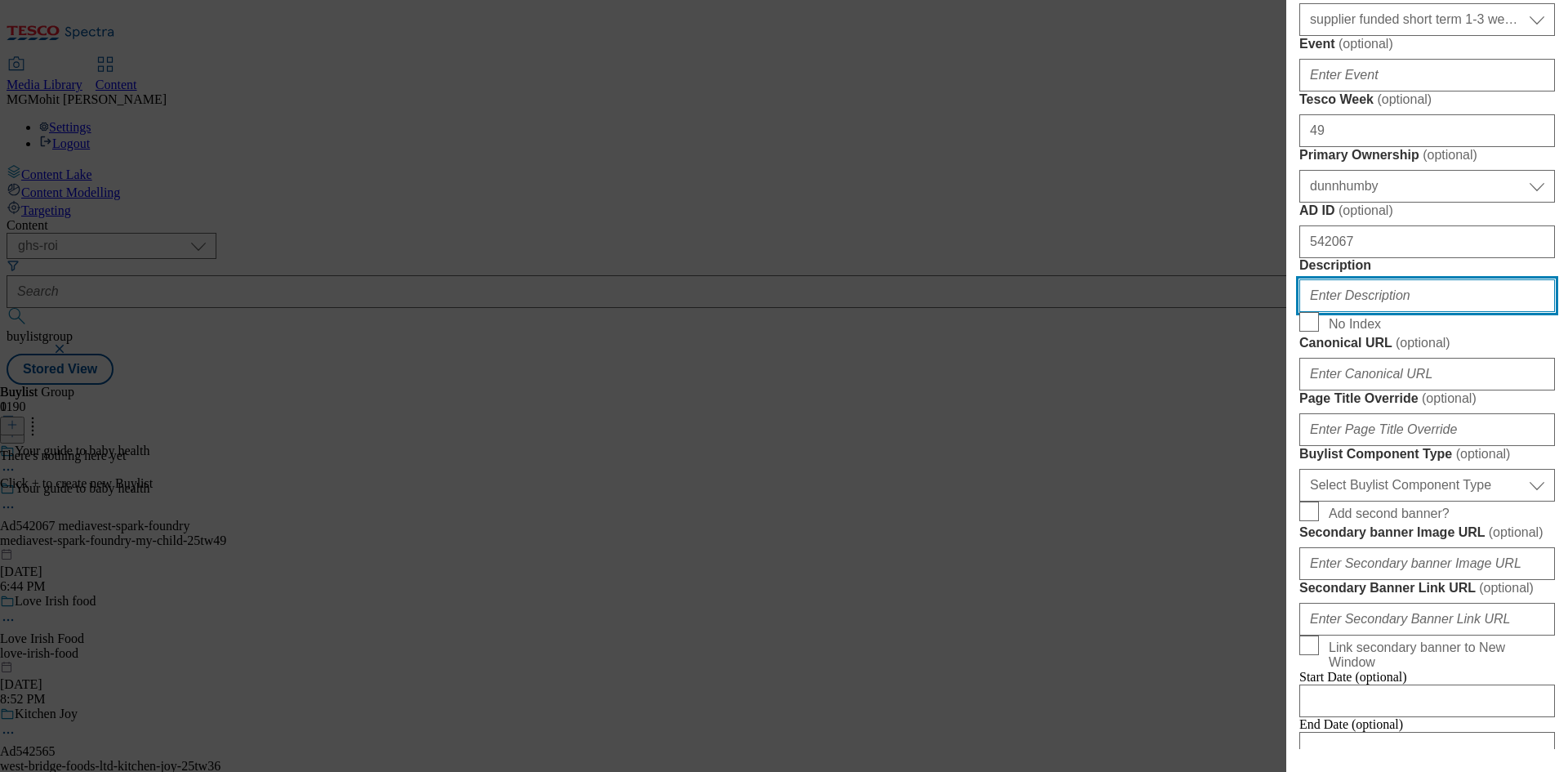
click at [1351, 312] on input "Description" at bounding box center [1426, 295] width 255 height 33
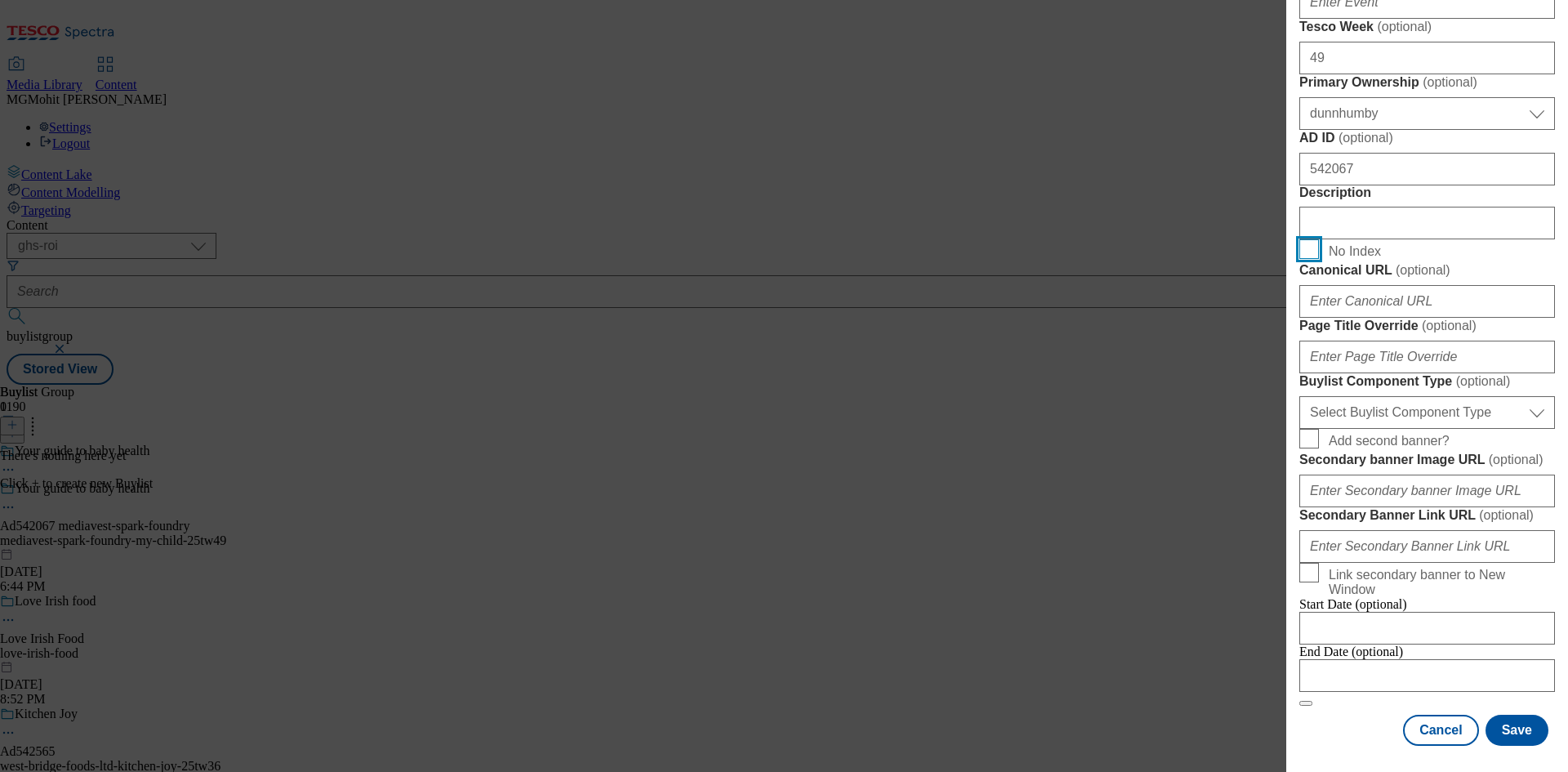
scroll to position [898, 0]
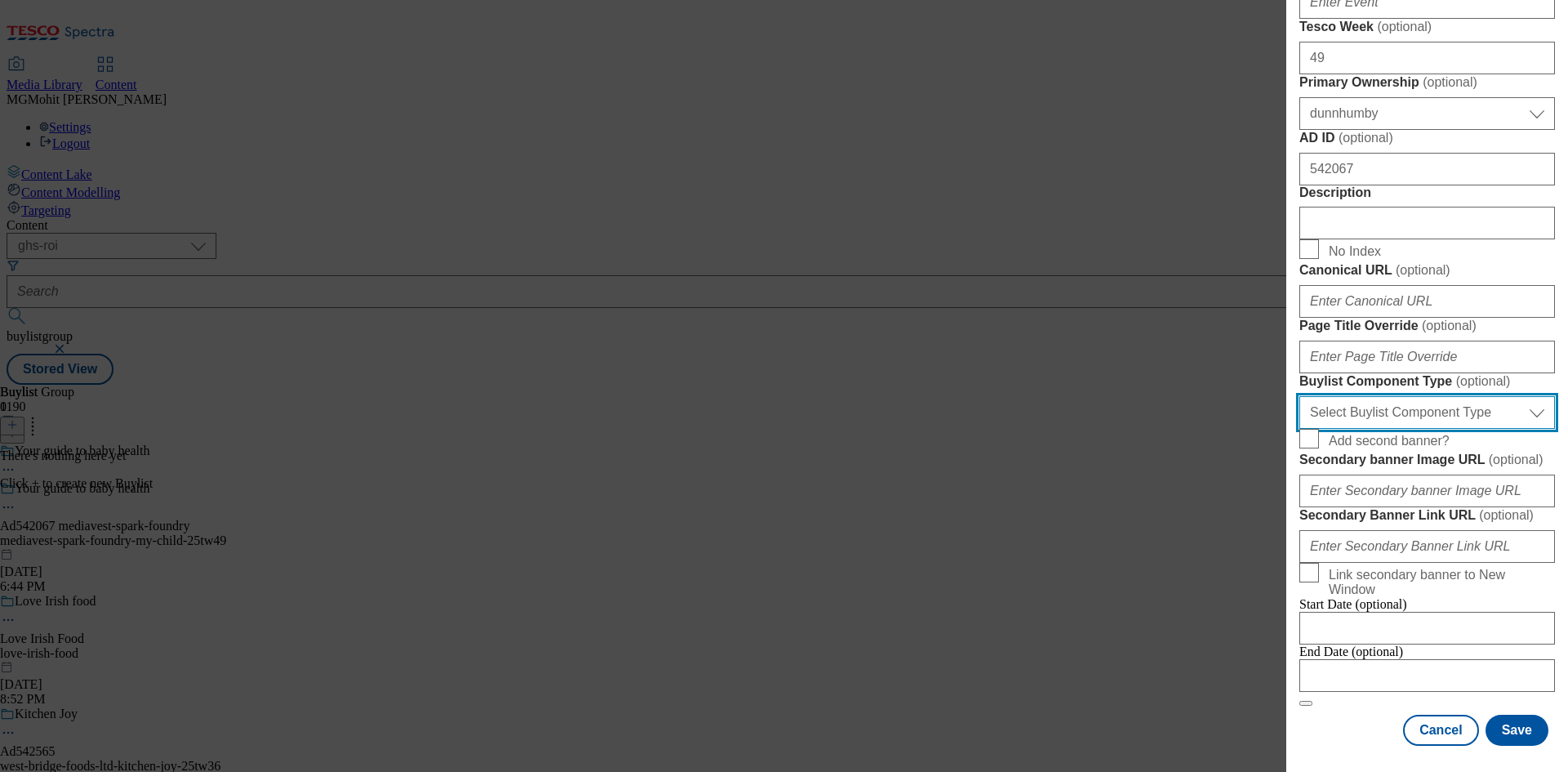
drag, startPoint x: 1385, startPoint y: 582, endPoint x: 1345, endPoint y: 602, distance: 44.7
click at [1385, 429] on select "Select Buylist Component Type Banner Competition Header Meal" at bounding box center [1426, 412] width 255 height 33
select select "Banner"
click at [1299, 429] on select "Select Buylist Component Type Banner Competition Header Meal" at bounding box center [1426, 412] width 255 height 33
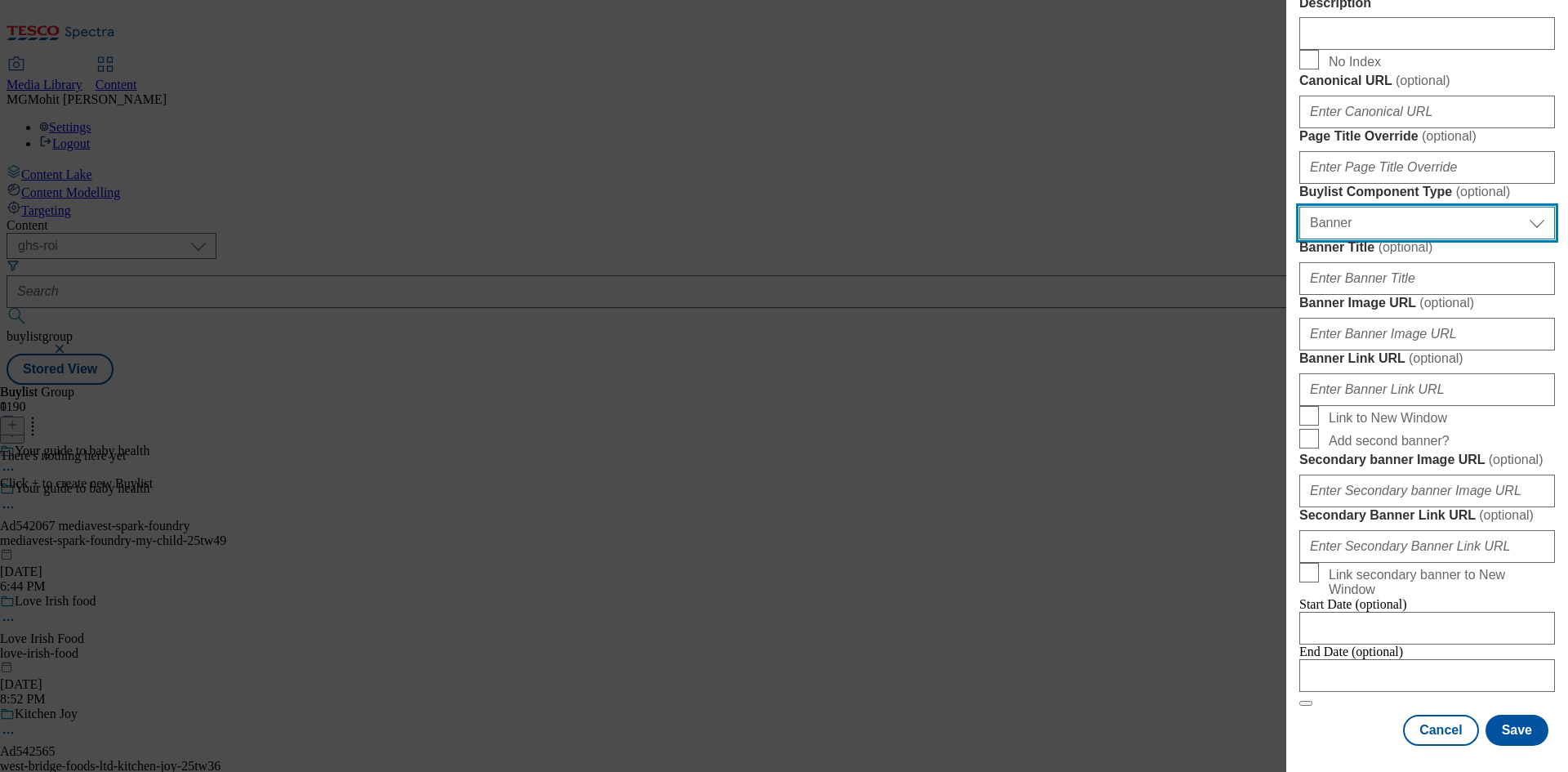
scroll to position [1531, 0]
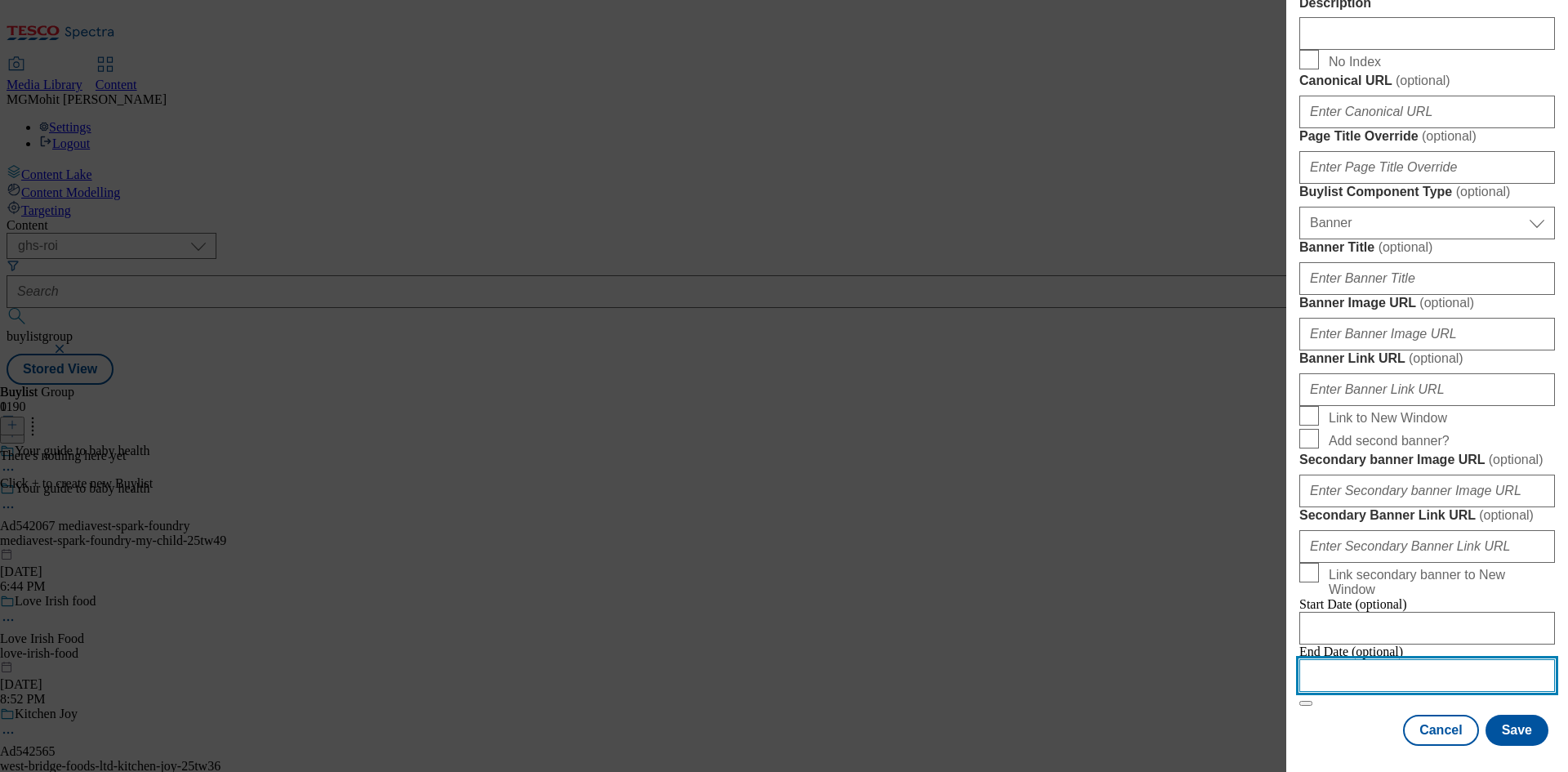
click at [1351, 669] on input "Modal" at bounding box center [1426, 675] width 255 height 33
select select "2025"
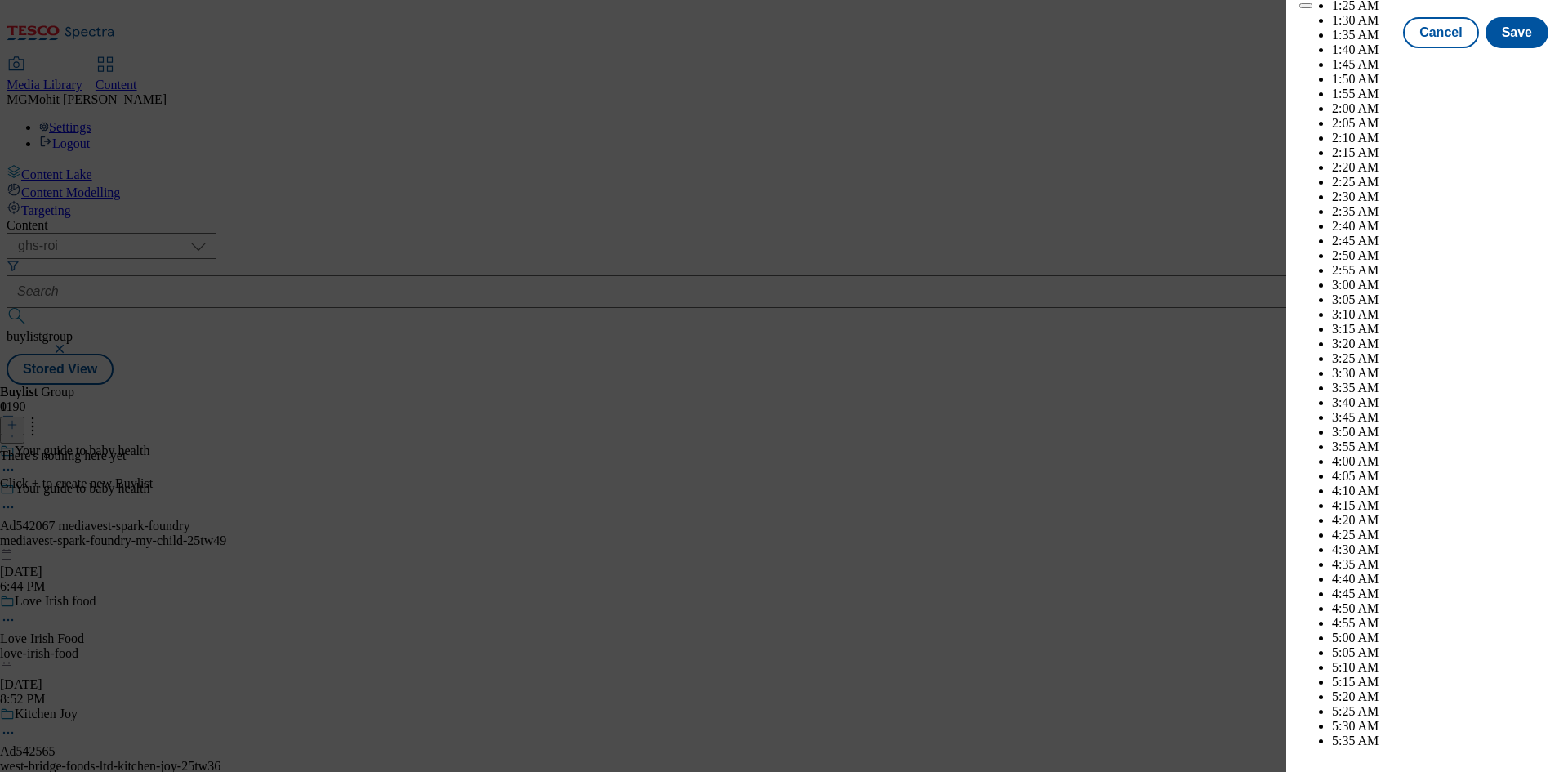
scroll to position [6792, 0]
select select "December"
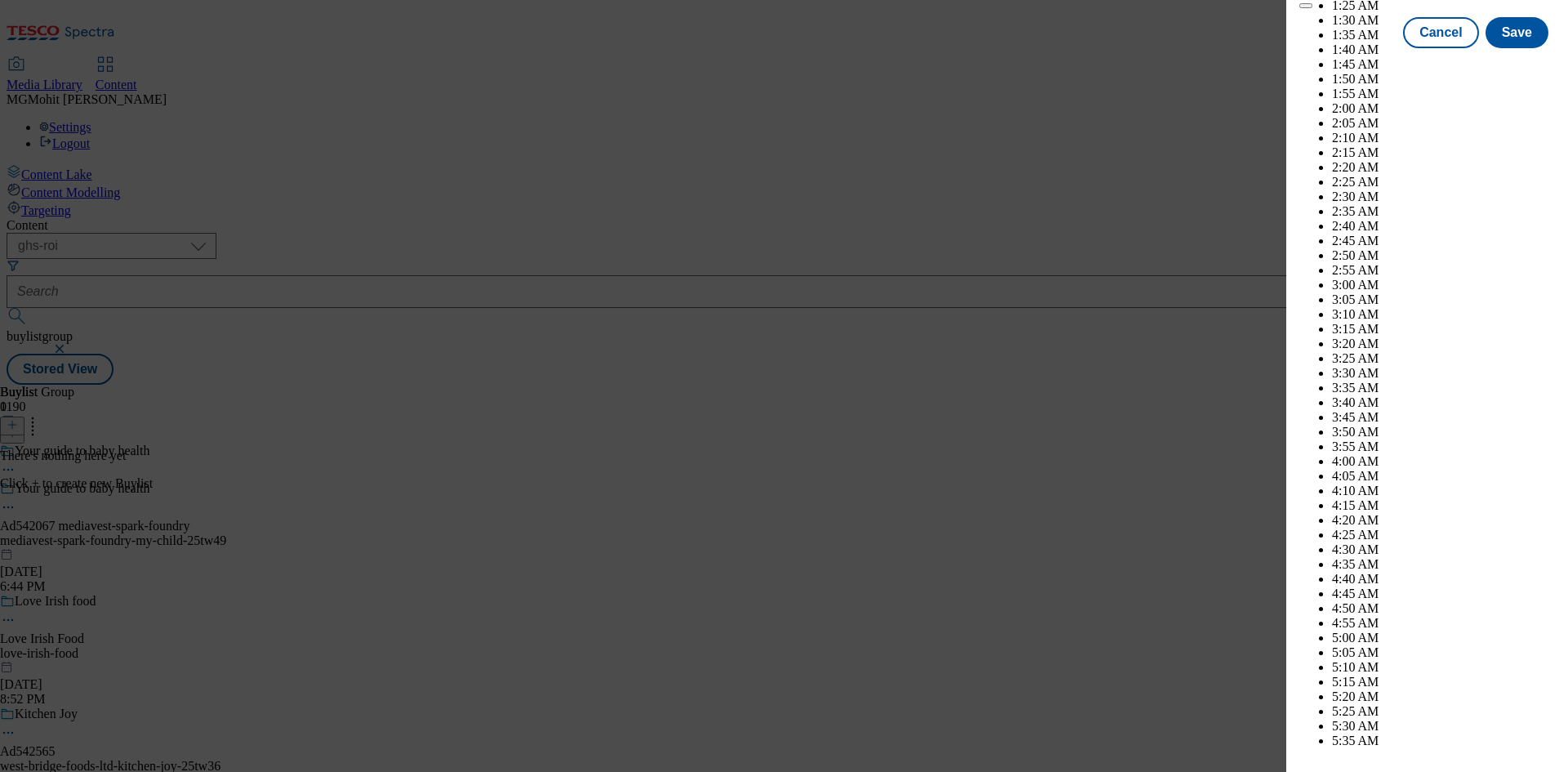
select select "2026"
select select "April"
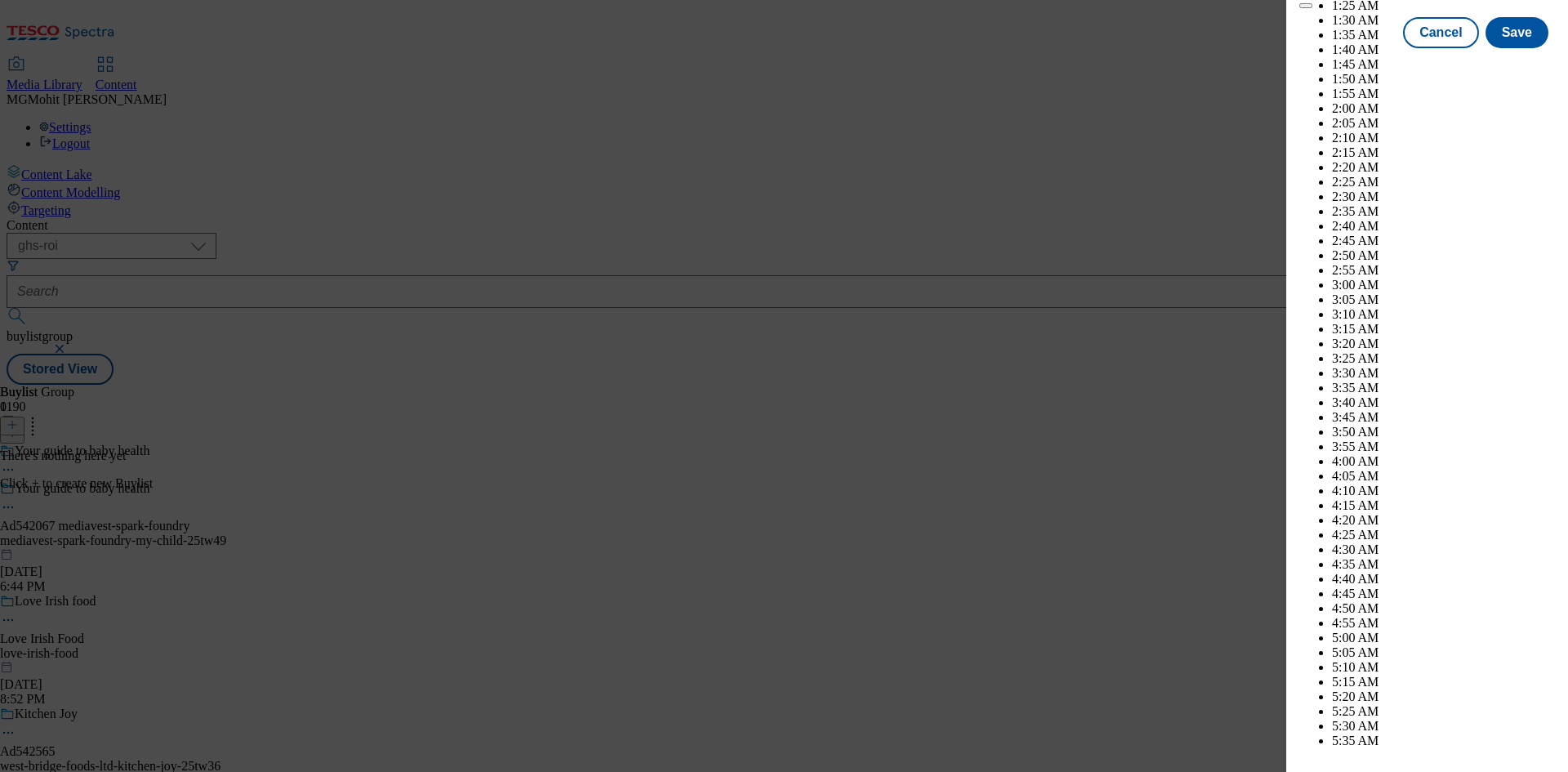
click at [1505, 63] on button "Save" at bounding box center [1517, 47] width 63 height 31
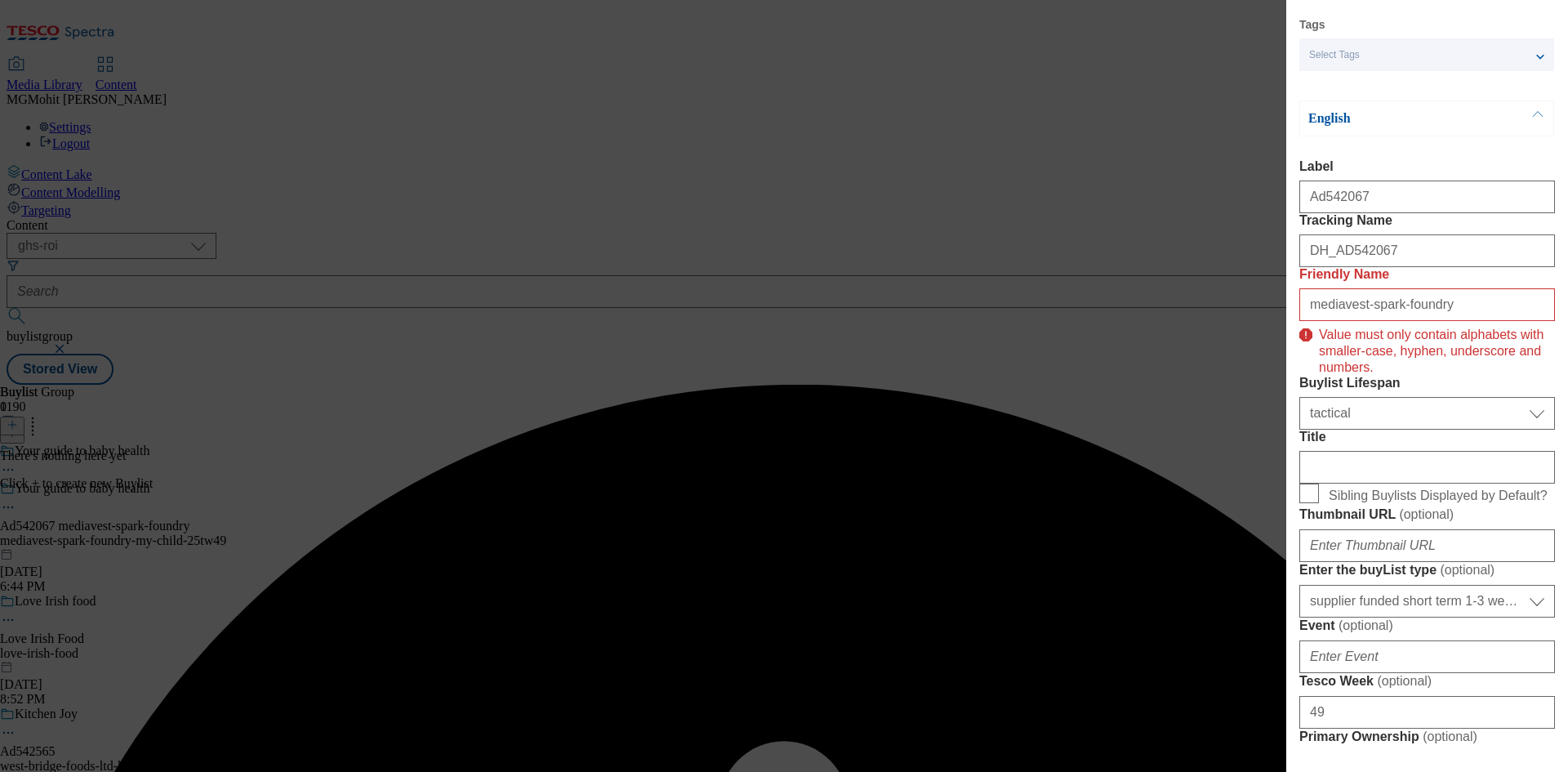
scroll to position [29, 0]
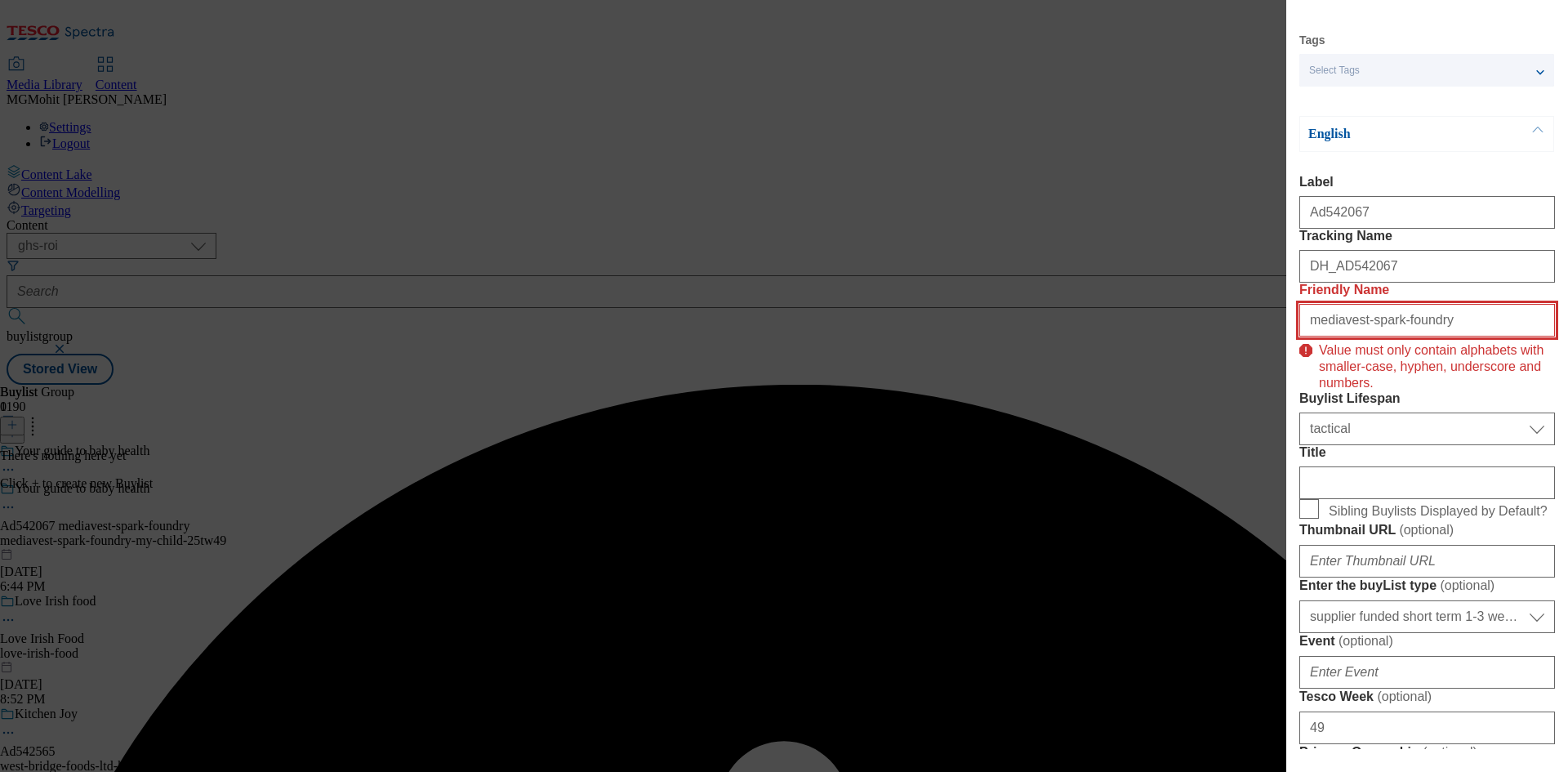
click at [1458, 336] on input "mediavest-spark-foundry" at bounding box center [1426, 320] width 255 height 33
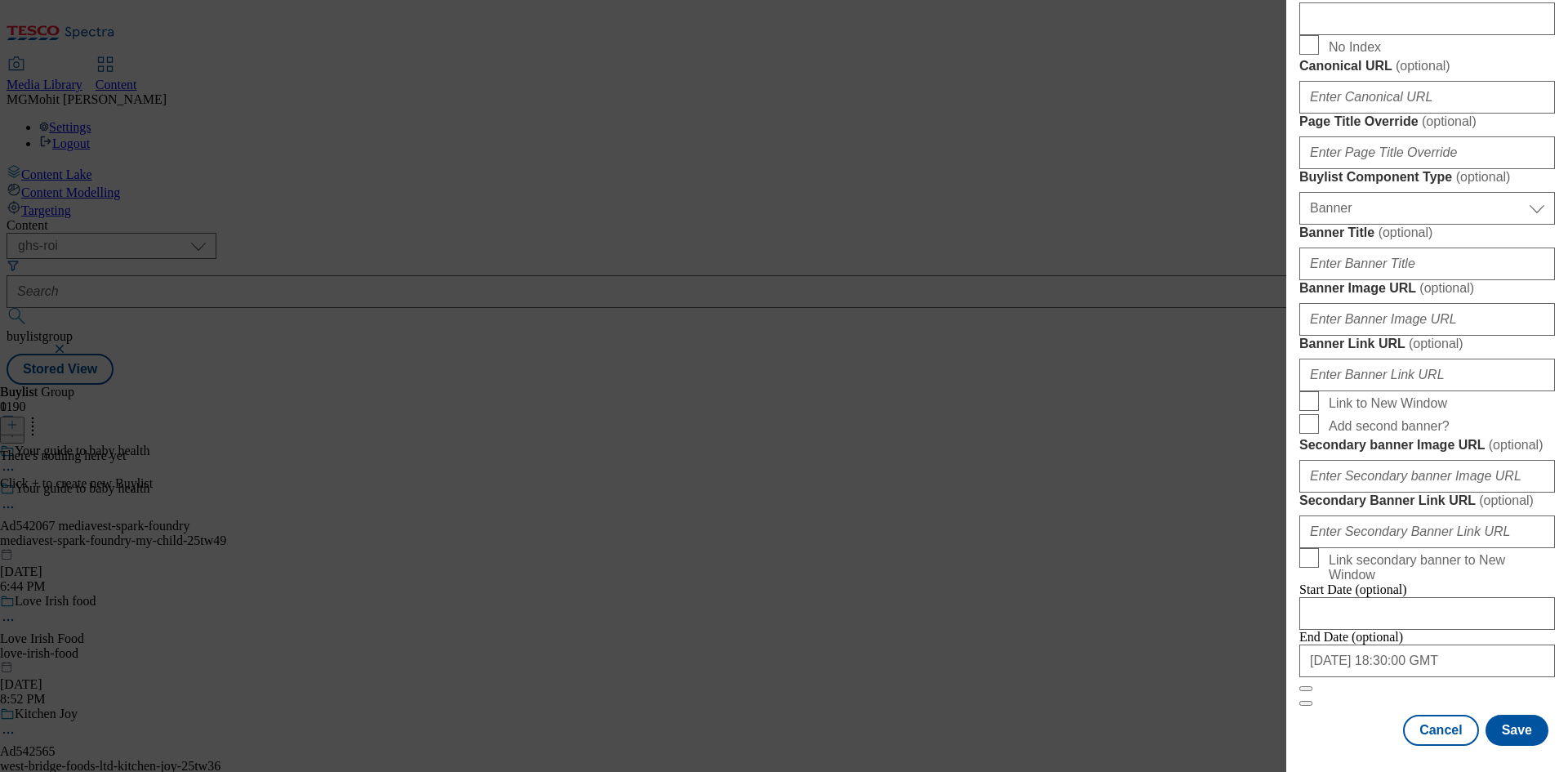
scroll to position [1531, 0]
type input "mediavest-spark-foundry"
click at [1501, 733] on button "Save" at bounding box center [1517, 730] width 63 height 31
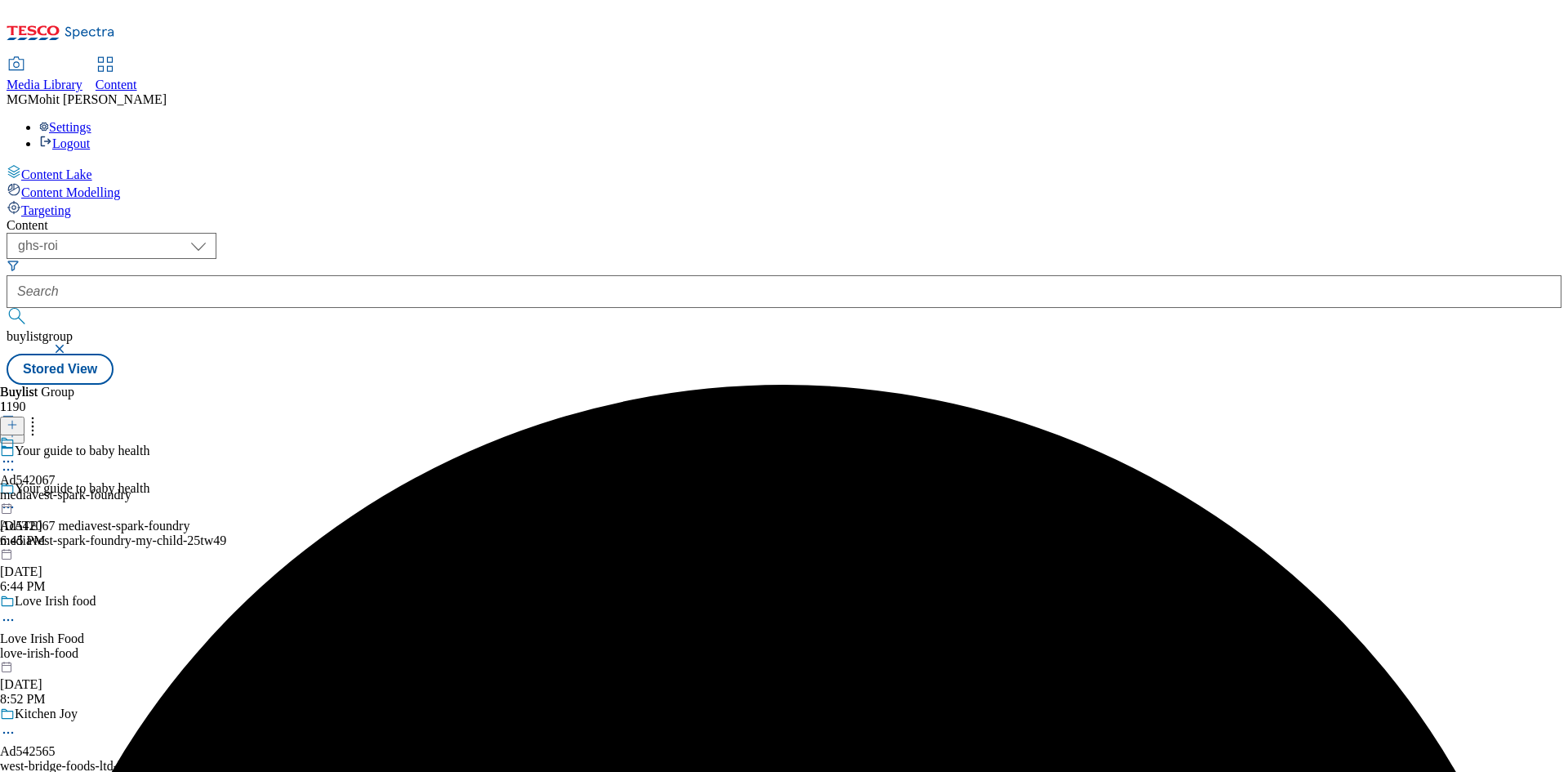
click at [131, 488] on div "mediavest-spark-foundry" at bounding box center [66, 495] width 131 height 14
click at [18, 419] on icon at bounding box center [13, 425] width 12 height 12
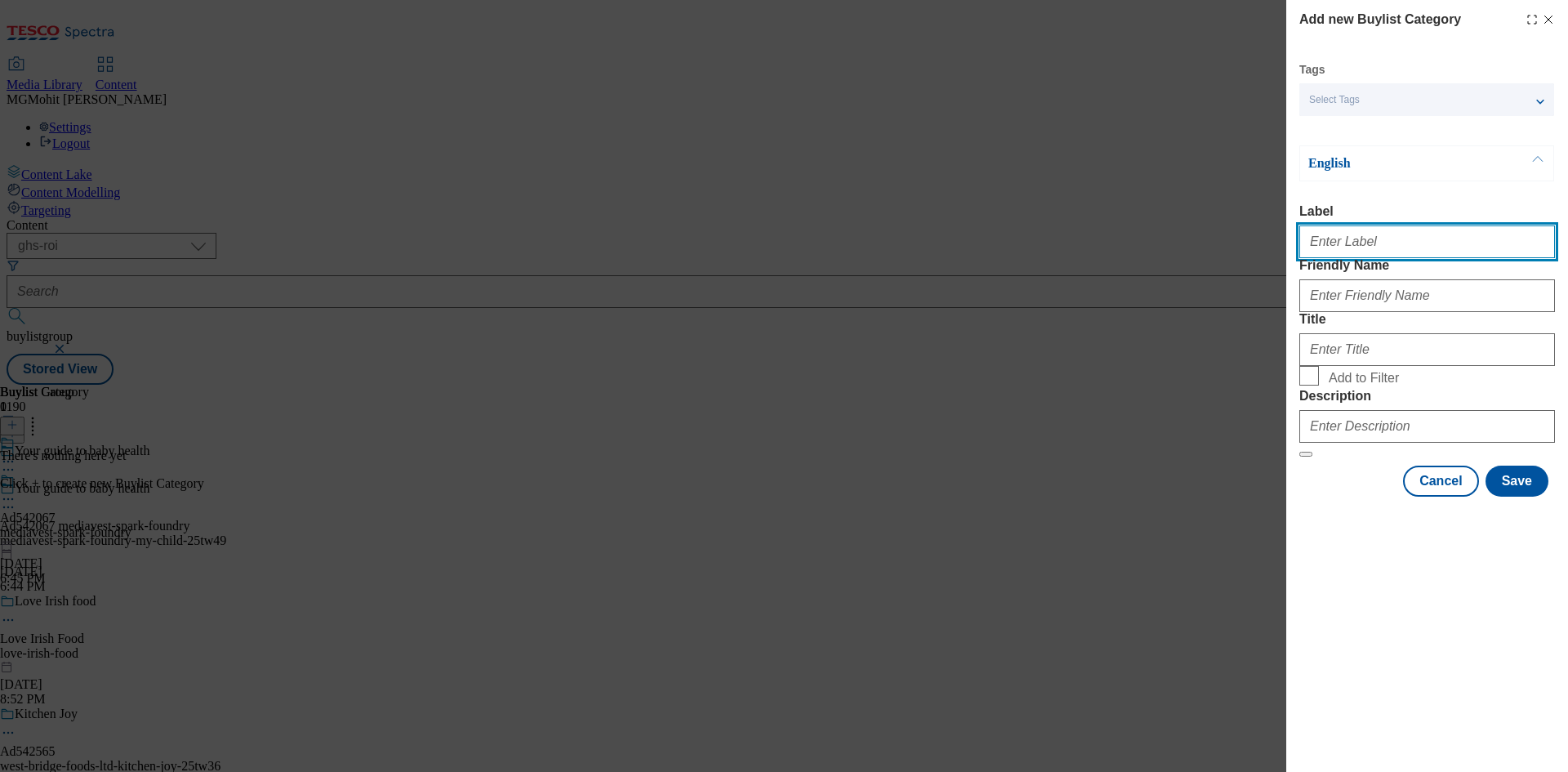
click at [1348, 247] on input "Label" at bounding box center [1426, 242] width 255 height 33
paste input "Ad542067"
type input "Ad542067"
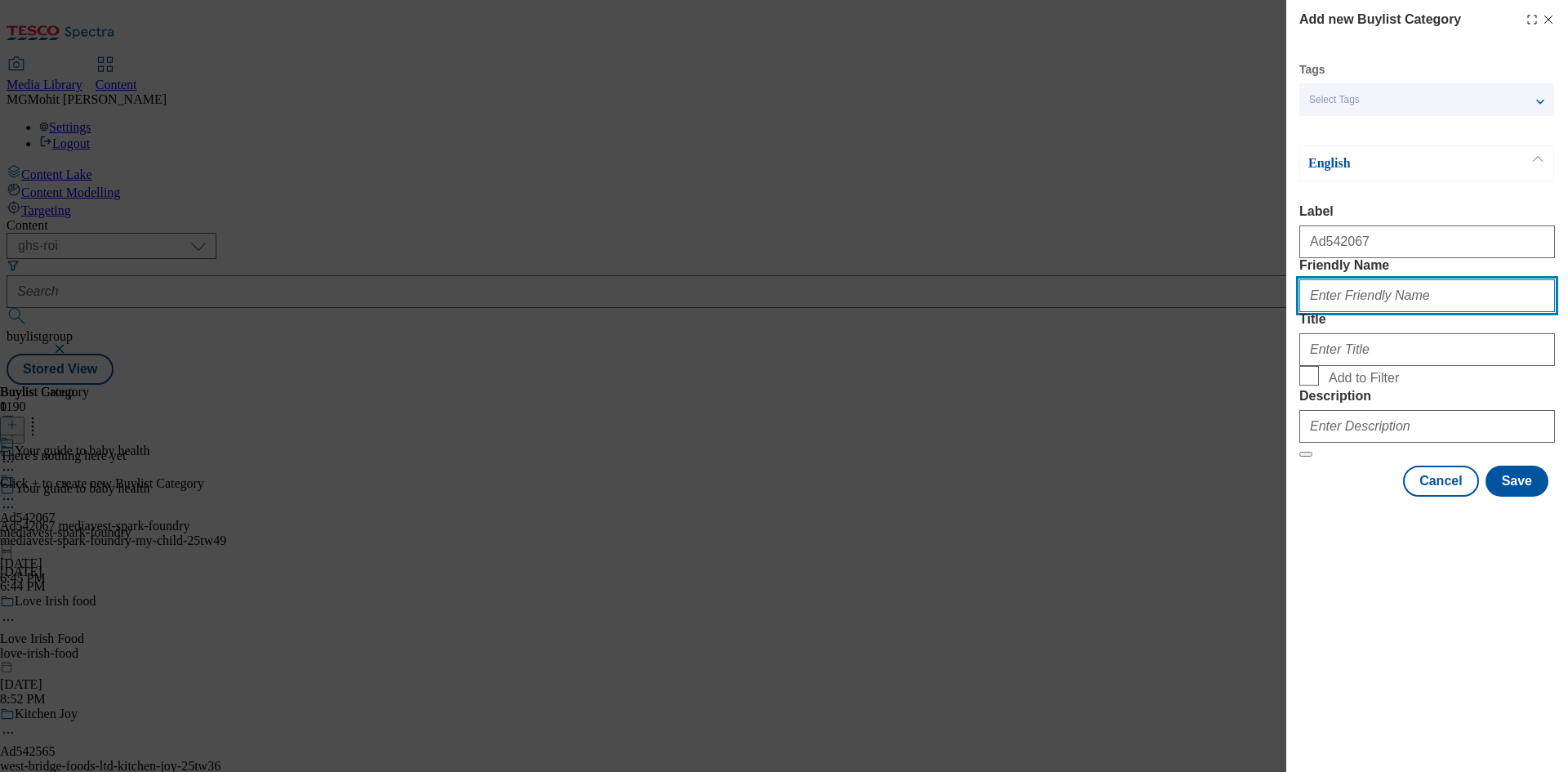
click at [1355, 312] on input "Friendly Name" at bounding box center [1426, 295] width 255 height 33
paste input "mediavest-spark-foundry-my-child"
type input "mediavest-spark-foundry-my-child"
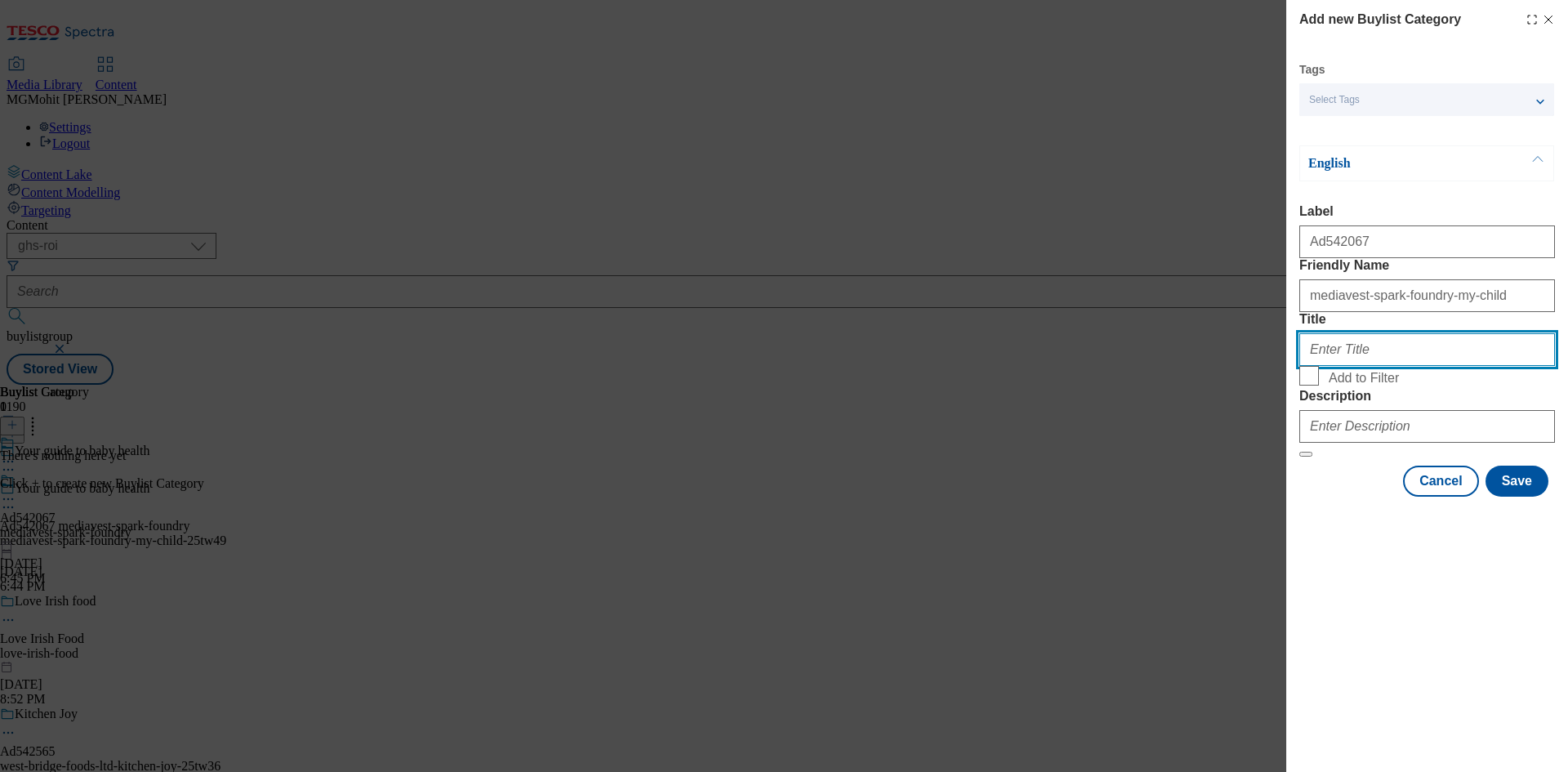
paste input "Mediavest LTD T/A Spark Foundry"
type input "Mediavest LTD T/A Spark Foundry"
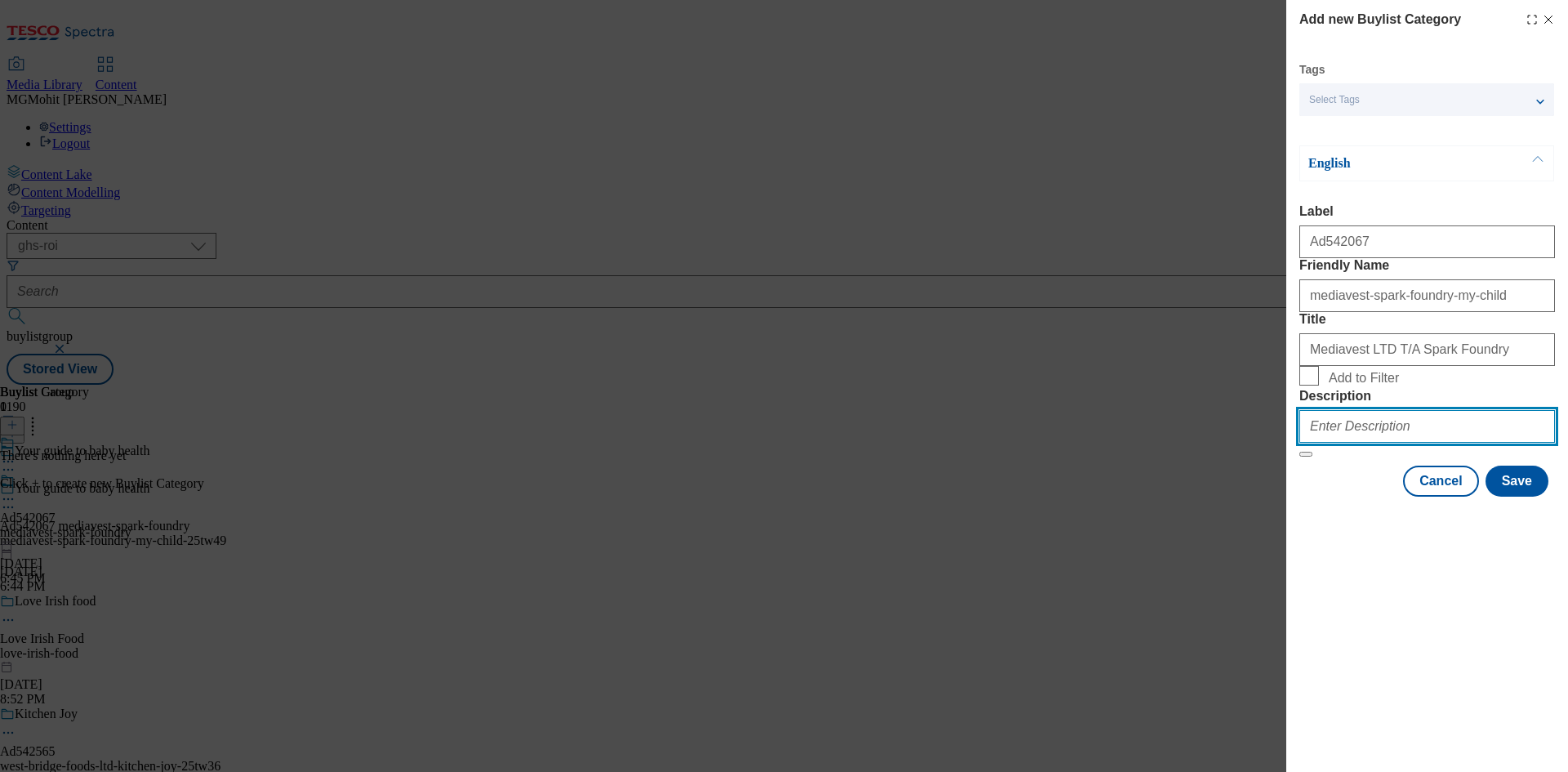
click at [1336, 442] on input "Description" at bounding box center [1426, 426] width 255 height 33
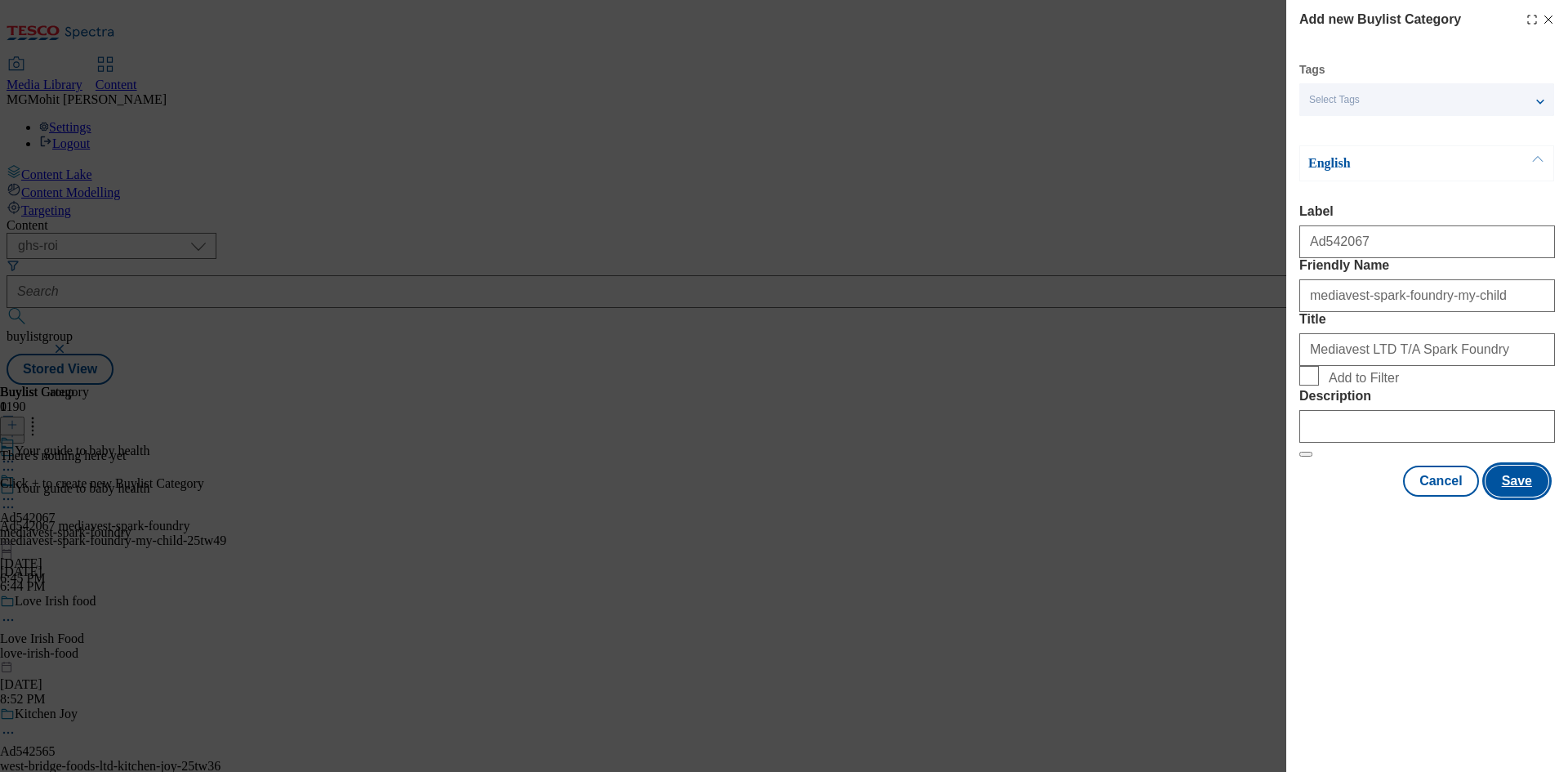
click at [1527, 496] on button "Save" at bounding box center [1517, 480] width 63 height 31
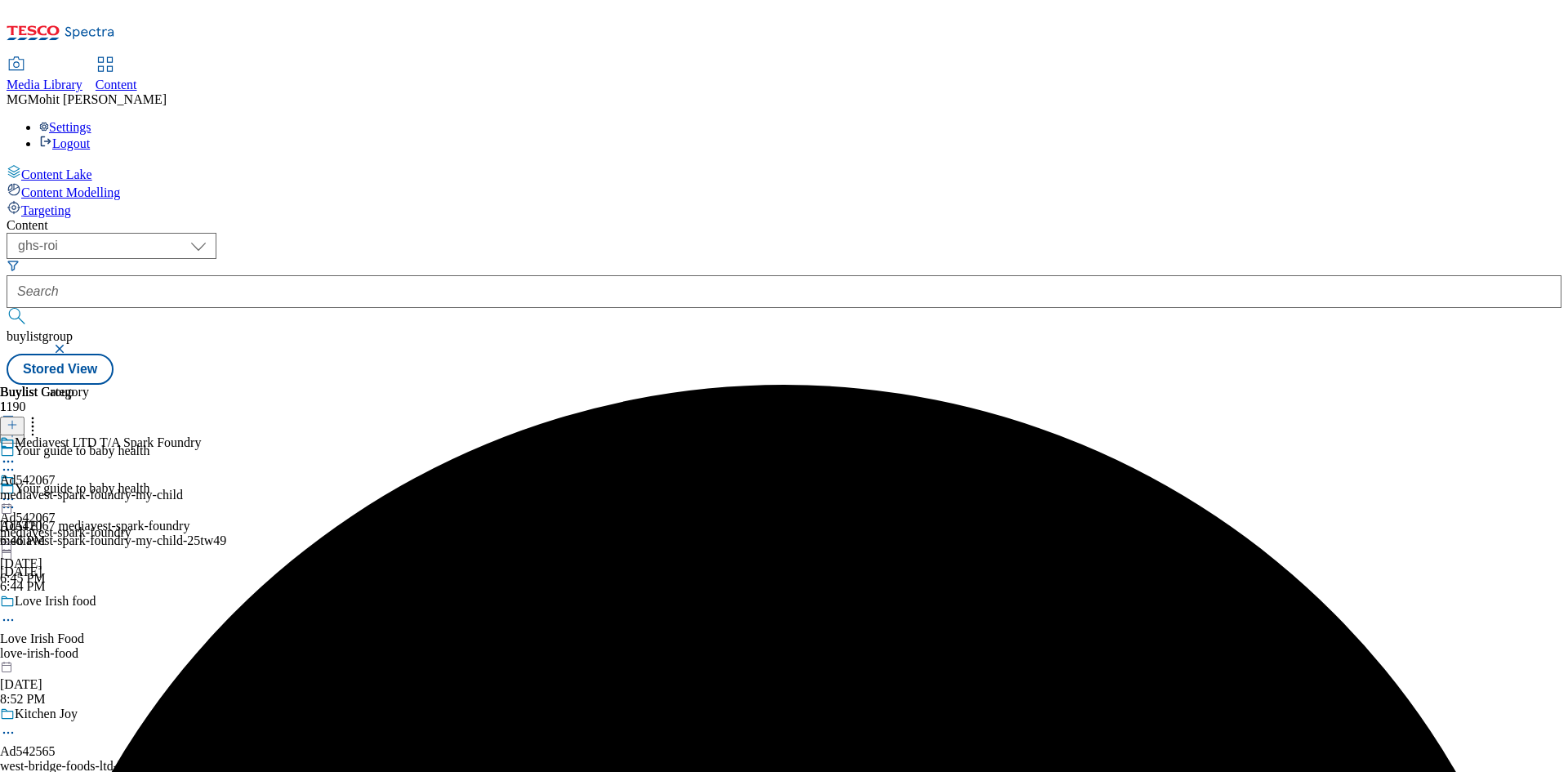
click at [201, 488] on div "mediavest-spark-foundry-my-child" at bounding box center [100, 495] width 201 height 14
